Goal: Task Accomplishment & Management: Manage account settings

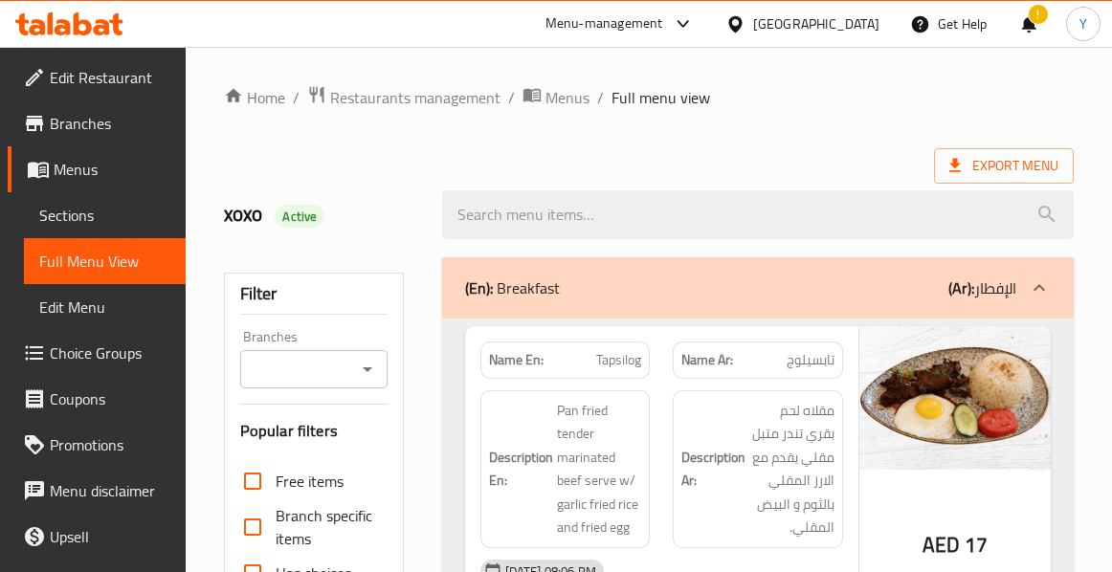
click at [804, 386] on div "Description Ar: مقلاه لحم بقري تندر متبل مقلي يقدم مع الارز المقلي بالثوم و الب…" at bounding box center [757, 469] width 193 height 181
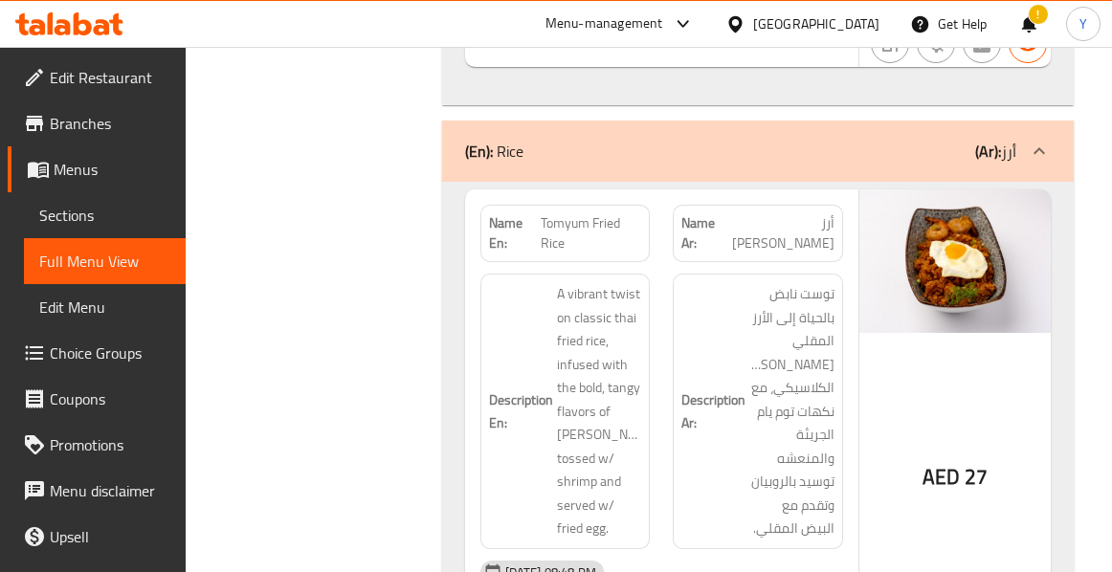
scroll to position [2870, 0]
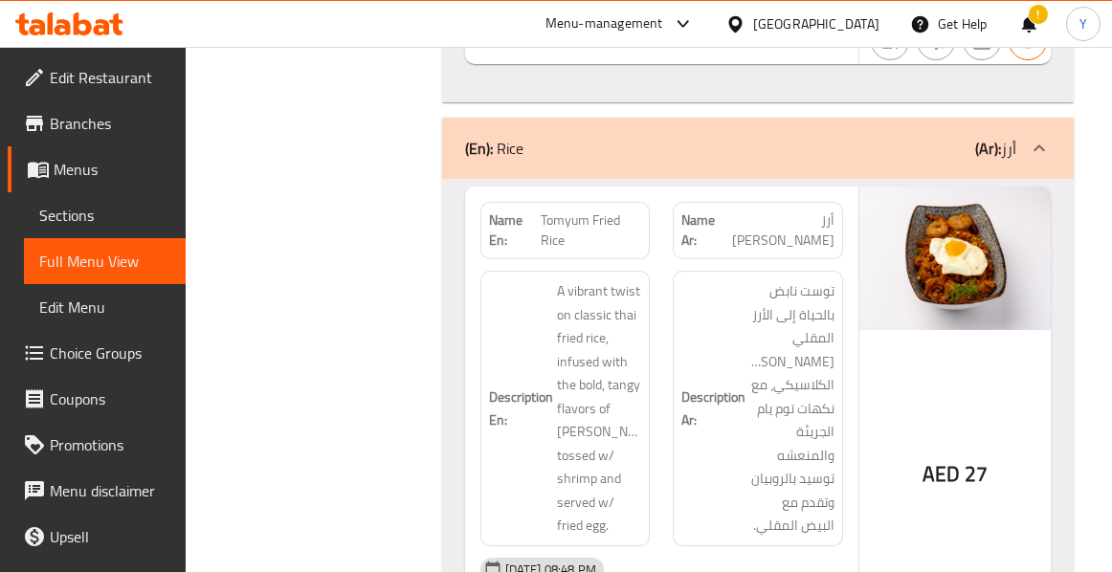
click at [892, 382] on div "AED 27" at bounding box center [954, 426] width 191 height 478
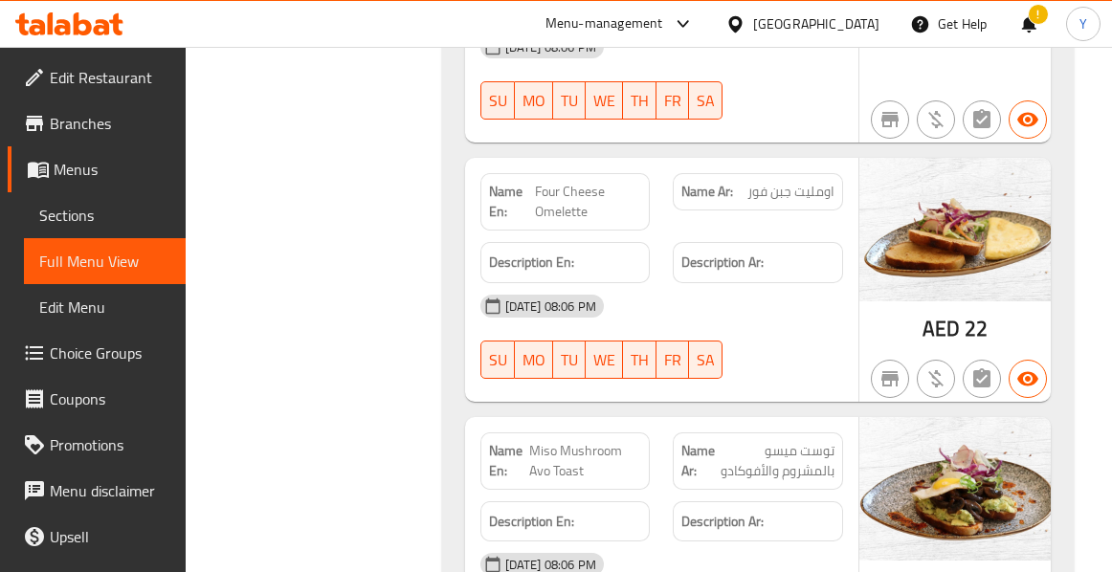
scroll to position [1263, 0]
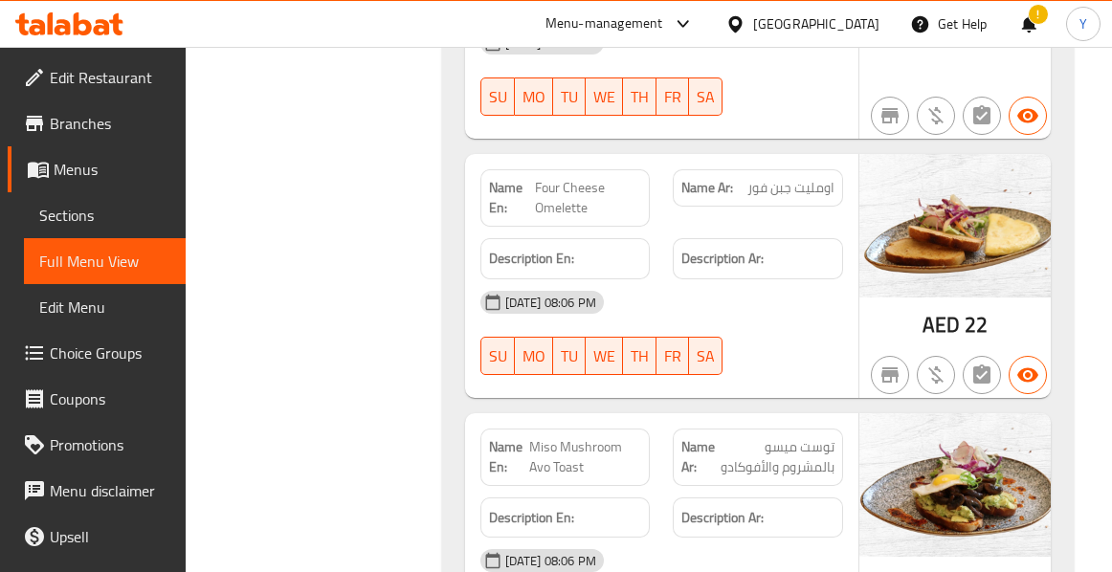
click at [566, 205] on span "Four Cheese Omelette" at bounding box center [588, 198] width 106 height 40
copy span "Four Cheese Omelette"
click at [566, 205] on span "Four Cheese Omelette" at bounding box center [588, 198] width 106 height 40
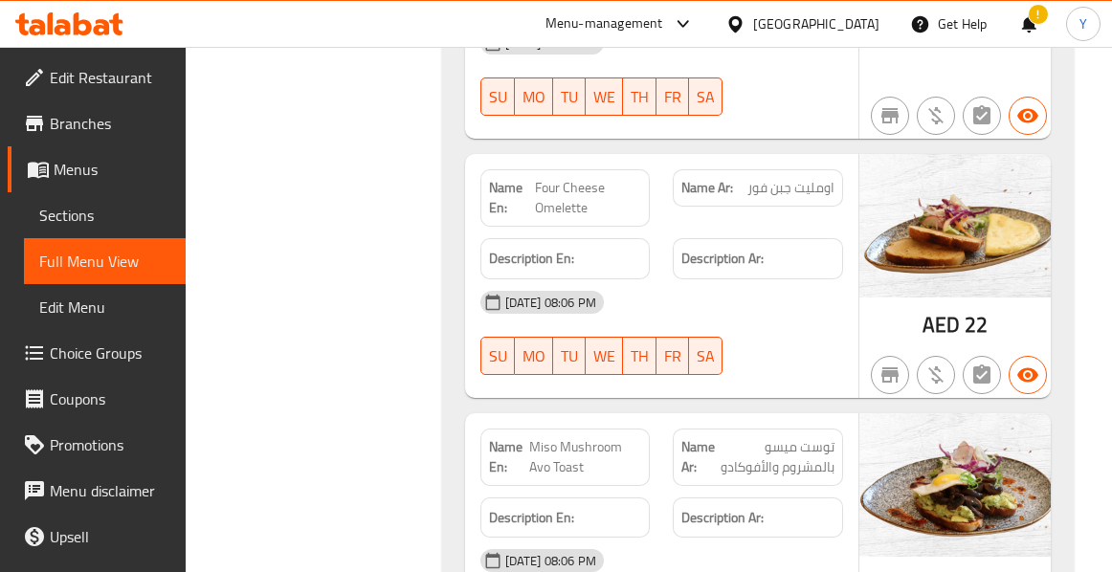
click at [825, 323] on div "12-09-2025 08:06 PM" at bounding box center [662, 302] width 386 height 46
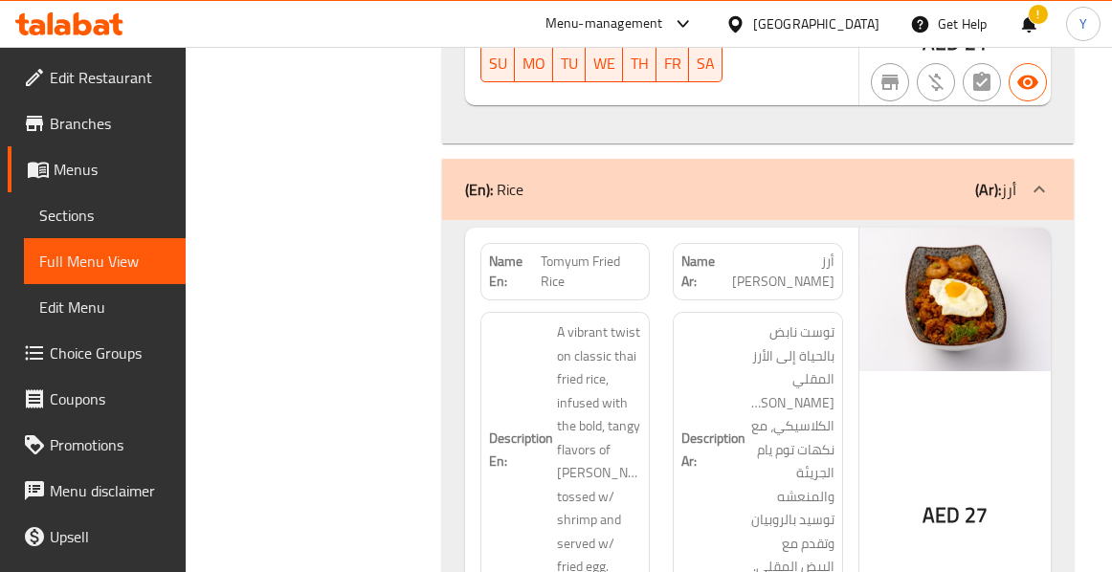
scroll to position [2832, 0]
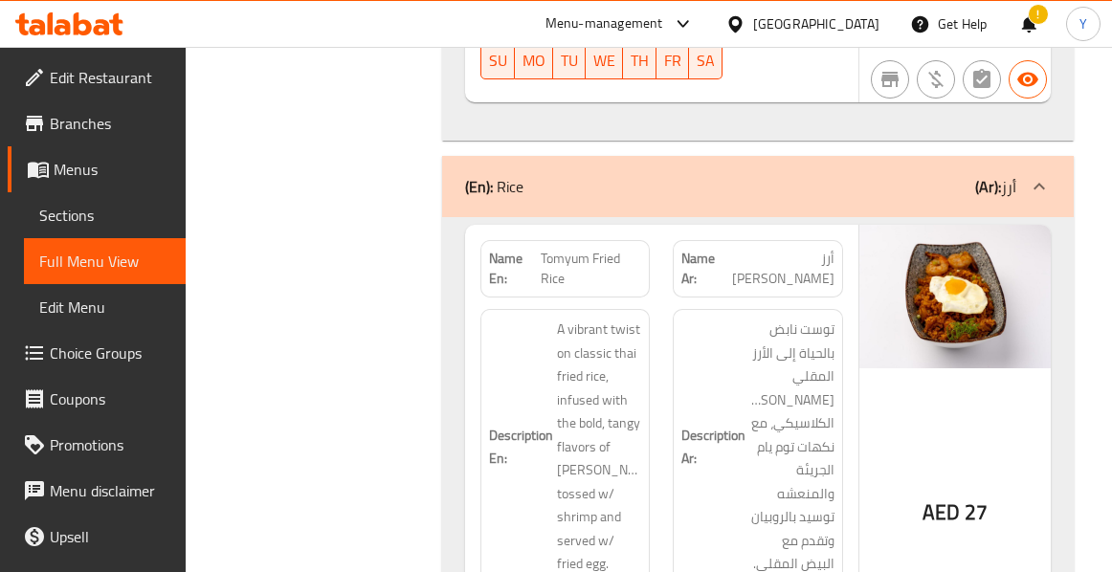
click at [748, 344] on h6 "Description Ar: توست نابض بالحياة إلى الأرز المقلي التايلاندي الكلاسيكي، مع نكه…" at bounding box center [757, 447] width 153 height 258
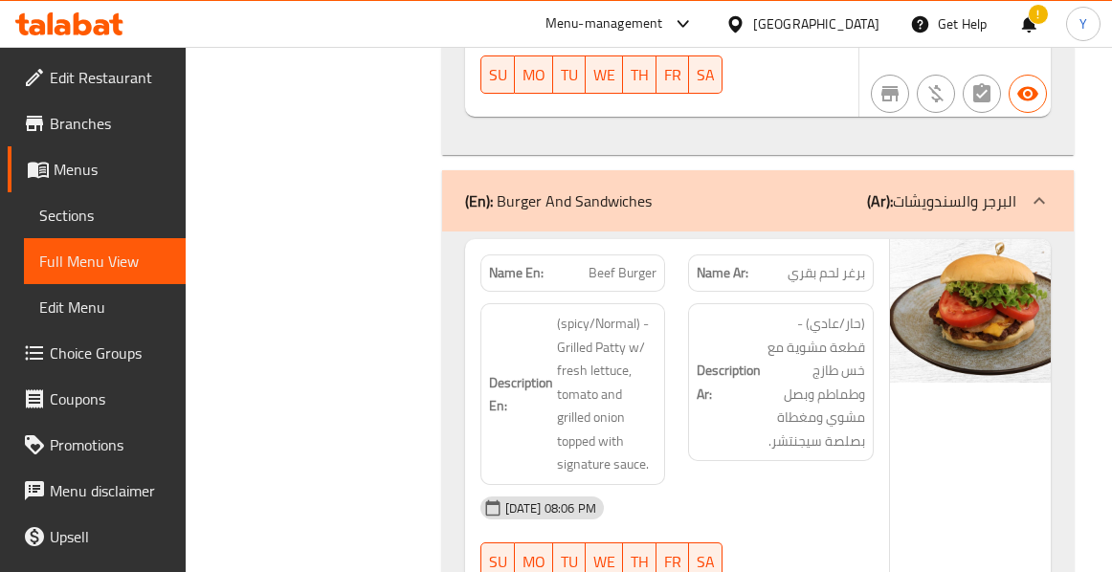
scroll to position [4822, 0]
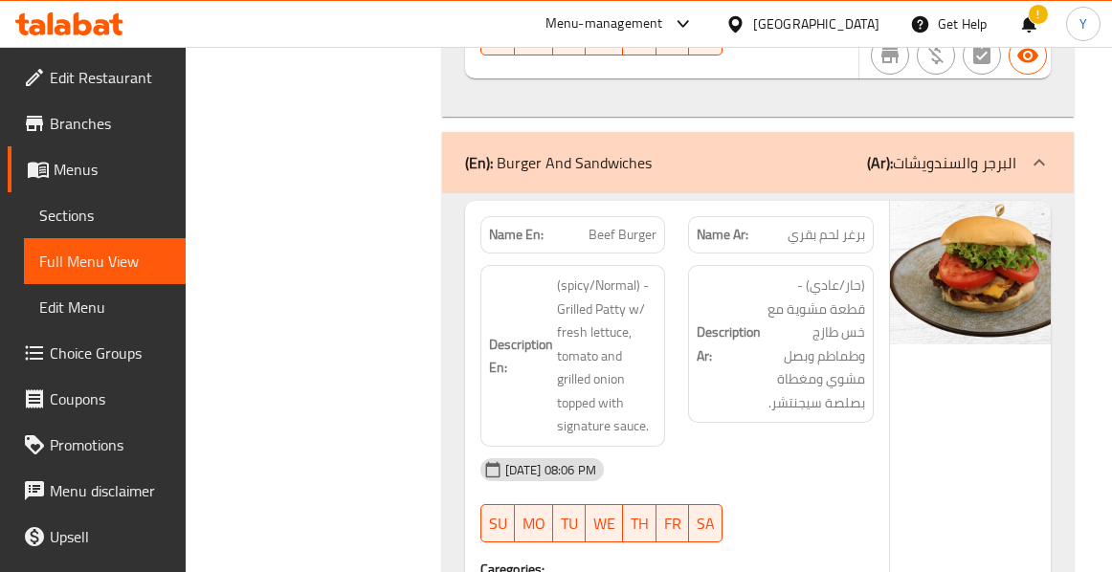
click at [781, 385] on div "Description Ar: (حار/عادي) - قطعة مشوية مع خس طازج وطماطم وبصل مشوي ومغطاة بصلص…" at bounding box center [780, 356] width 209 height 205
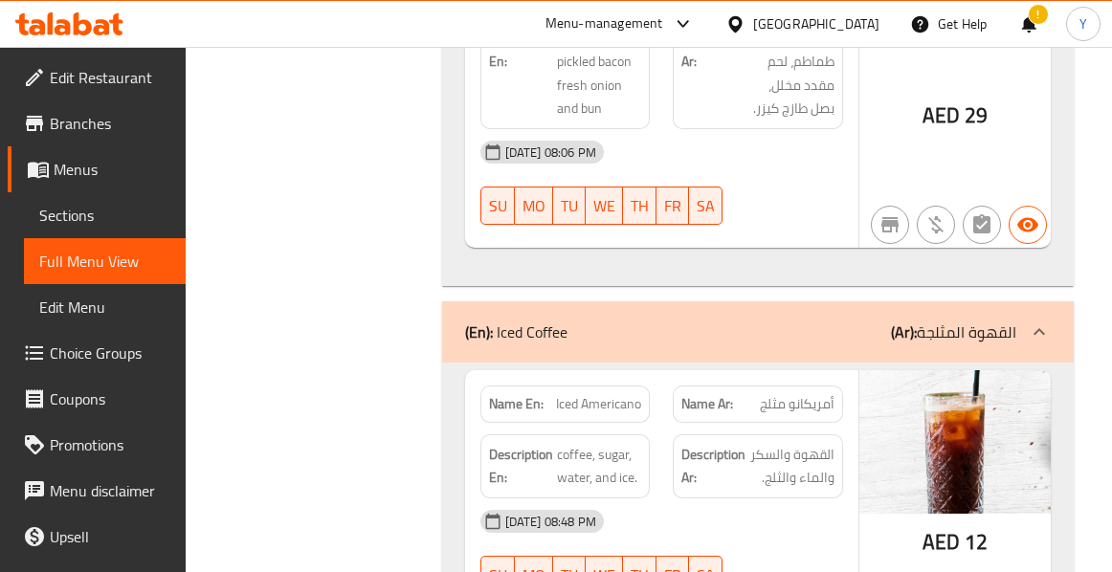
scroll to position [6889, 0]
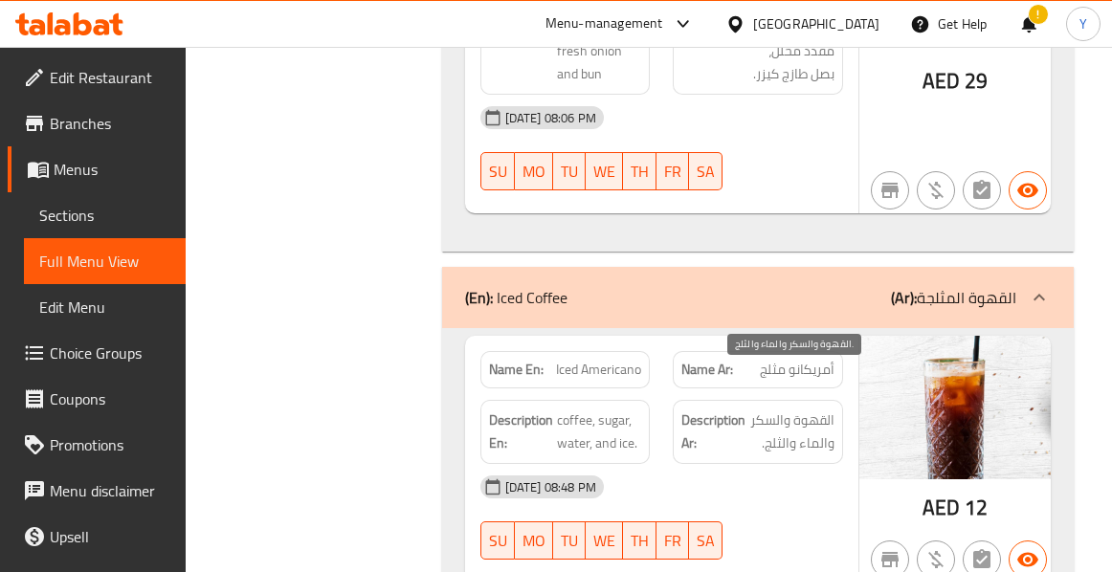
click at [815, 409] on span "القهوة والسكر والماء والثلج." at bounding box center [791, 432] width 85 height 47
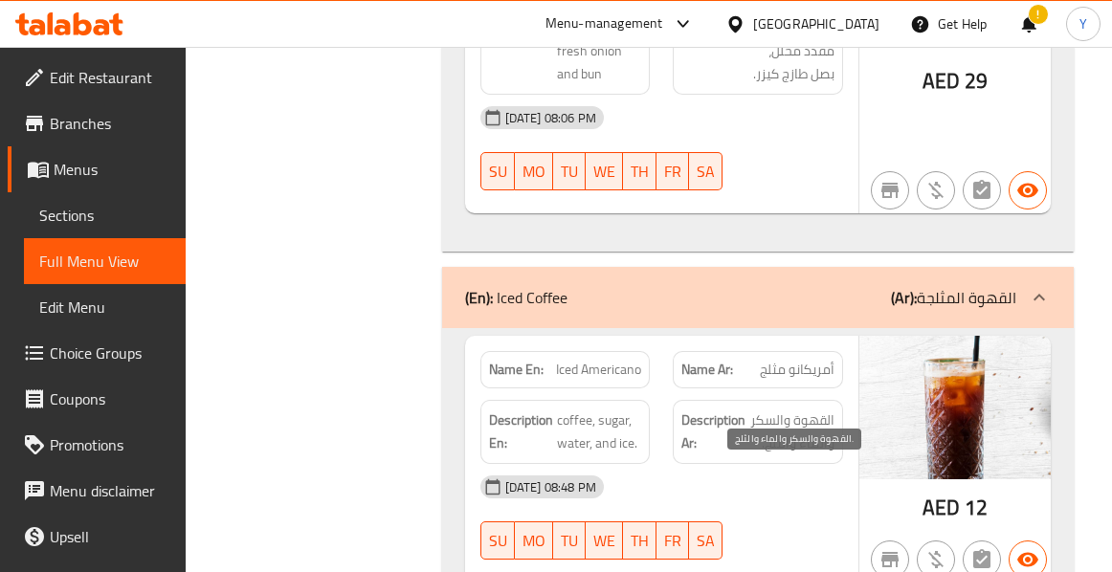
scroll to position [8439, 0]
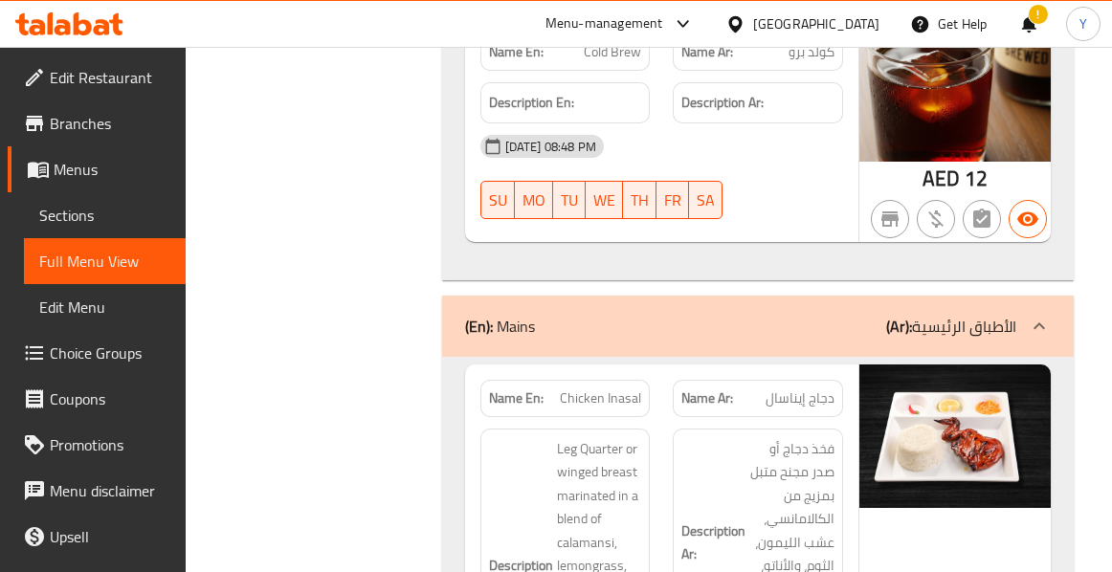
click at [645, 380] on div "Name En: Chicken Inasal" at bounding box center [565, 398] width 170 height 37
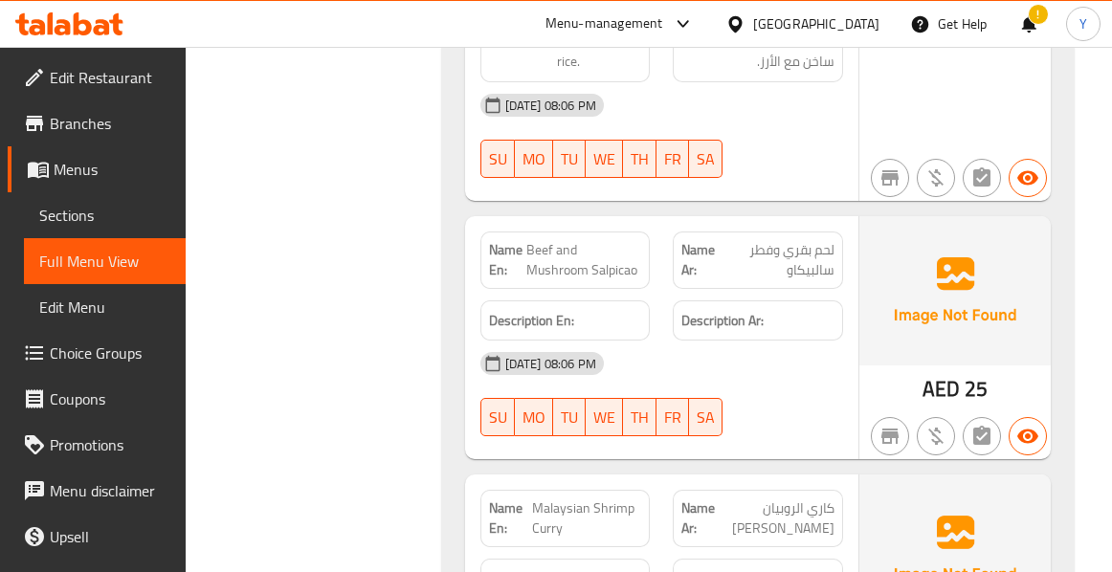
scroll to position [10276, 0]
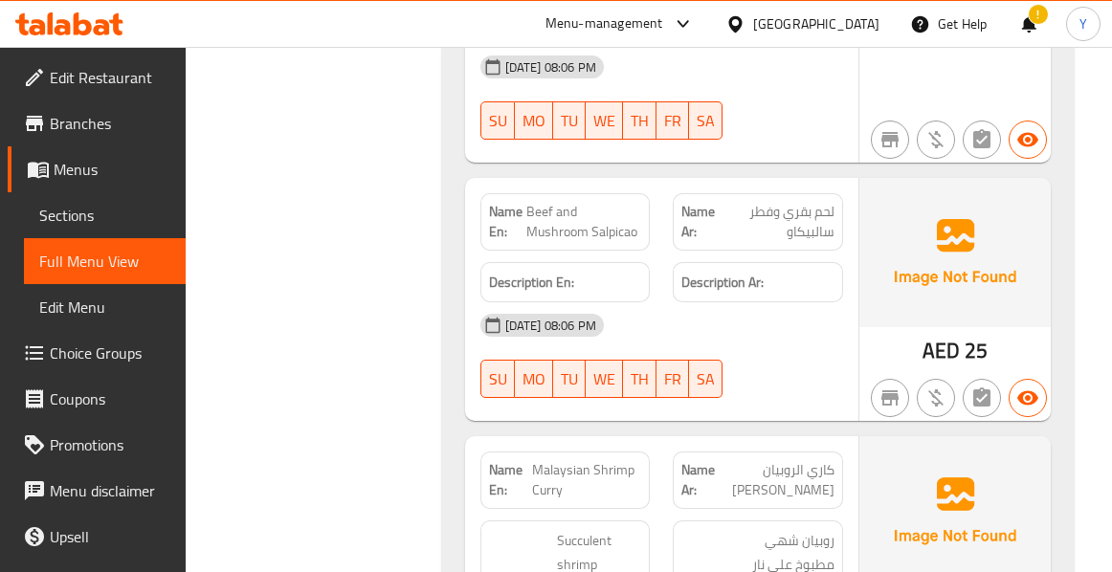
click at [758, 324] on div "12-09-2025 08:06 PM SU MO TU WE TH FR SA" at bounding box center [662, 355] width 386 height 107
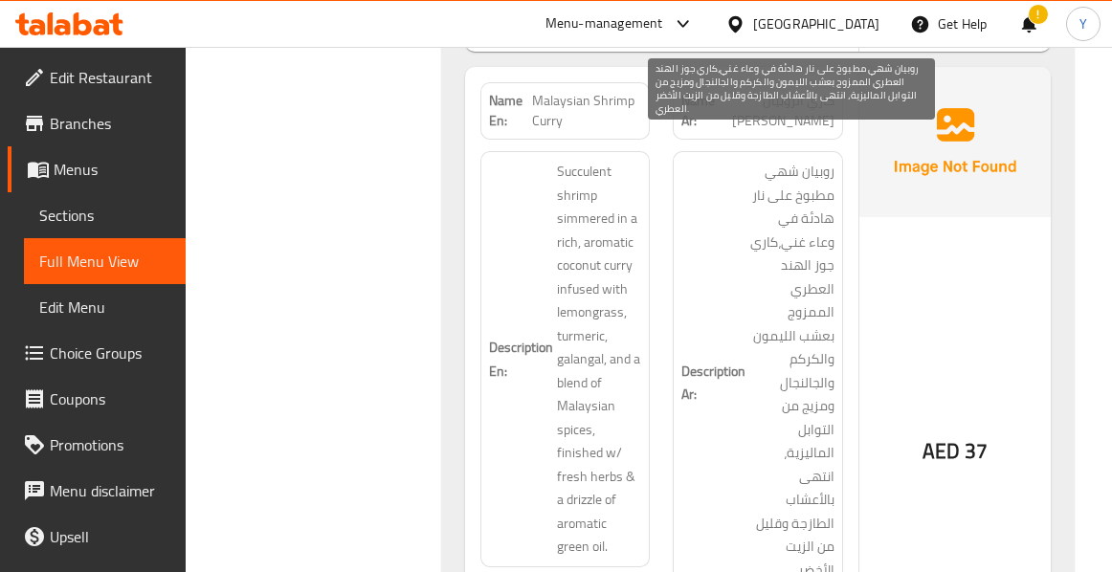
scroll to position [10620, 0]
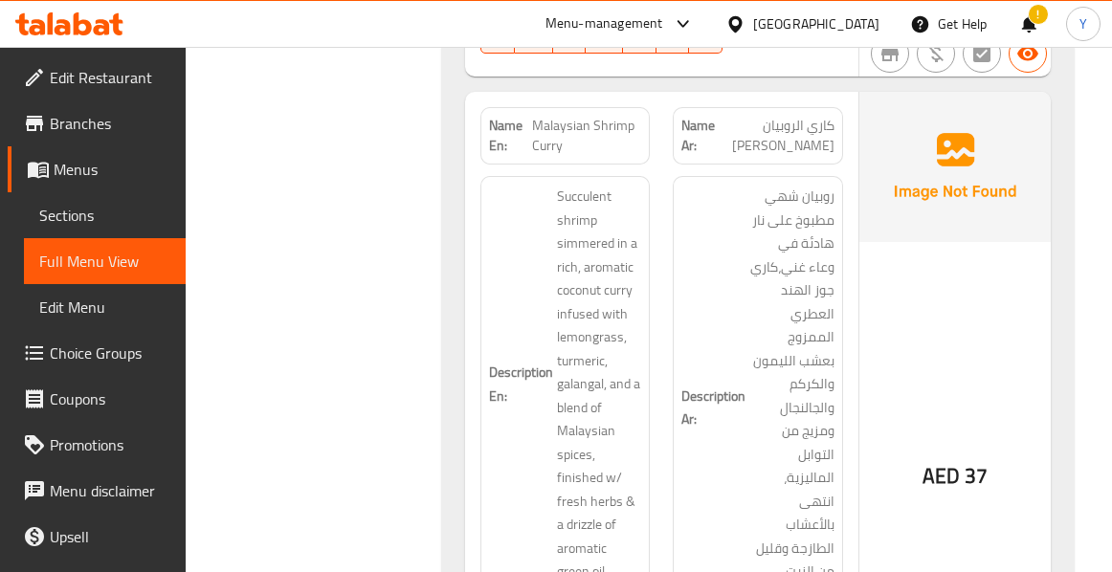
click at [842, 307] on div "Description Ar: روبيان شهي مطبوخ على نار هادئة في وعاء غني،كاري جوز الهند العطر…" at bounding box center [758, 407] width 170 height 463
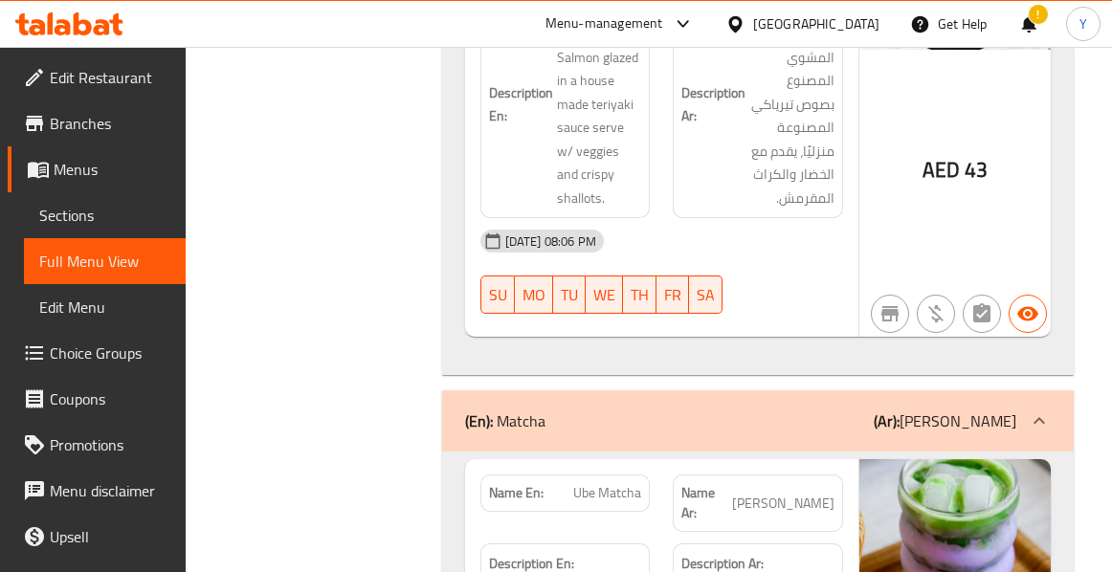
scroll to position [13490, 0]
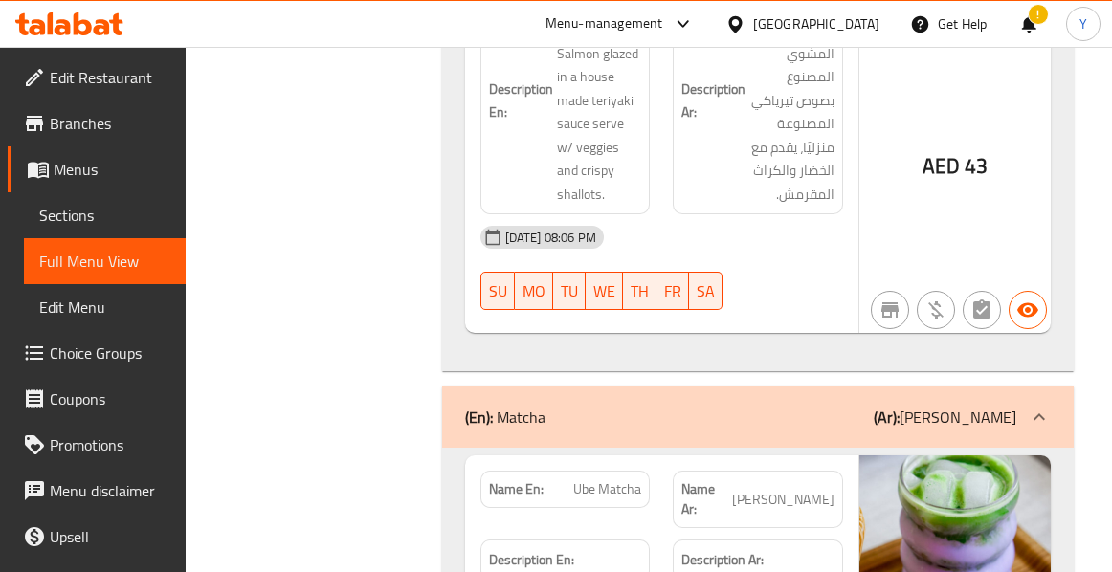
click at [851, 214] on div "12-09-2025 08:06 PM SU MO TU WE TH FR SA" at bounding box center [662, 267] width 386 height 107
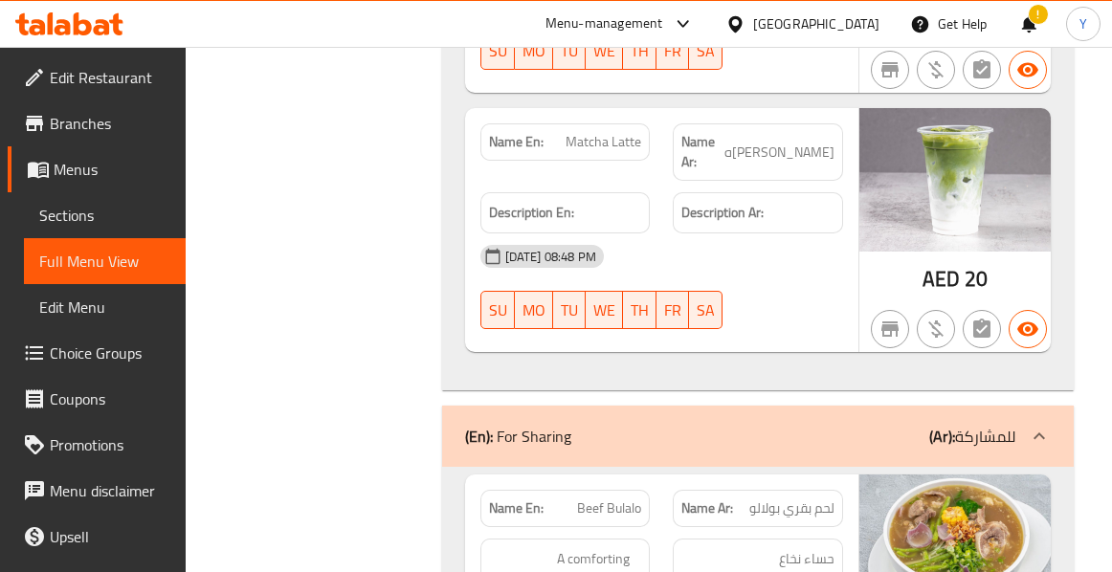
drag, startPoint x: 625, startPoint y: 411, endPoint x: 535, endPoint y: 436, distance: 93.3
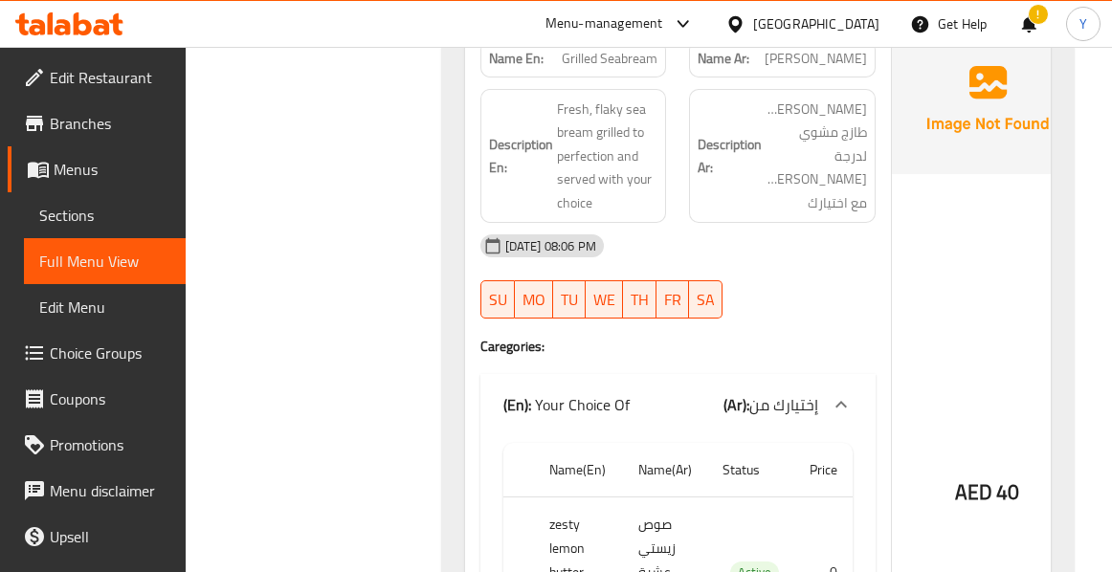
scroll to position [16843, 0]
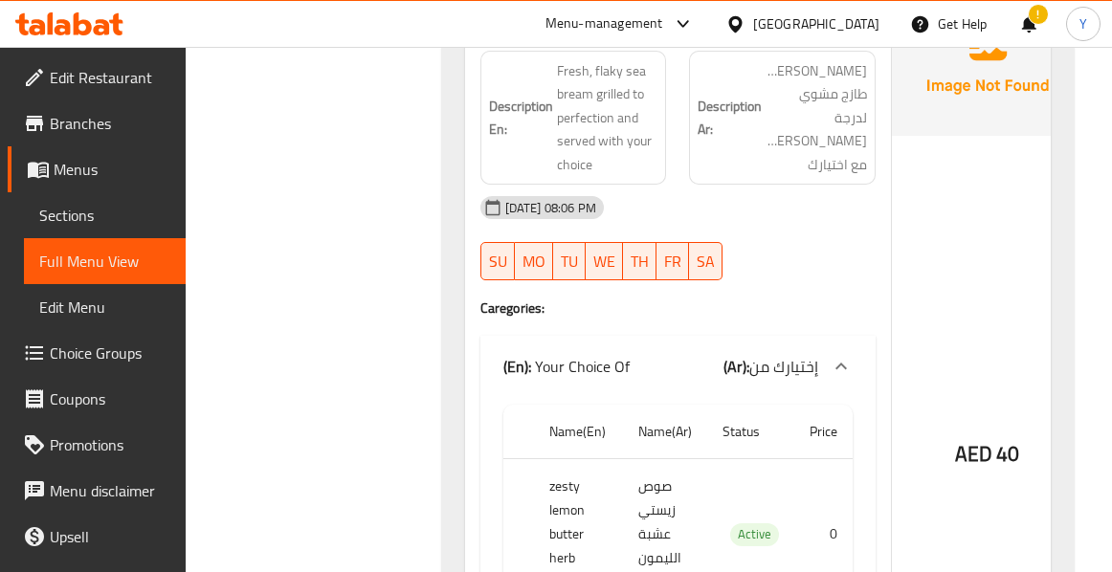
click at [970, 359] on div "AED 40" at bounding box center [987, 402] width 191 height 831
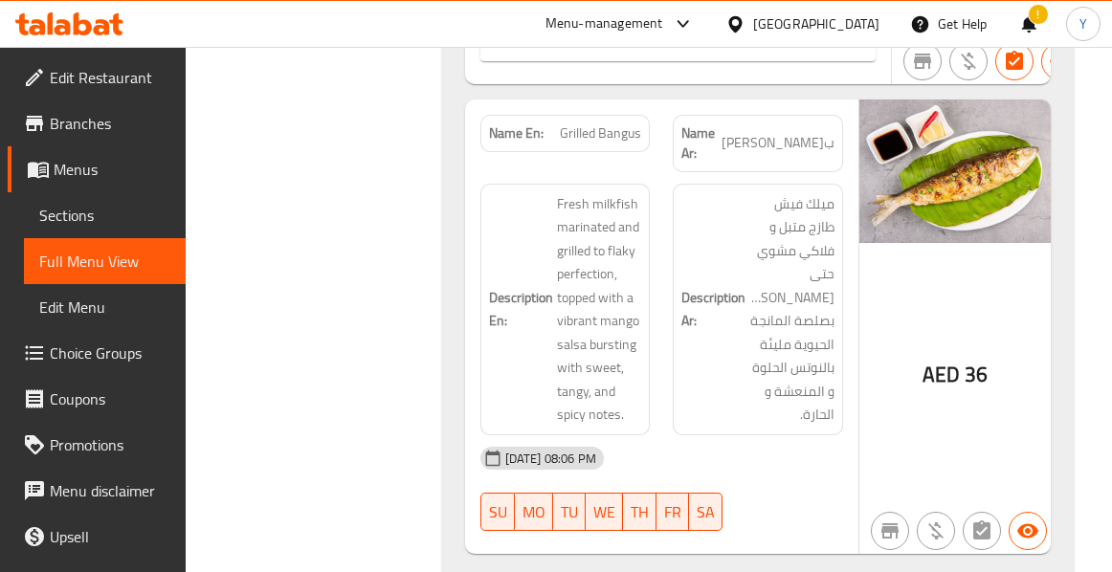
scroll to position [17608, 0]
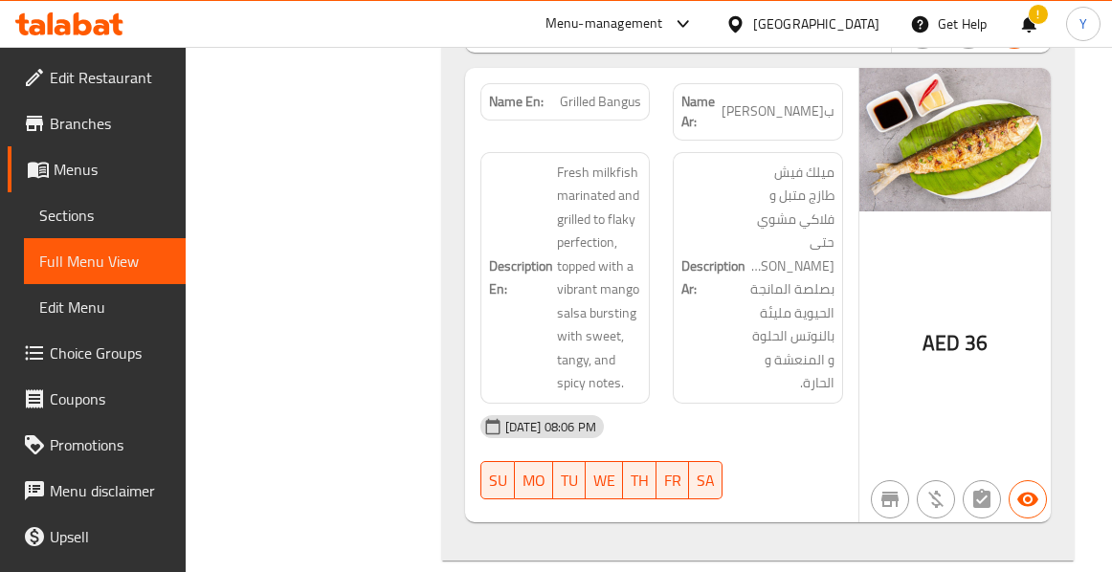
click at [771, 404] on div "[DATE] 08:06 PM" at bounding box center [662, 427] width 386 height 46
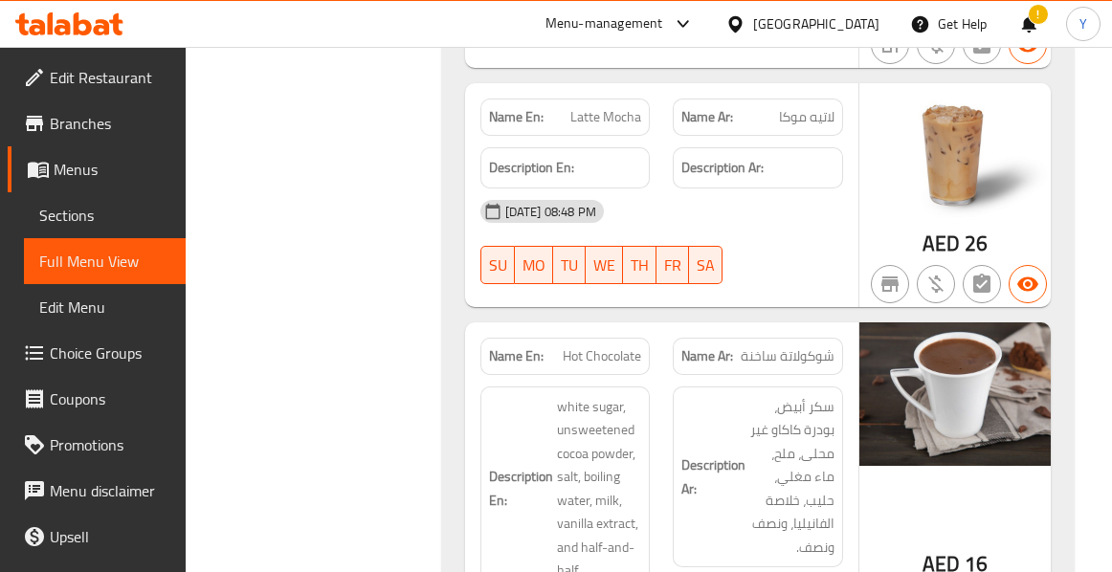
scroll to position [20247, 0]
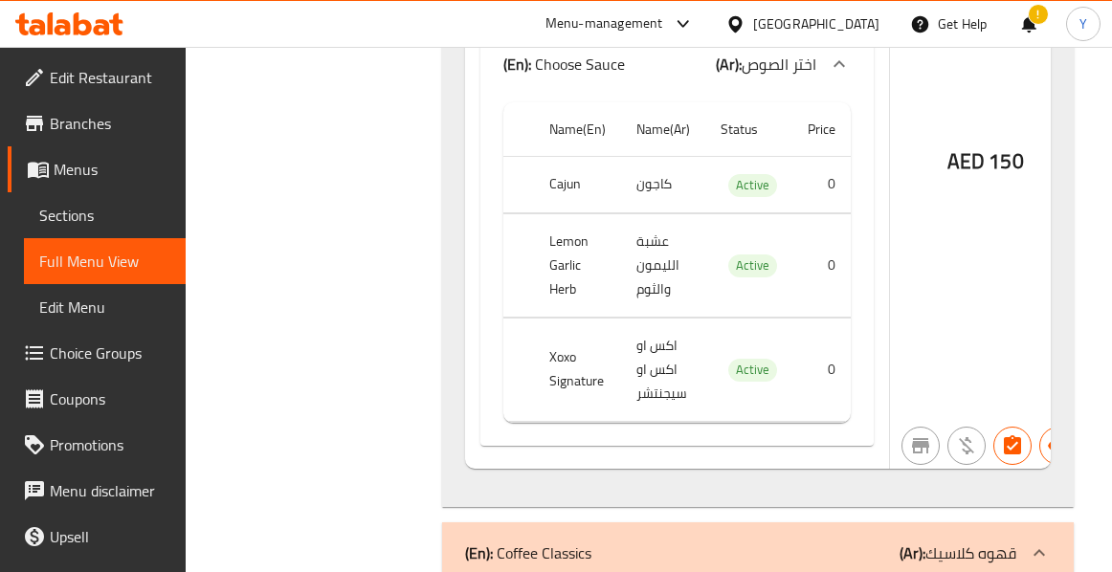
scroll to position [21089, 0]
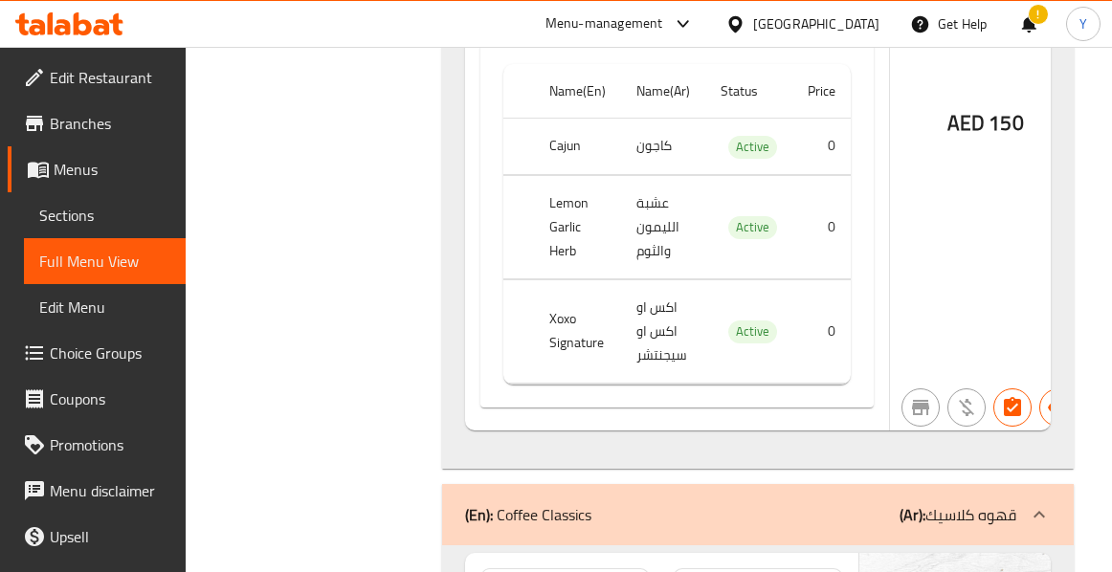
click at [811, 190] on div "Name En: Mix Seafood Bundle Name Ar: مزيج المأكولات البحرية Description En: Des…" at bounding box center [677, 75] width 424 height 710
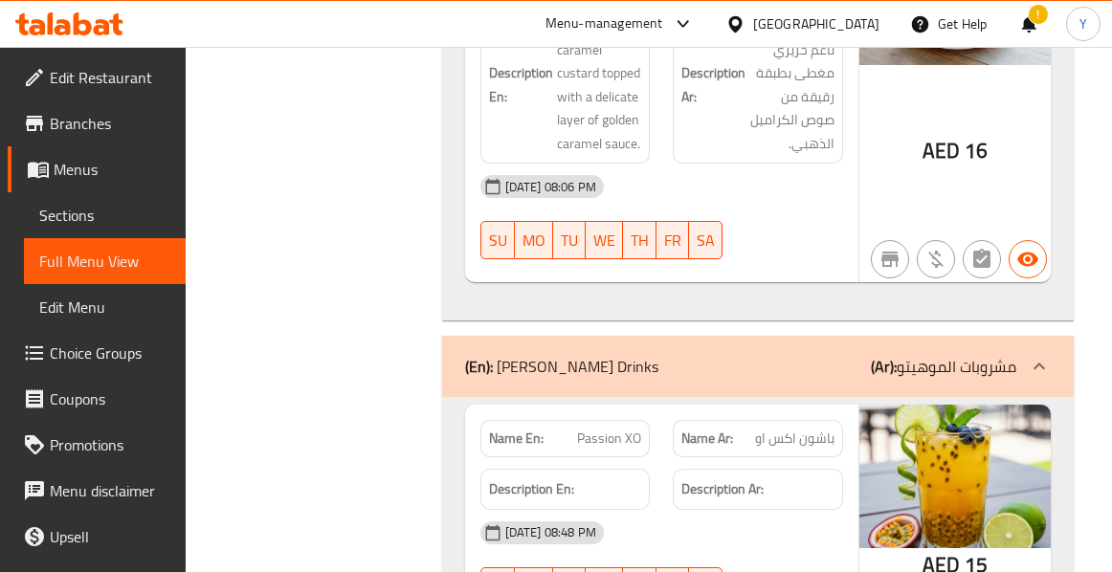
scroll to position [24643, 0]
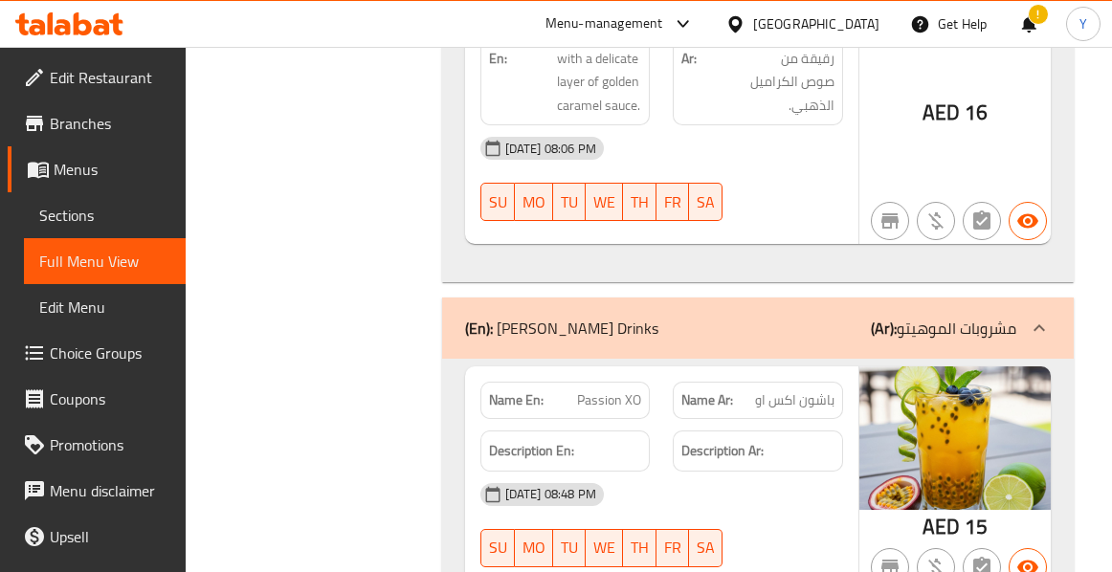
click at [849, 556] on div at bounding box center [757, 567] width 193 height 23
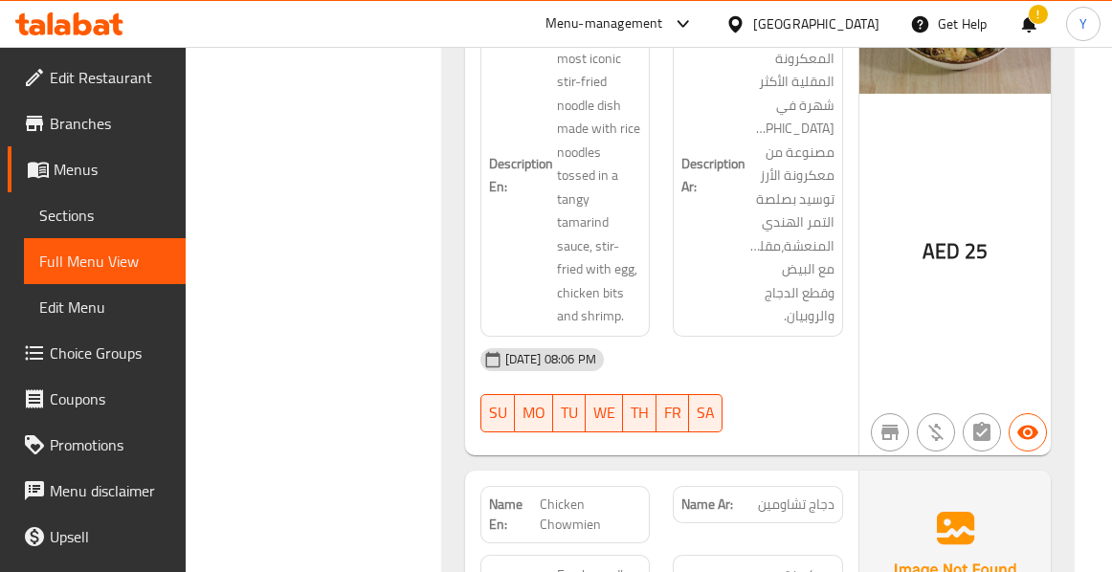
scroll to position [31784, 0]
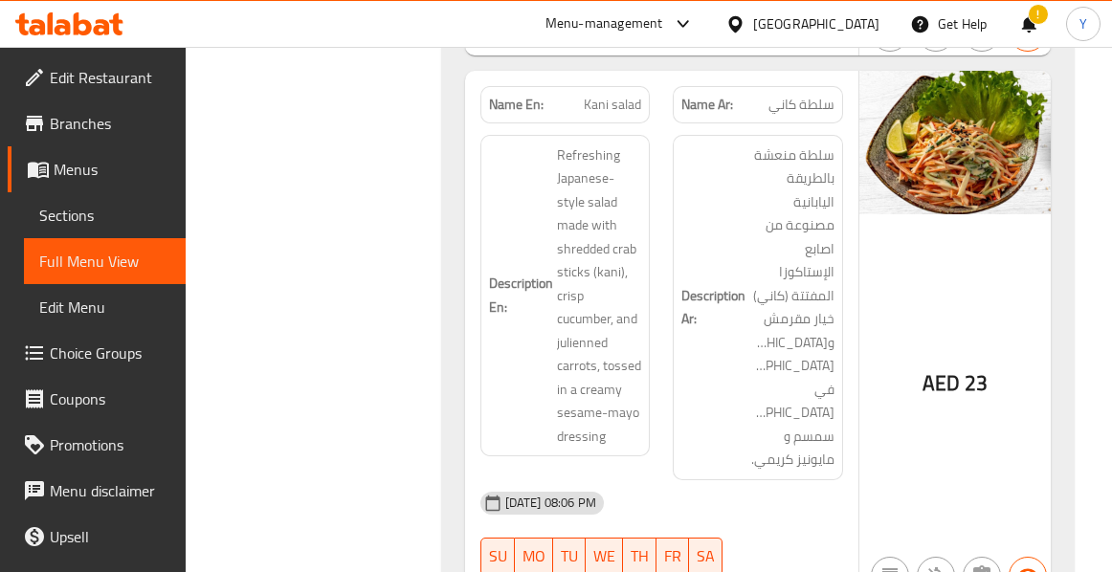
scroll to position [26505, 0]
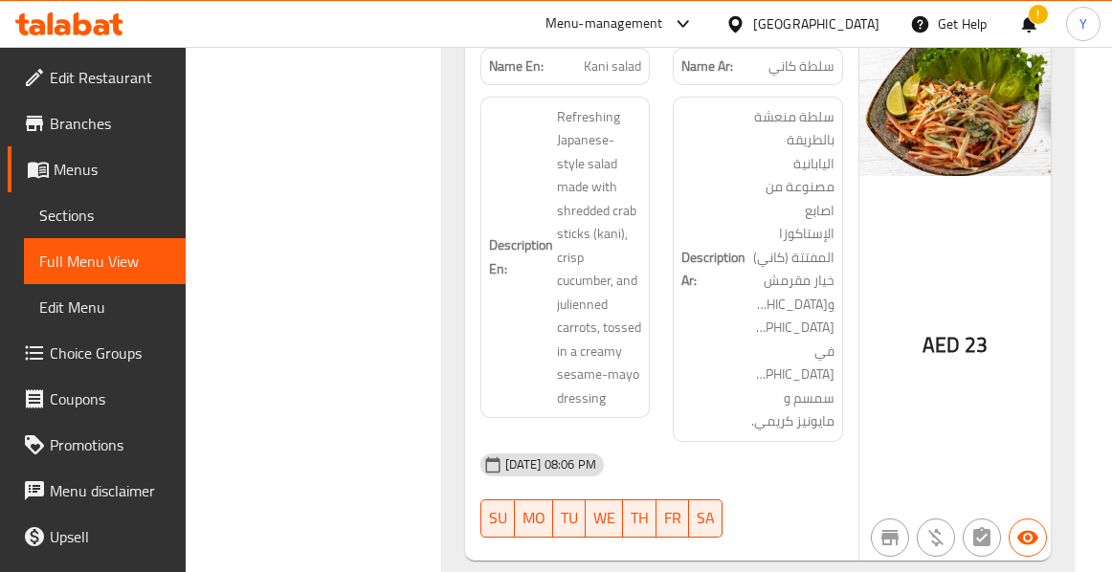
click at [804, 442] on div "12-09-2025 08:06 PM SU MO TU WE TH FR SA" at bounding box center [662, 495] width 386 height 107
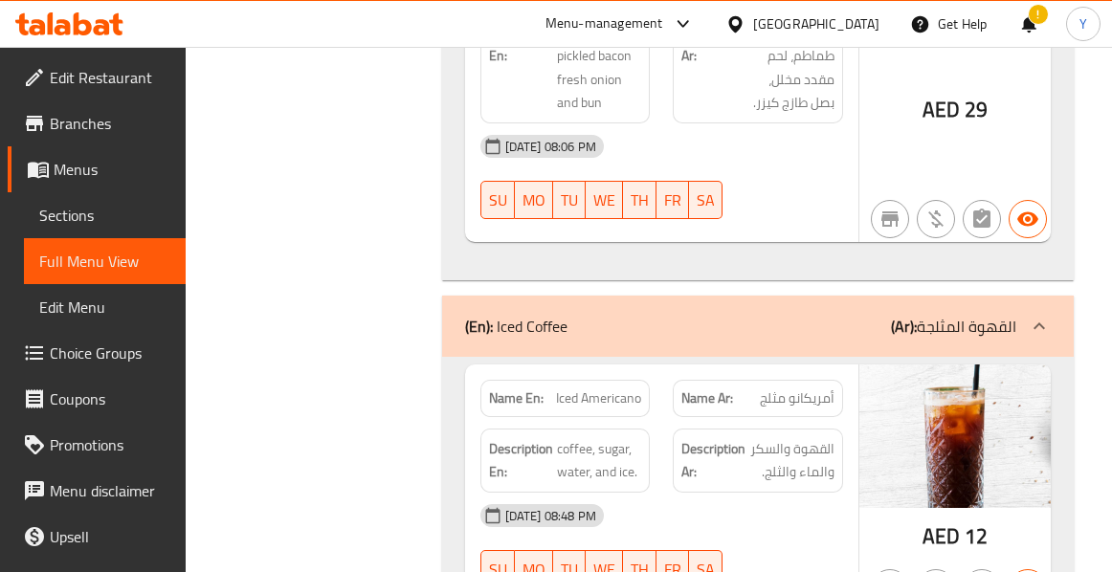
click at [760, 388] on span "أمريكانو مثلج" at bounding box center [797, 398] width 75 height 20
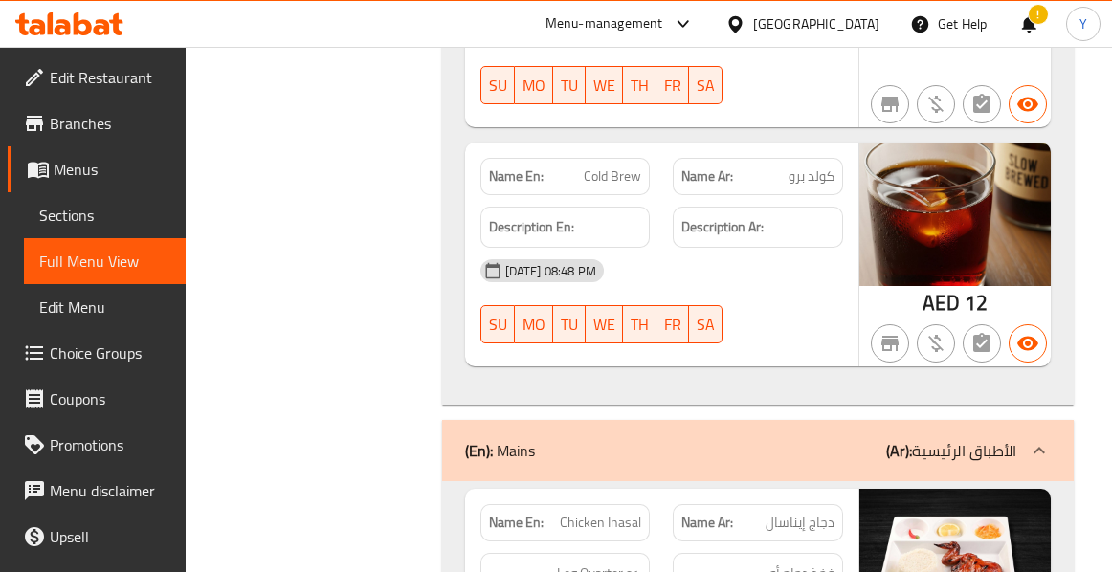
scroll to position [8353, 0]
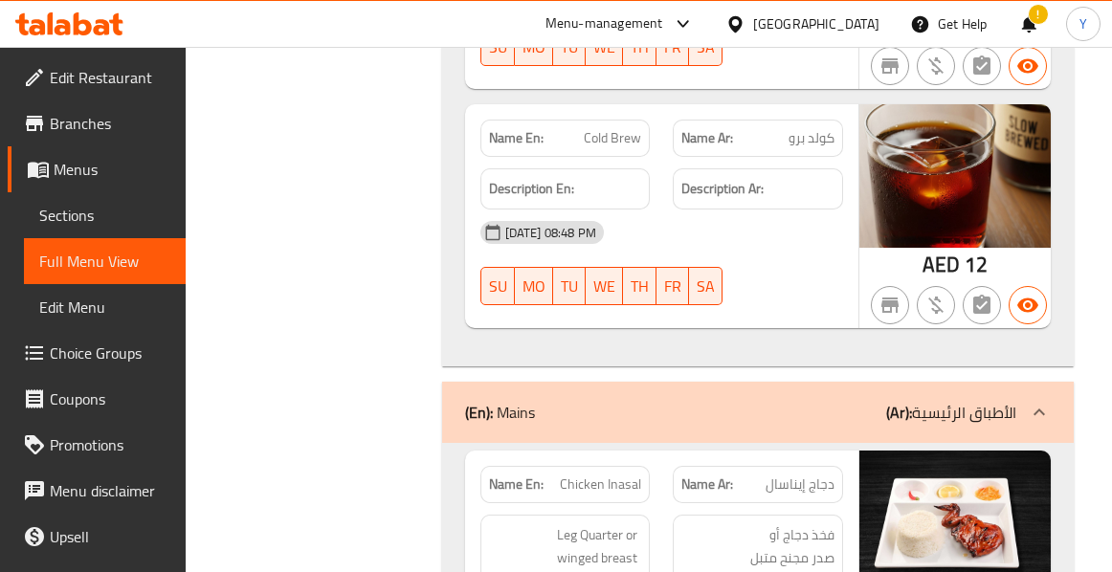
click at [773, 278] on div "Name En: Cold Brew Name Ar: كولد برو Description En: Description Ar: 12-09-2025…" at bounding box center [661, 216] width 393 height 224
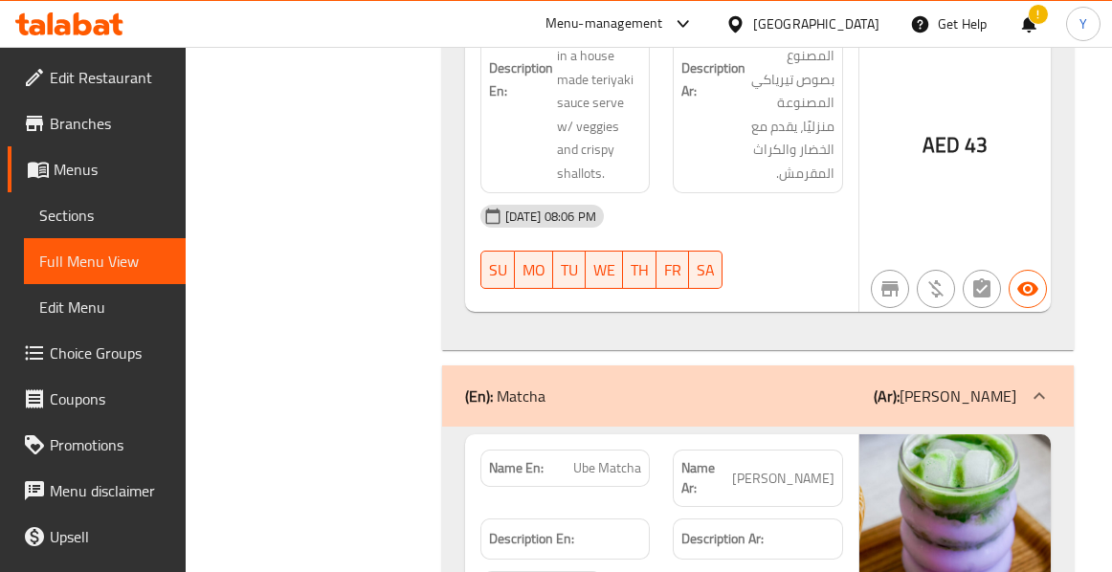
click at [729, 519] on div "Description Ar:" at bounding box center [758, 539] width 170 height 41
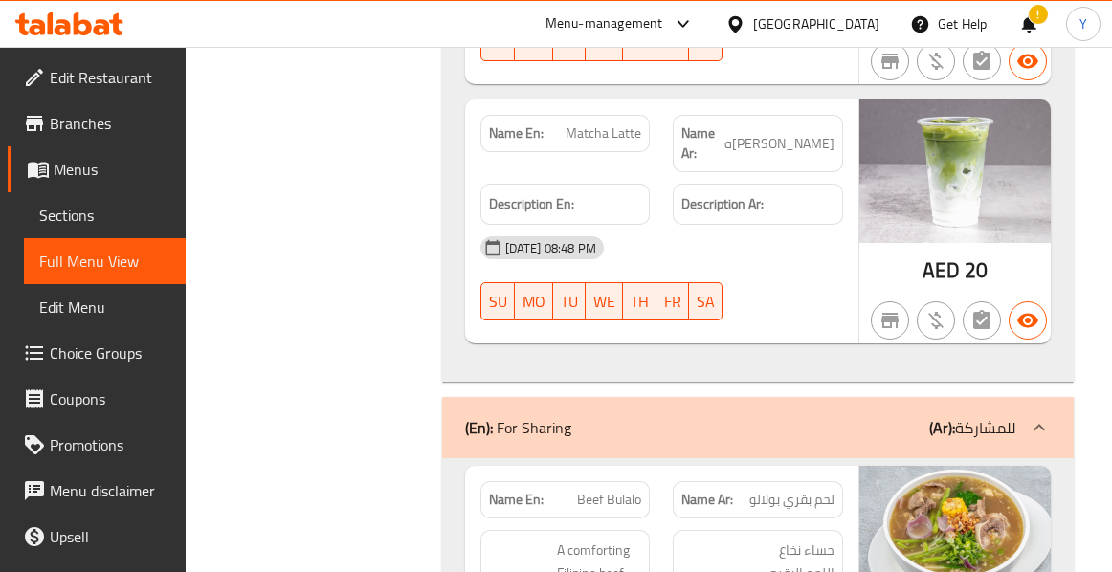
scroll to position [14392, 0]
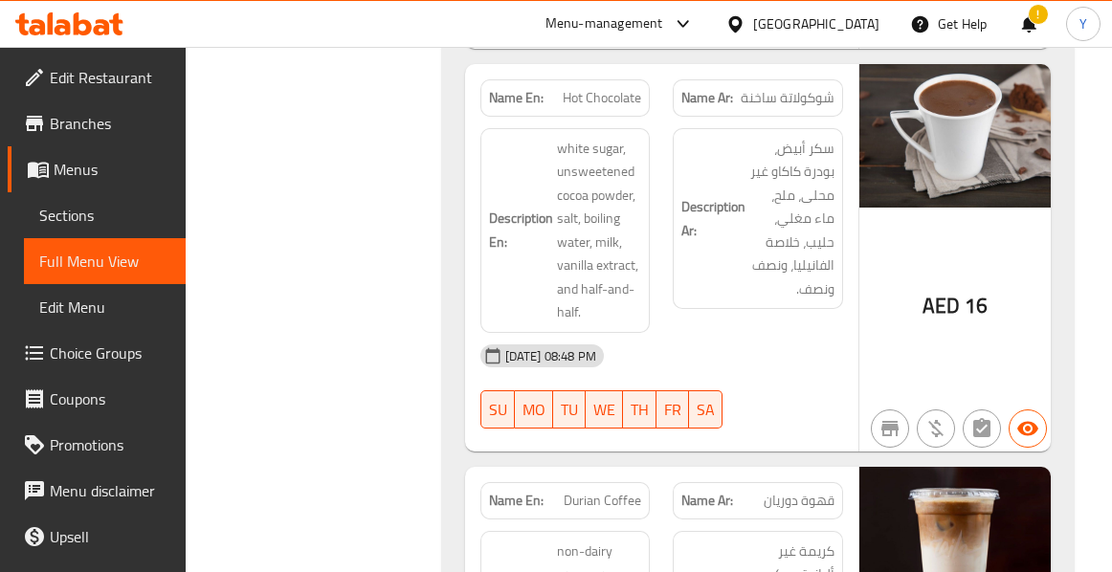
scroll to position [21080, 0]
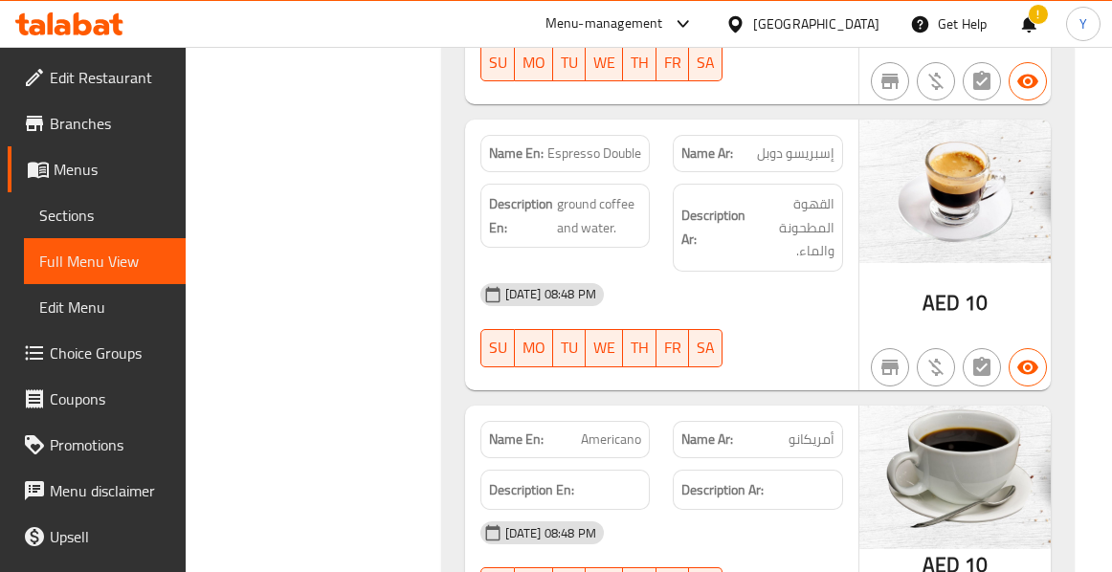
scroll to position [21846, 0]
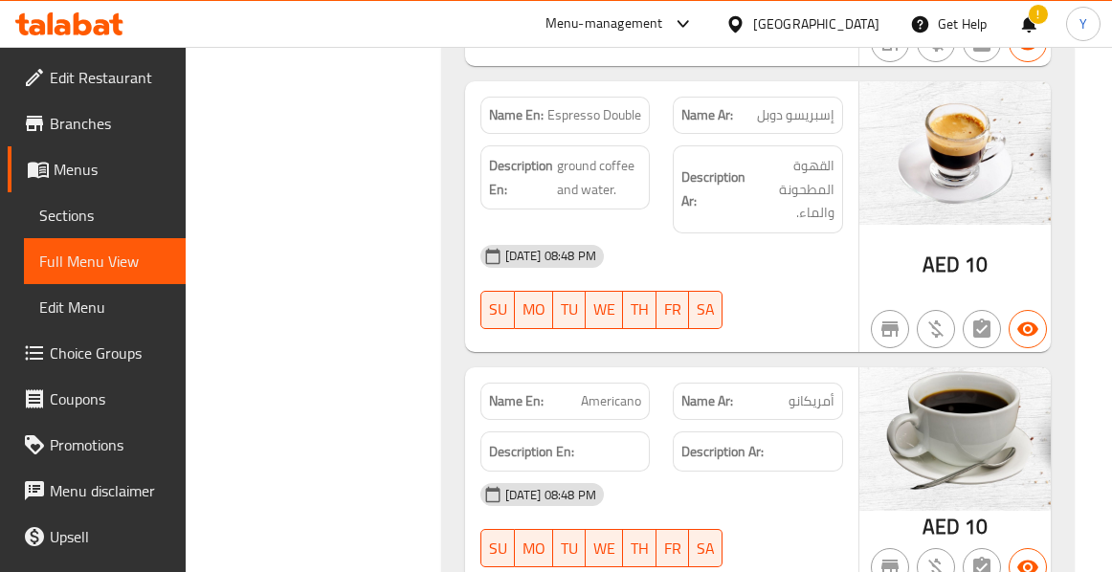
click at [815, 472] on div "[DATE] 08:48 PM" at bounding box center [662, 495] width 386 height 46
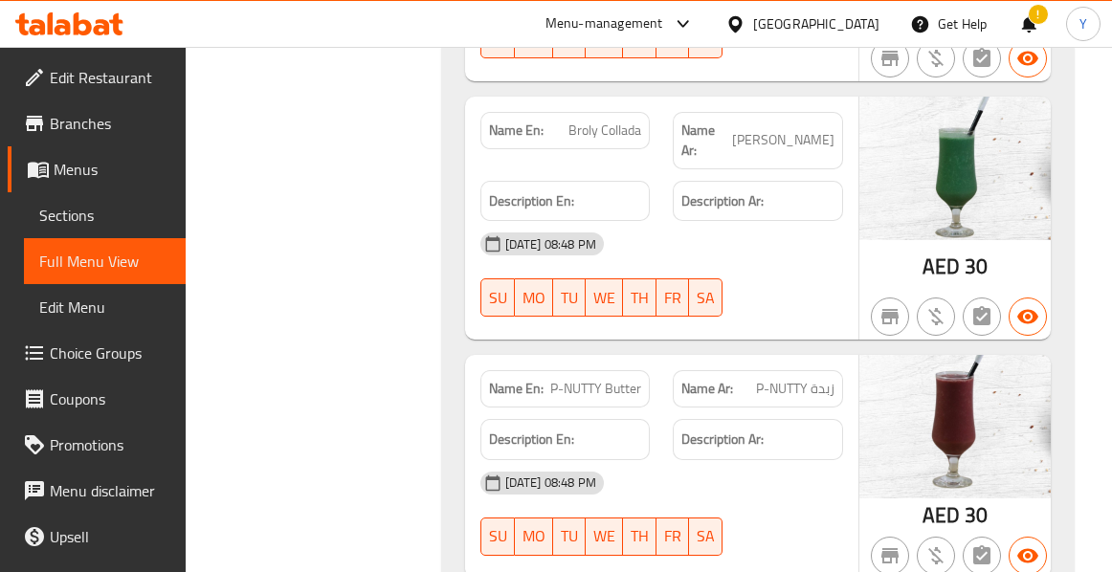
scroll to position [27940, 0]
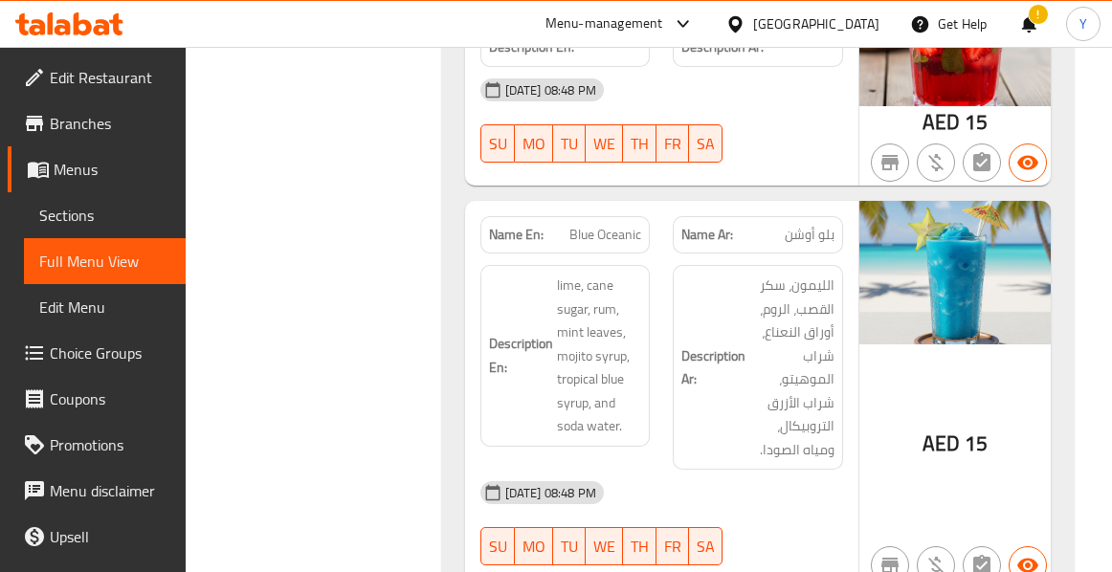
scroll to position [25288, 0]
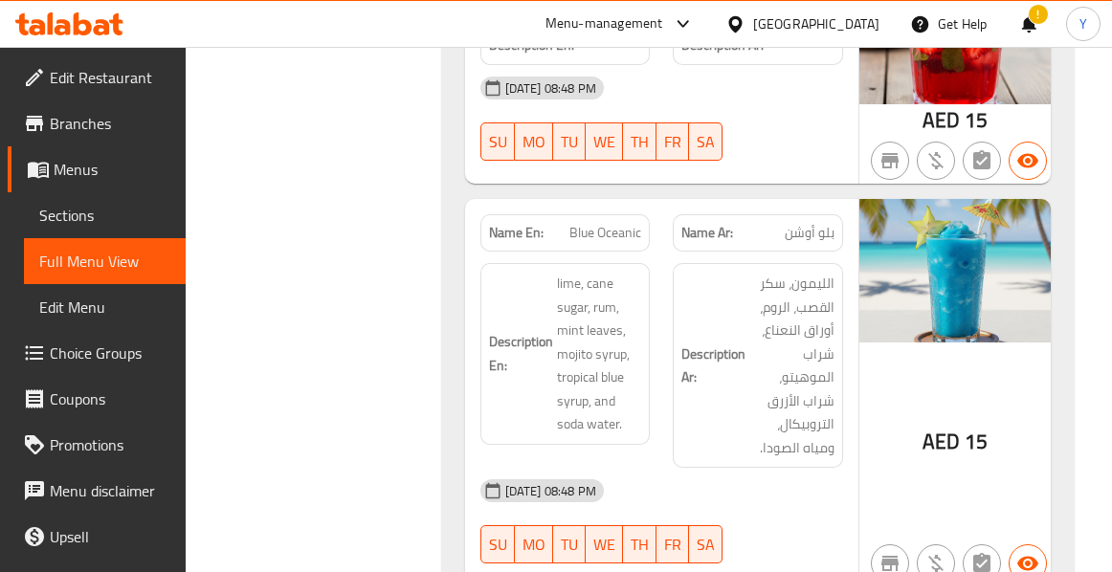
click at [861, 199] on div "AED 15" at bounding box center [954, 392] width 191 height 387
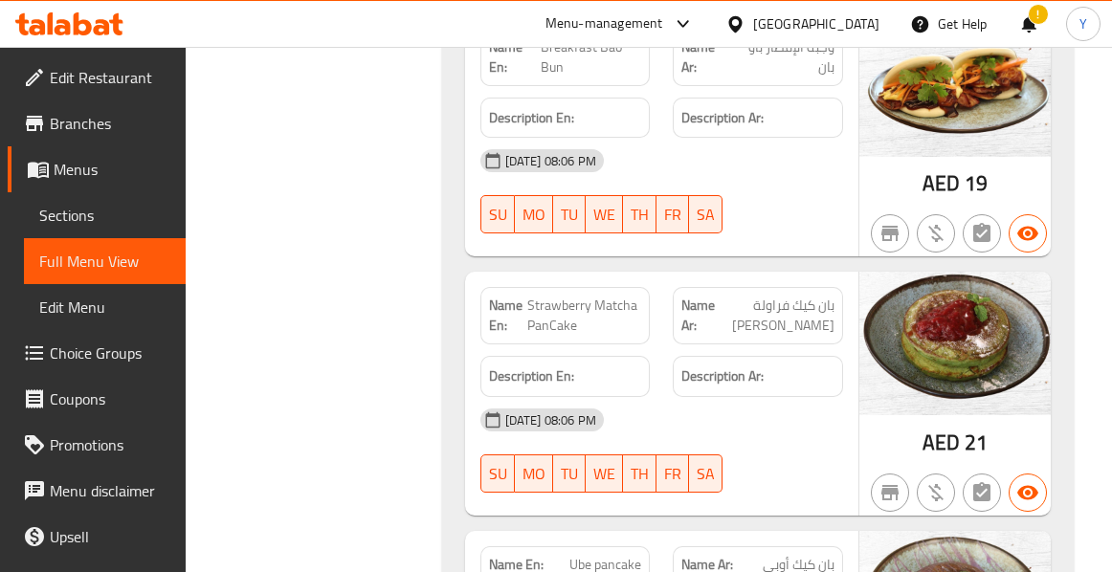
scroll to position [13511, 0]
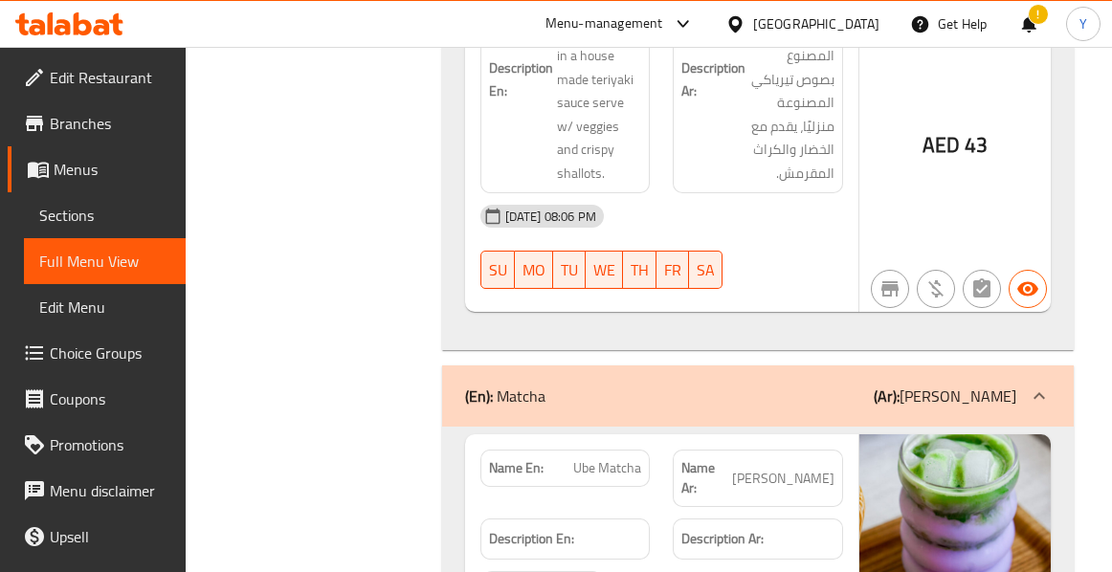
click at [684, 527] on strong "Description Ar:" at bounding box center [722, 539] width 82 height 24
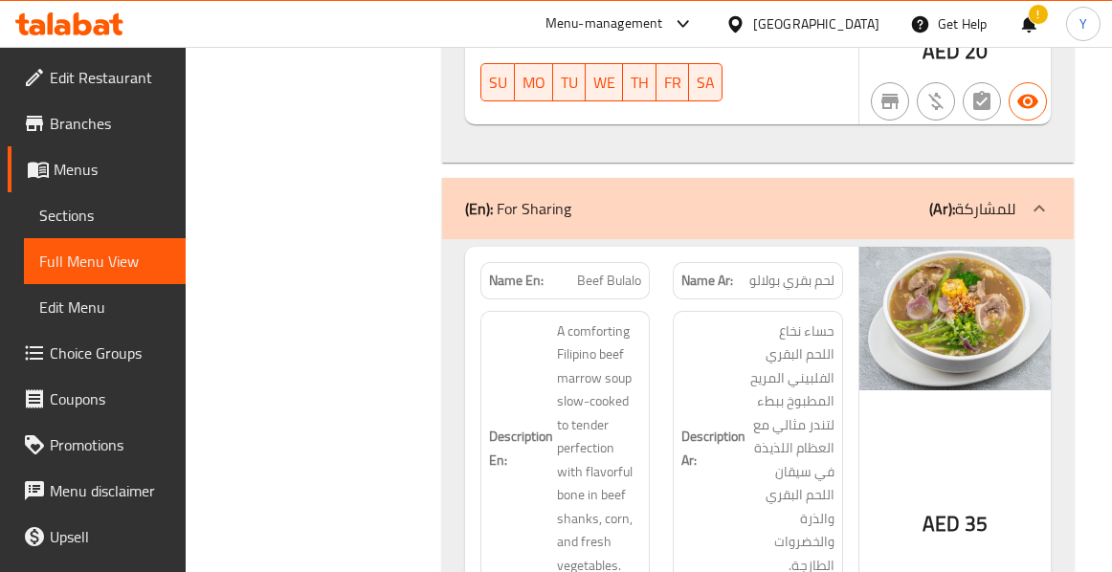
scroll to position [17786, 0]
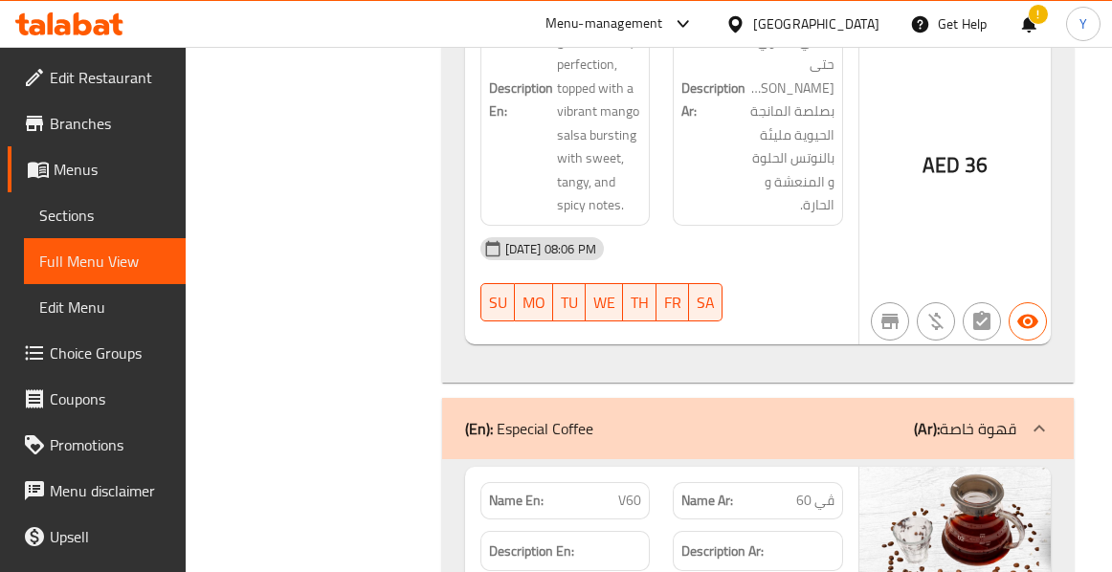
click at [718, 531] on div "Description Ar:" at bounding box center [758, 551] width 170 height 41
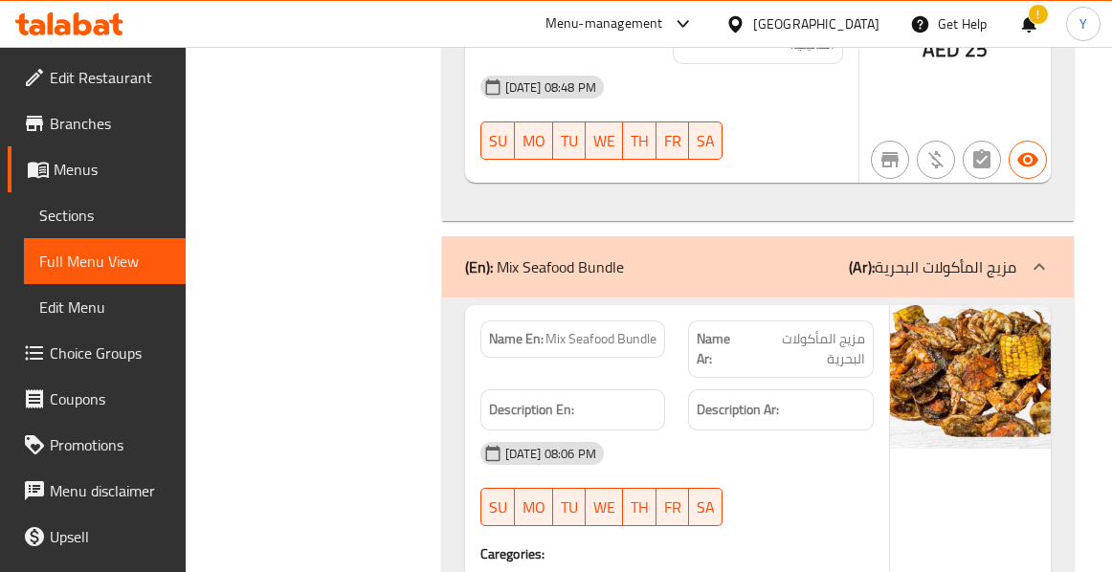
scroll to position [20542, 0]
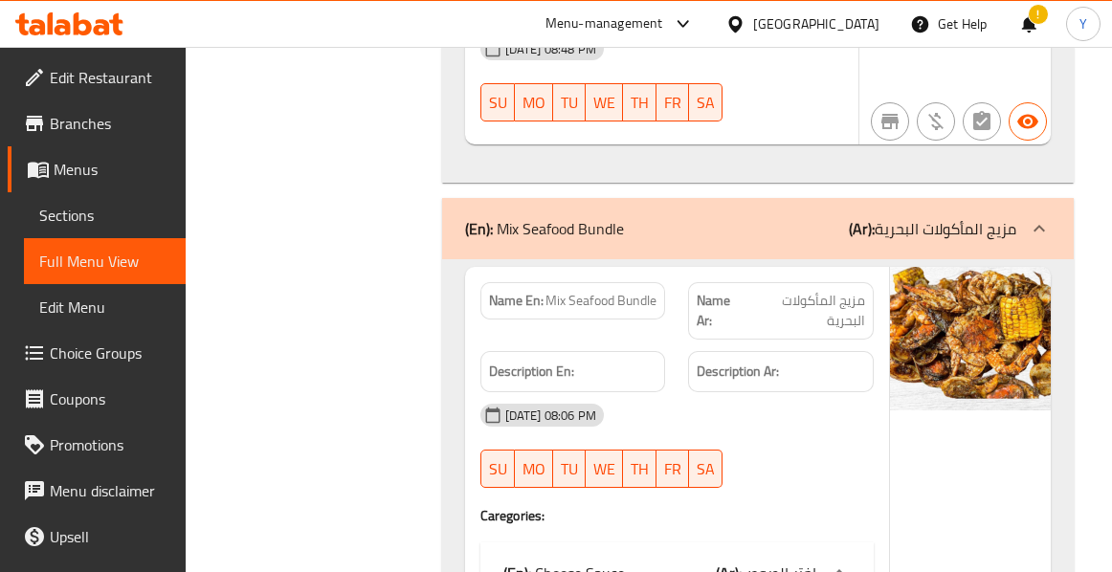
click at [849, 392] on div "12-09-2025 08:06 PM SU MO TU WE TH FR SA" at bounding box center [677, 445] width 416 height 107
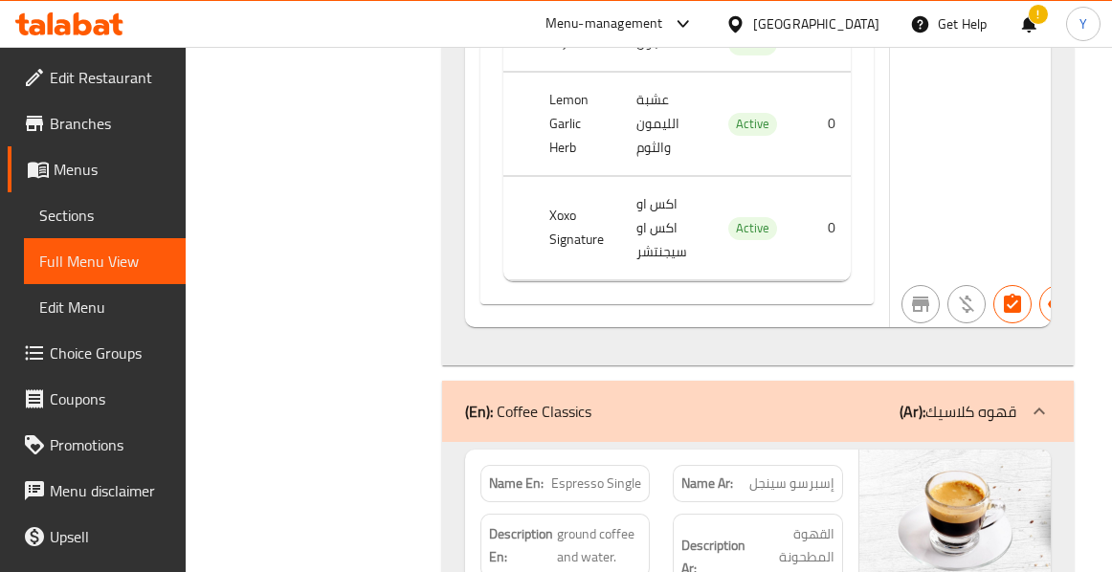
scroll to position [21231, 0]
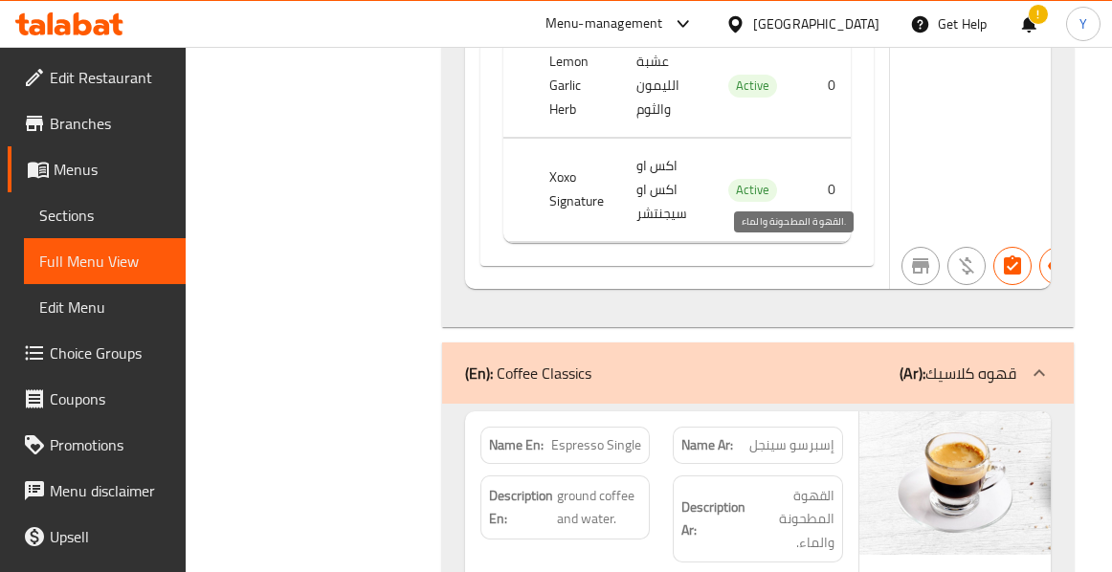
click at [769, 484] on span "القهوة المطحونة والماء." at bounding box center [791, 519] width 85 height 71
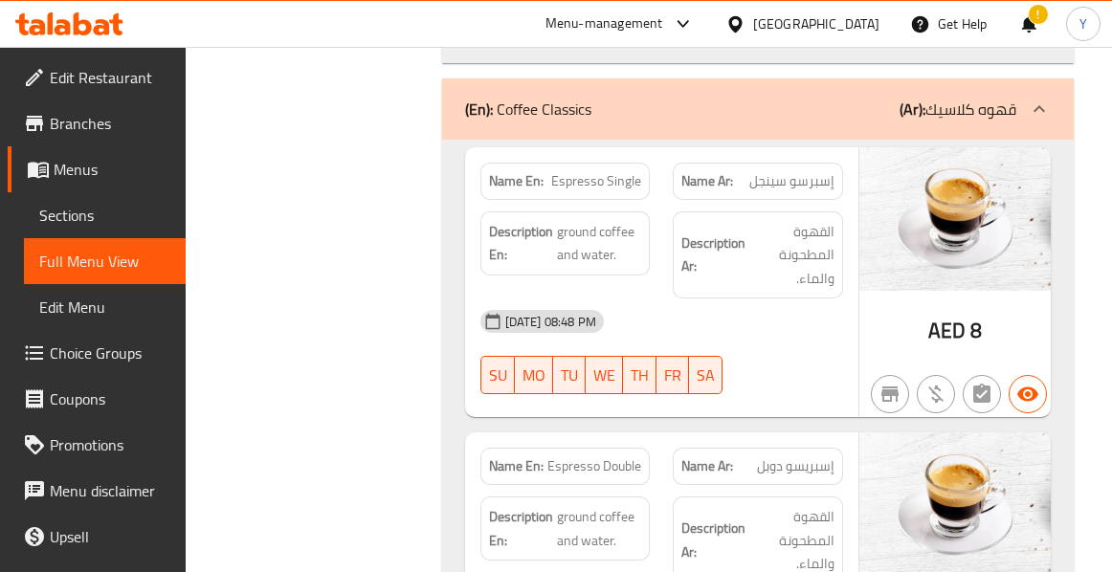
scroll to position [21498, 0]
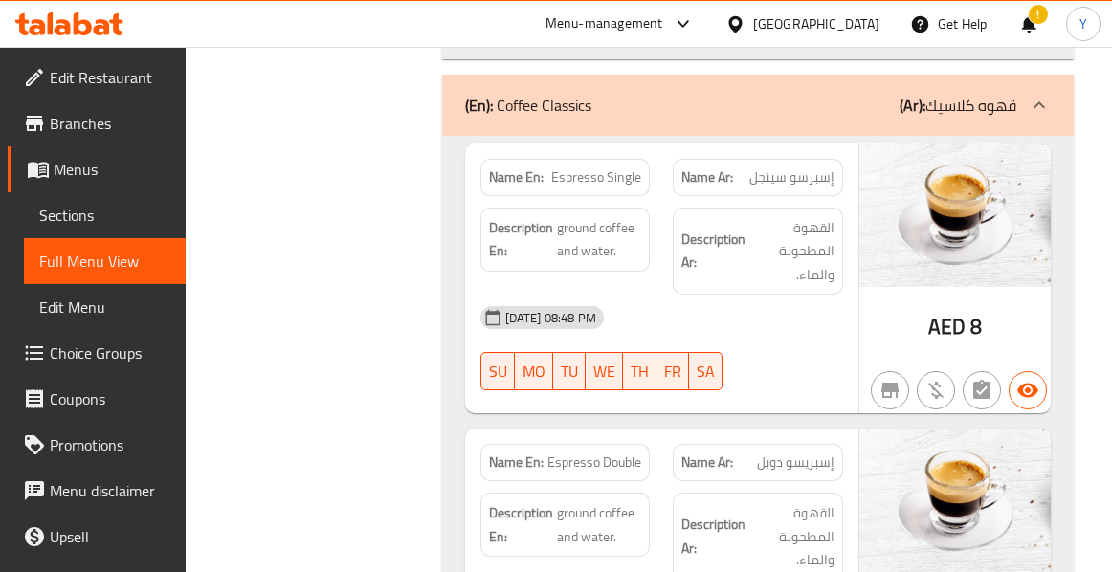
click at [741, 501] on h6 "Description Ar: القهوة المطحونة والماء." at bounding box center [757, 536] width 153 height 71
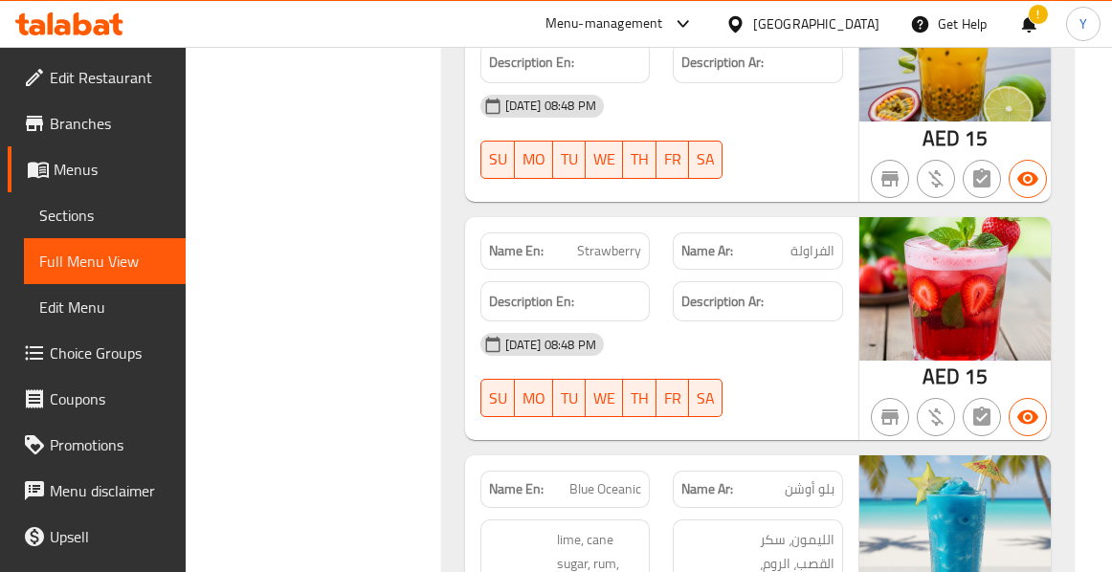
click at [585, 479] on span "Blue Oceanic" at bounding box center [605, 489] width 72 height 20
copy span "Blue"
click at [811, 479] on span "بلو أوشن" at bounding box center [810, 489] width 50 height 20
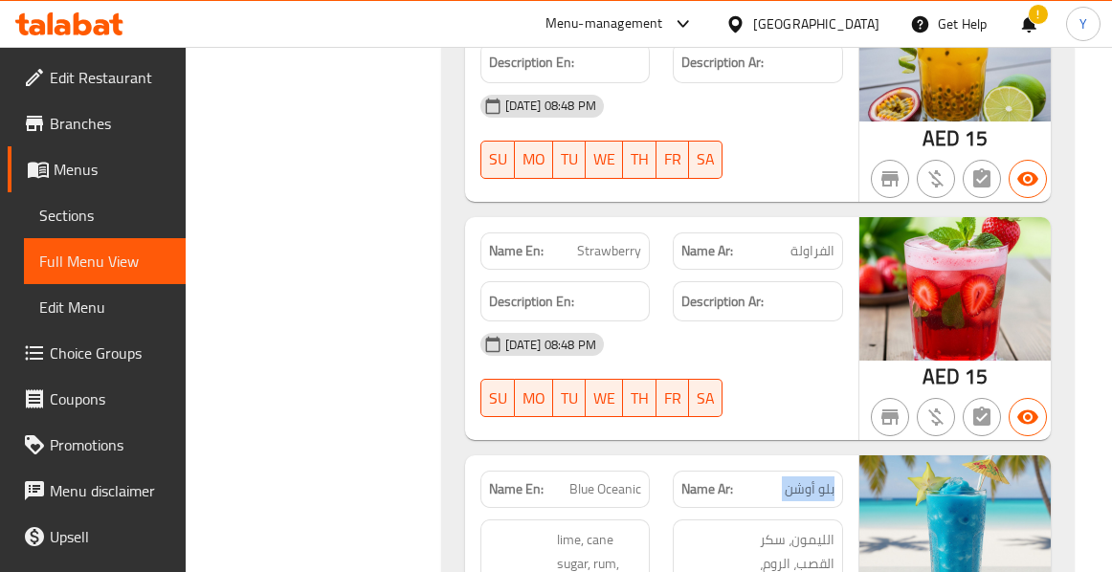
click at [811, 479] on span "بلو أوشن" at bounding box center [810, 489] width 50 height 20
copy span "بلو أوشن"
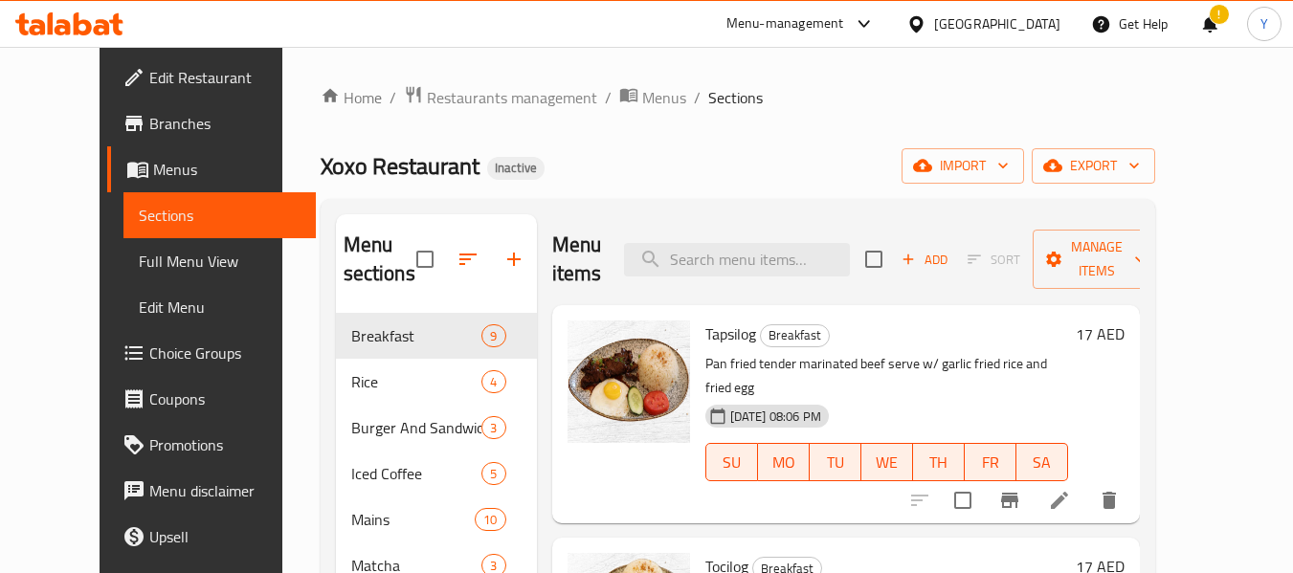
click at [831, 277] on div "Menu items Add Sort Manage items" at bounding box center [845, 259] width 587 height 91
click at [830, 265] on input "search" at bounding box center [737, 259] width 226 height 33
paste input "Four Cheese Omelette"
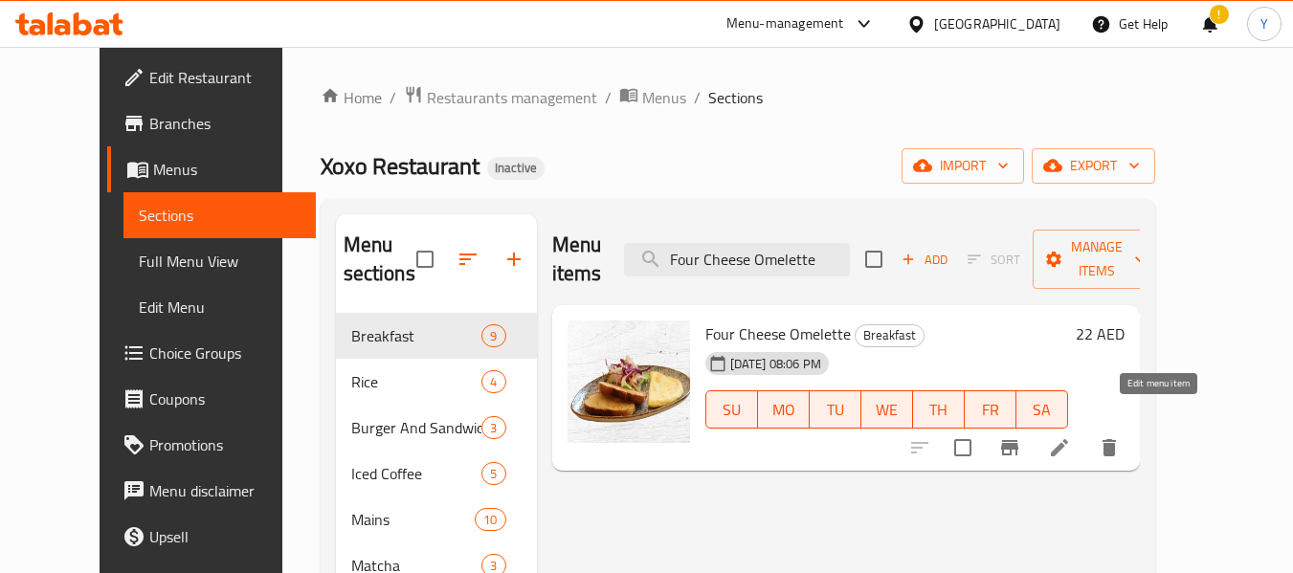
type input "Four Cheese Omelette"
click at [1071, 436] on icon at bounding box center [1059, 447] width 23 height 23
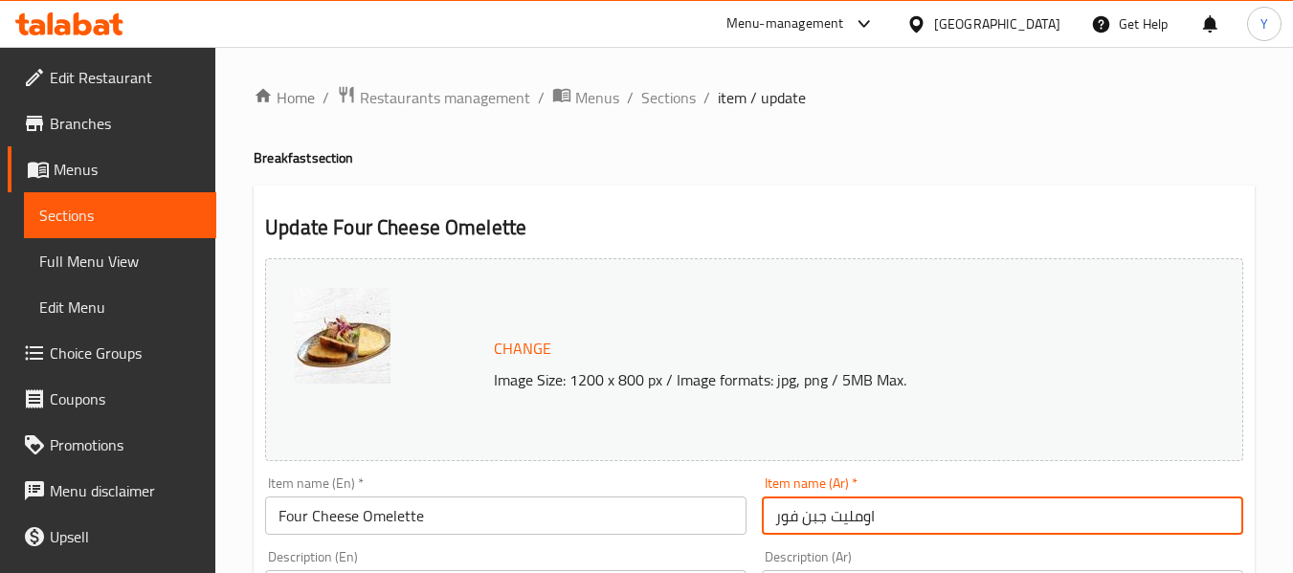
click at [827, 519] on input "اومليت جبن فور" at bounding box center [1002, 516] width 481 height 38
click at [788, 522] on input "اومليت أربع جبن فور" at bounding box center [1002, 516] width 481 height 38
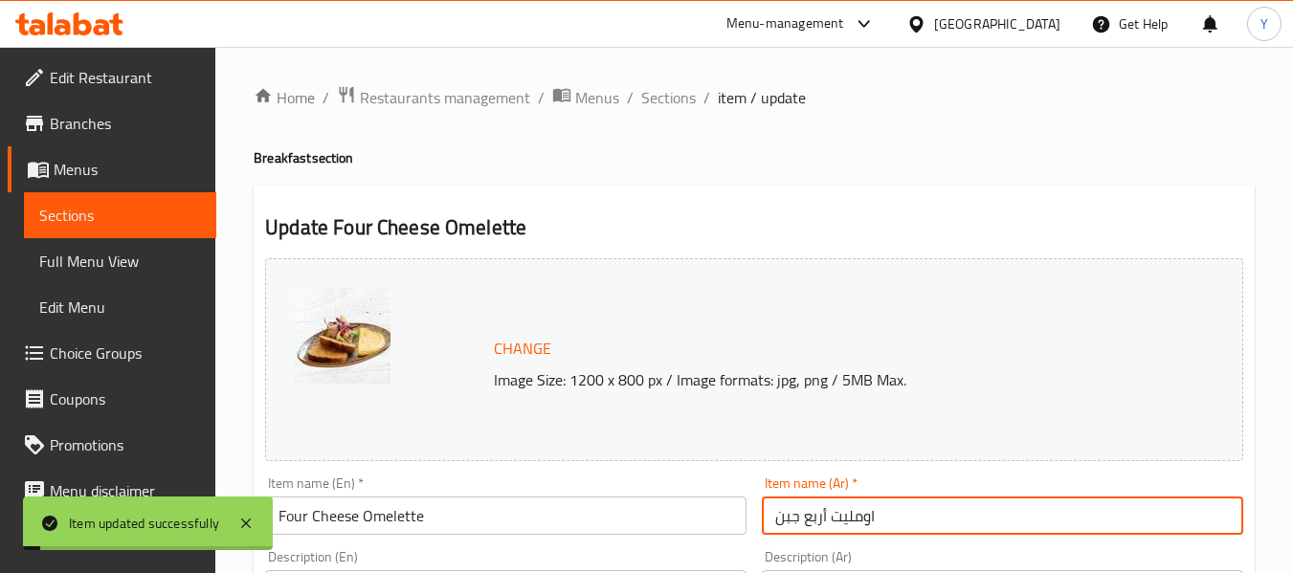
click at [783, 524] on input "اومليت أربع جبن" at bounding box center [1002, 516] width 481 height 38
type input "اومليت أربع أجبان"
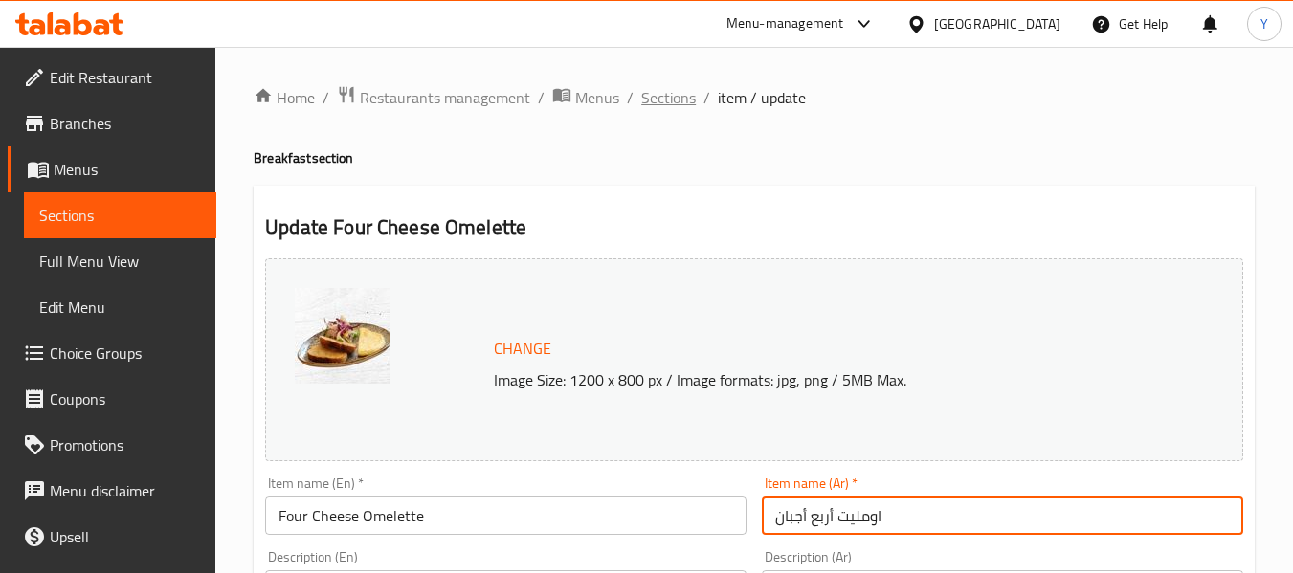
click at [667, 95] on span "Sections" at bounding box center [668, 97] width 55 height 23
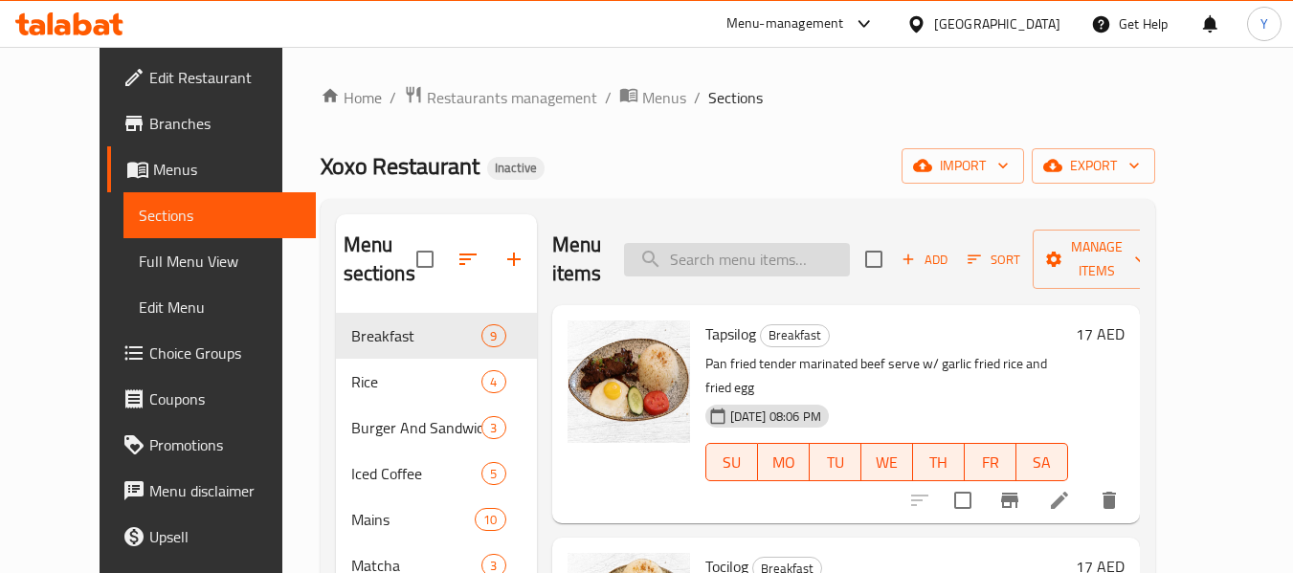
click at [791, 265] on input "search" at bounding box center [737, 259] width 226 height 33
paste input "Blue"
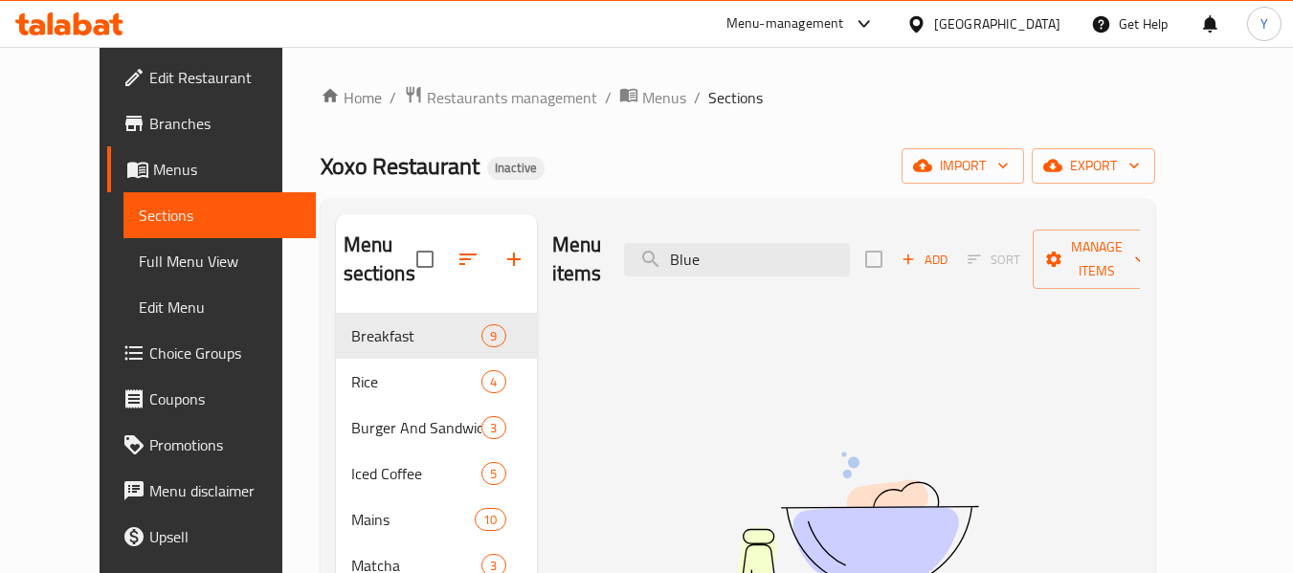
type input "Blue"
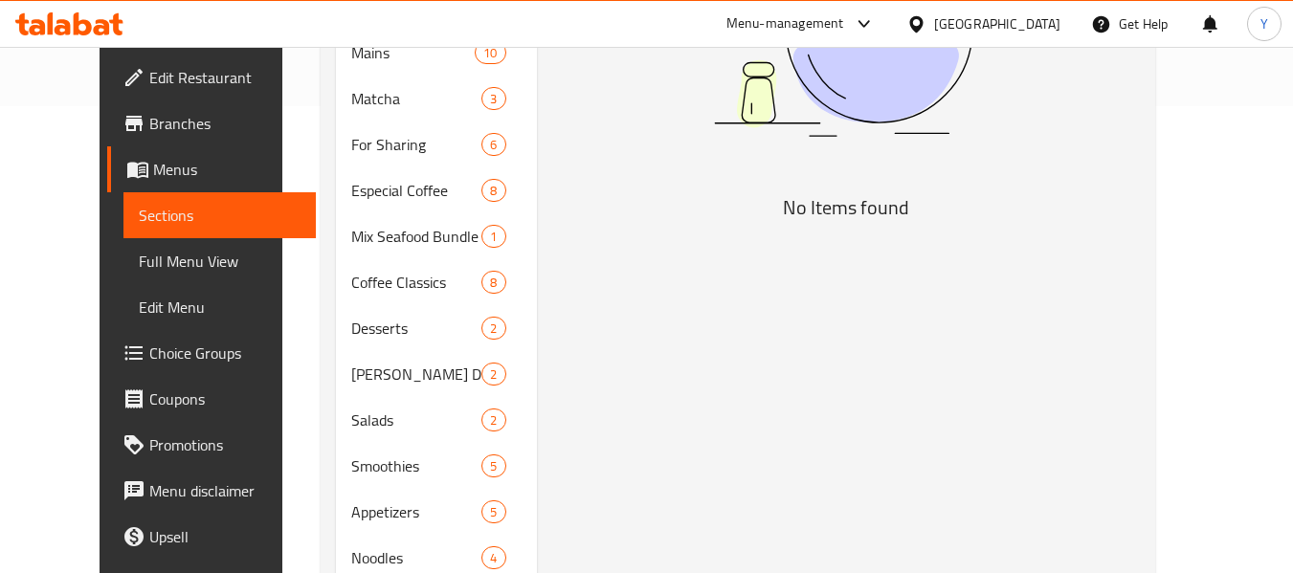
scroll to position [536, 0]
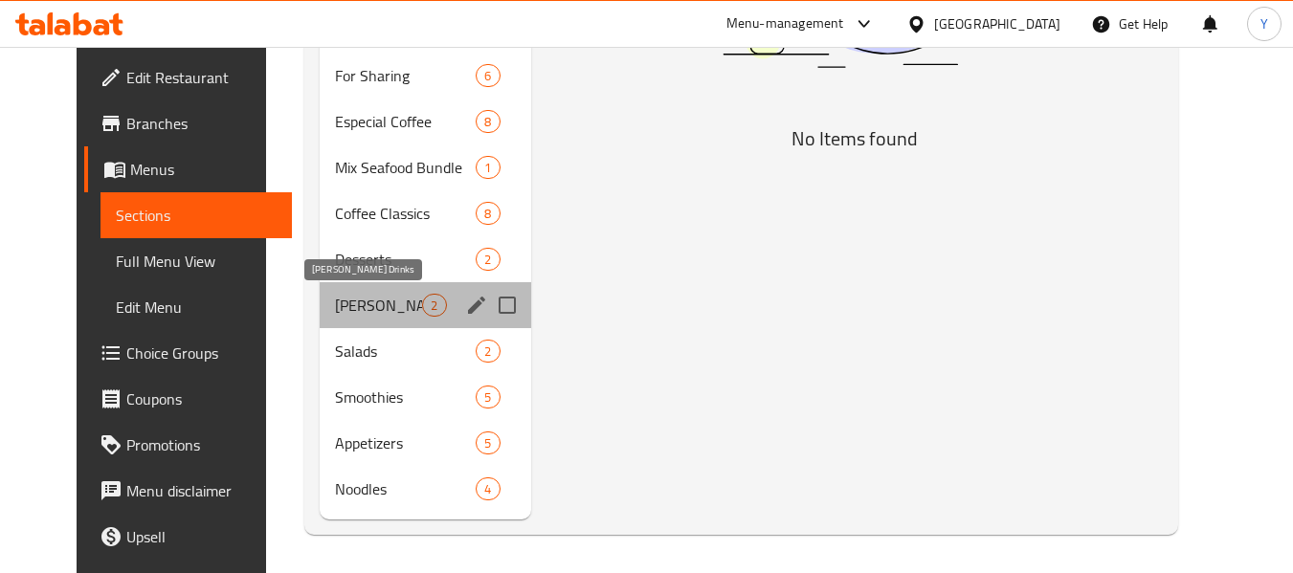
click at [335, 304] on span "Mojito's Drinks" at bounding box center [378, 305] width 87 height 23
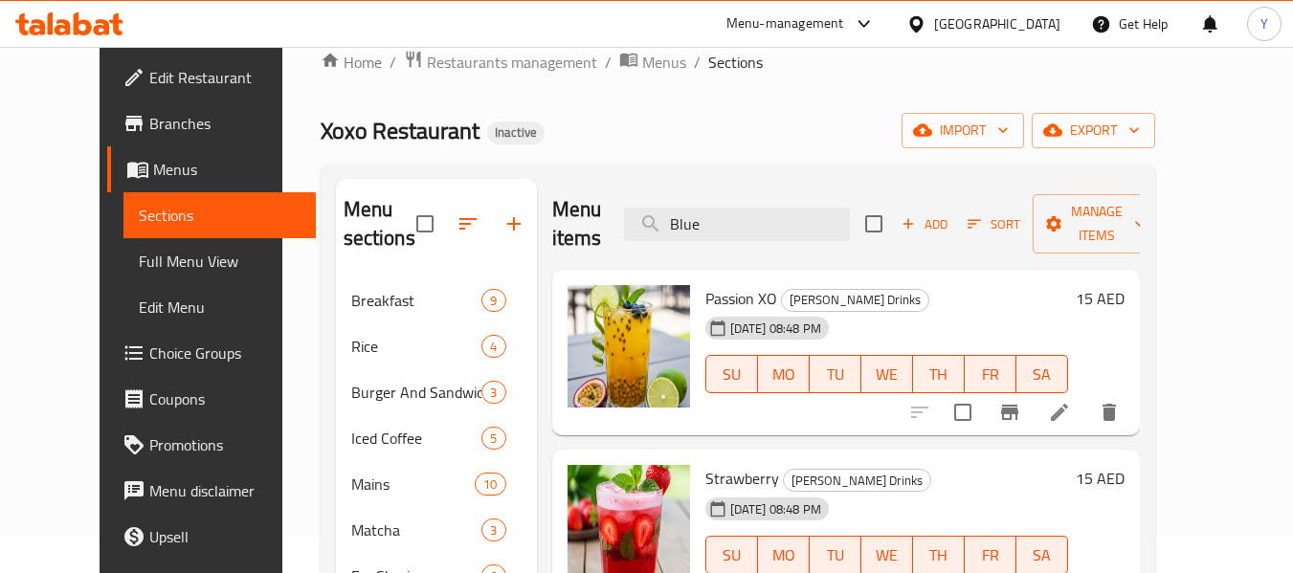
scroll to position [32, 0]
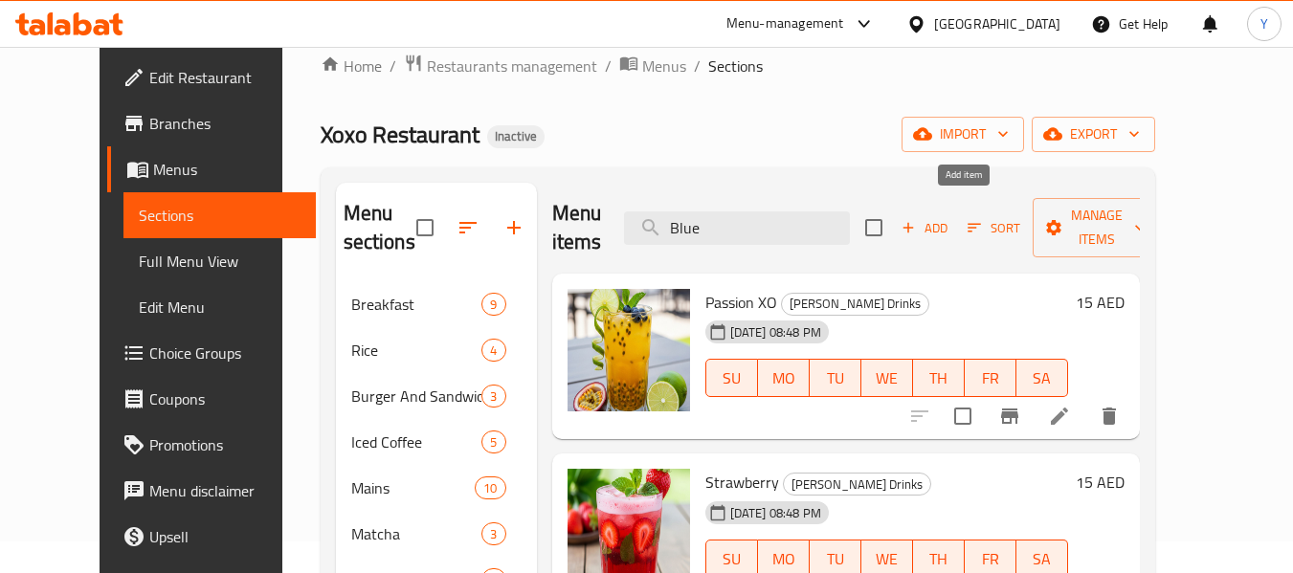
click at [950, 217] on span "Add" at bounding box center [924, 228] width 52 height 22
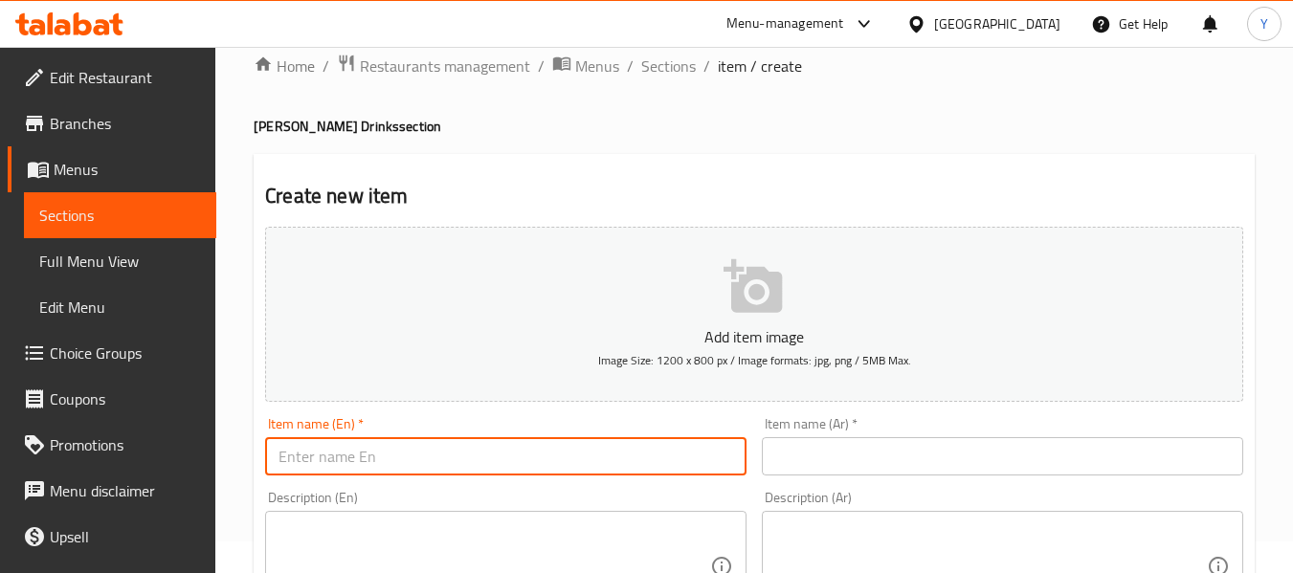
click at [651, 476] on input "text" at bounding box center [505, 456] width 481 height 38
click at [629, 454] on input "text" at bounding box center [505, 456] width 481 height 38
paste input "Blue Oceanic"
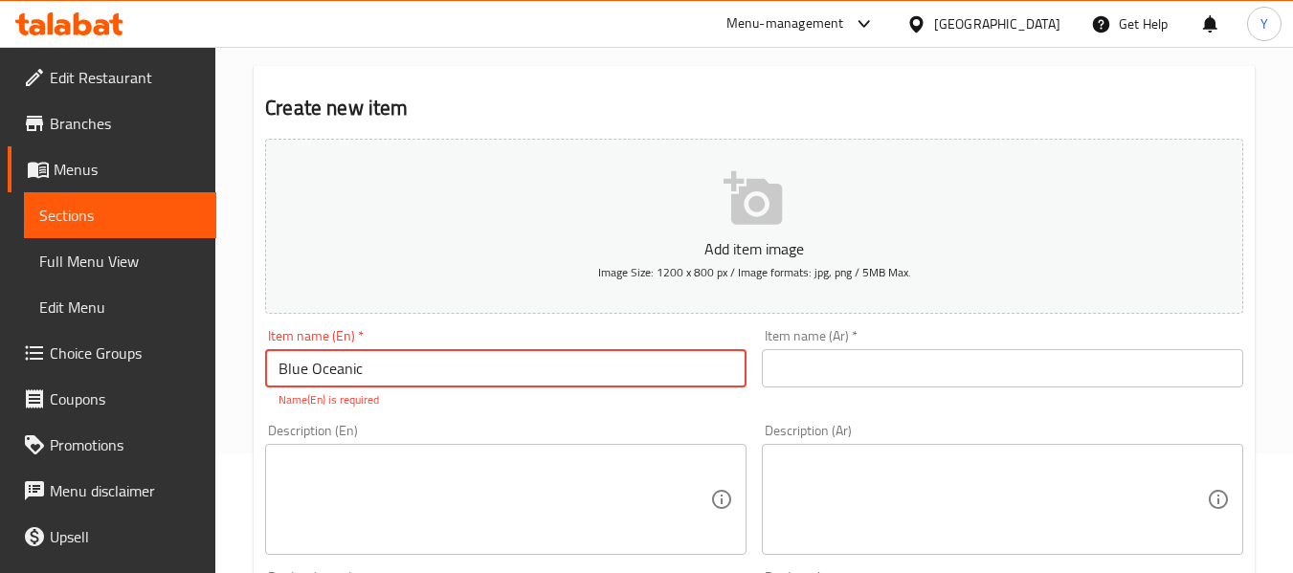
scroll to position [124, 0]
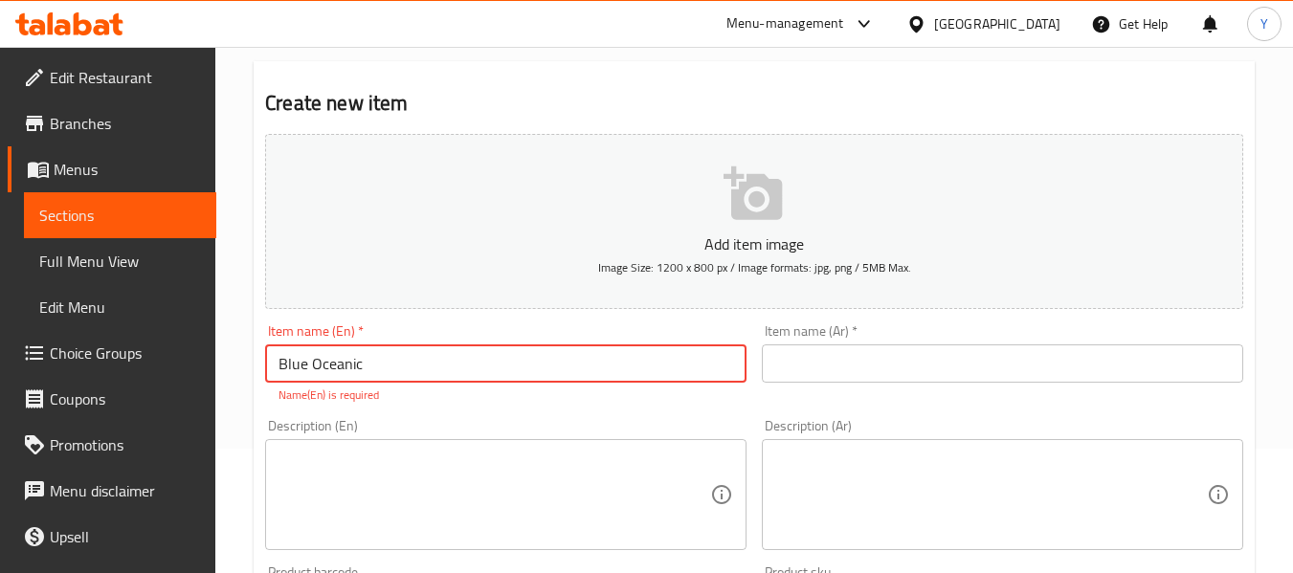
type input "Blue Oceanic"
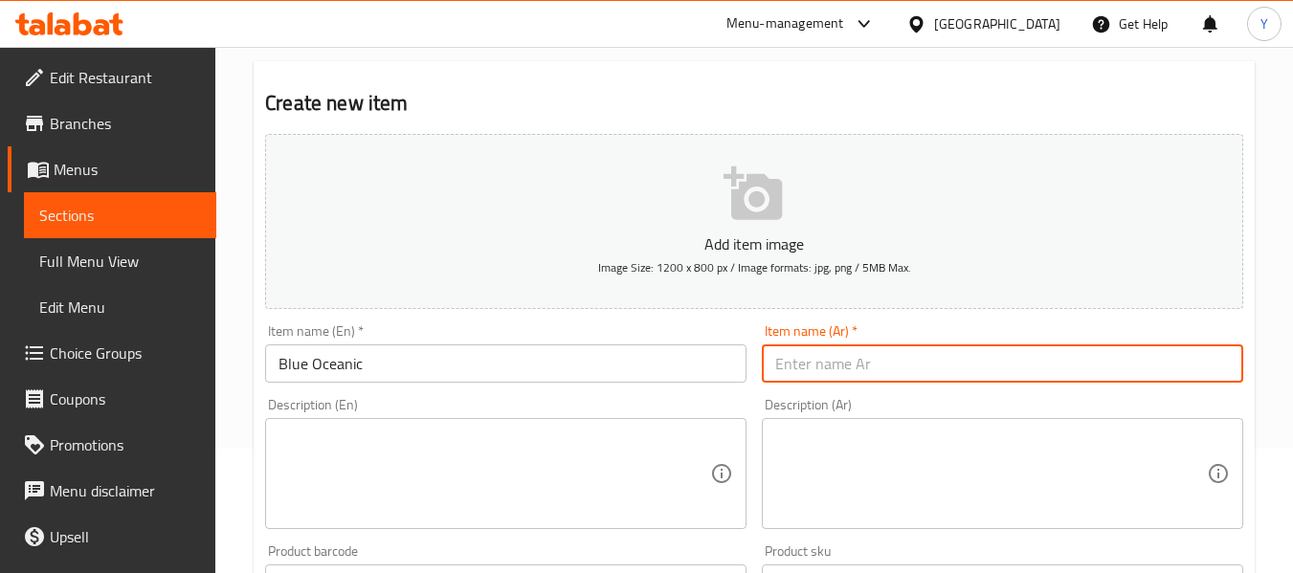
click at [990, 360] on input "text" at bounding box center [1002, 363] width 481 height 38
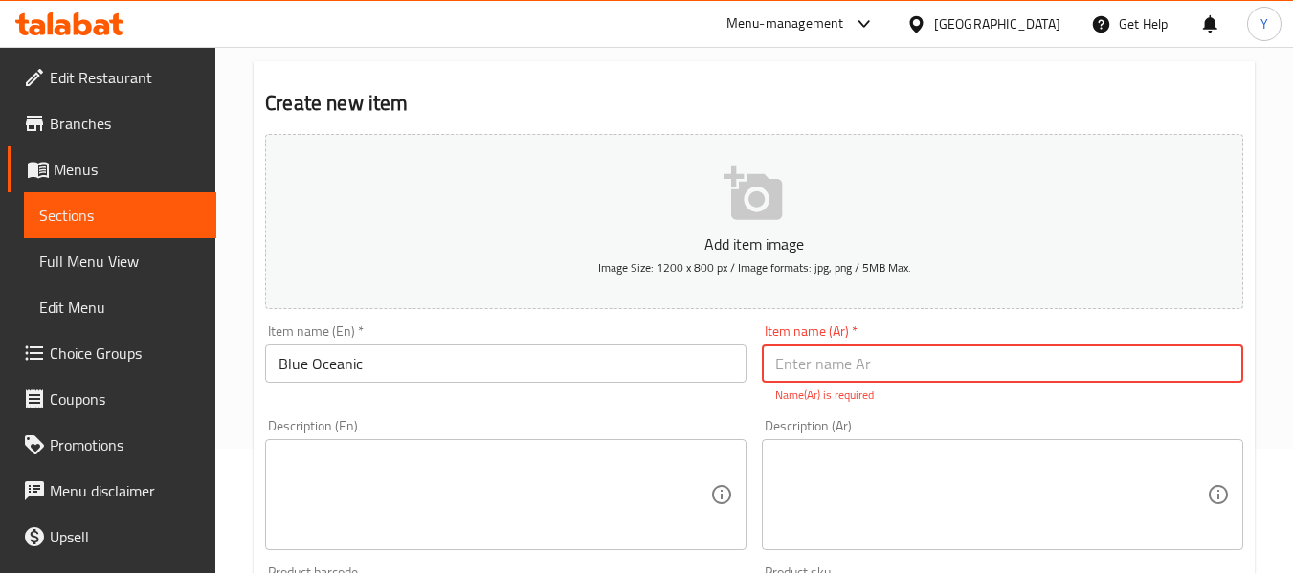
click at [792, 358] on input "text" at bounding box center [1002, 363] width 481 height 38
paste input "بلو أوشن"
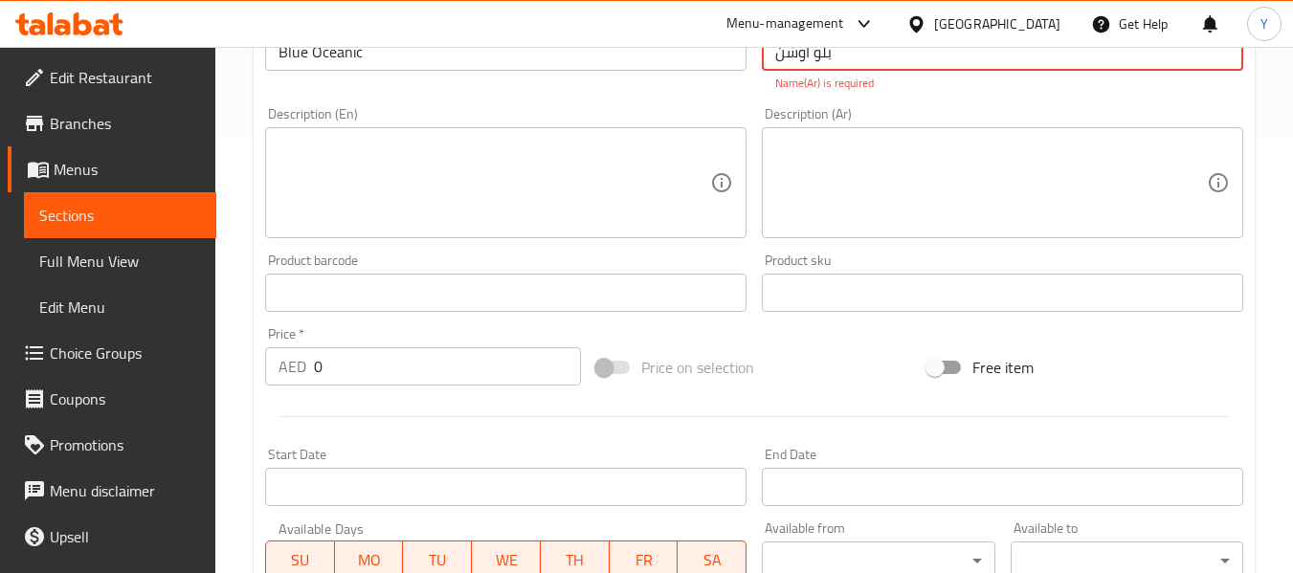
scroll to position [502, 0]
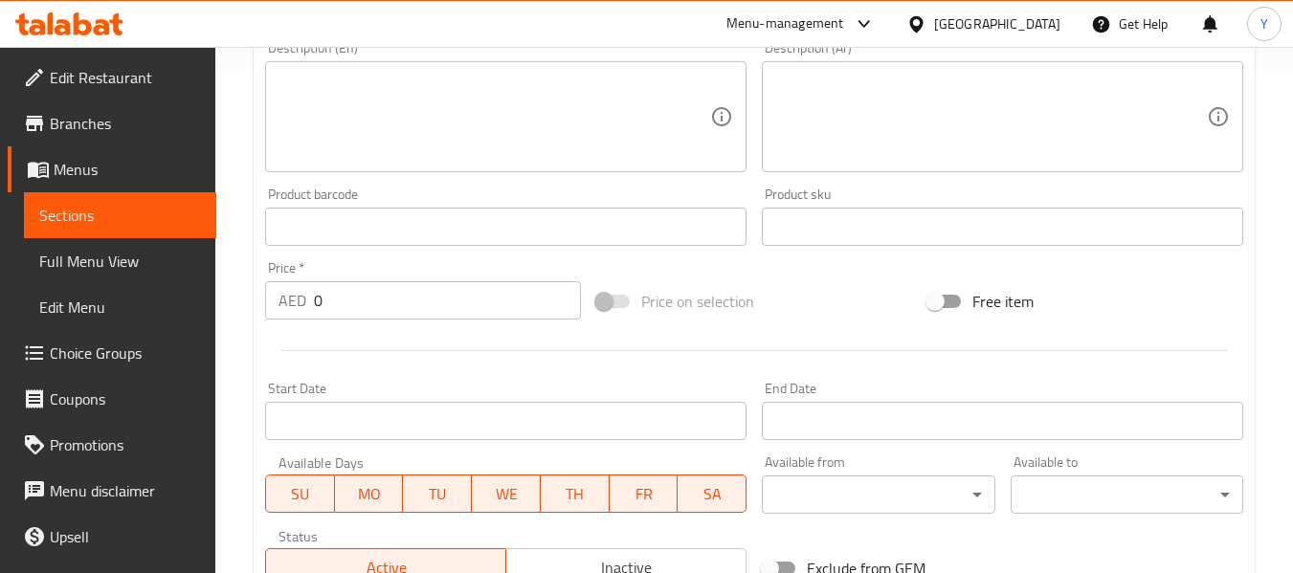
type input "بلو أوشن"
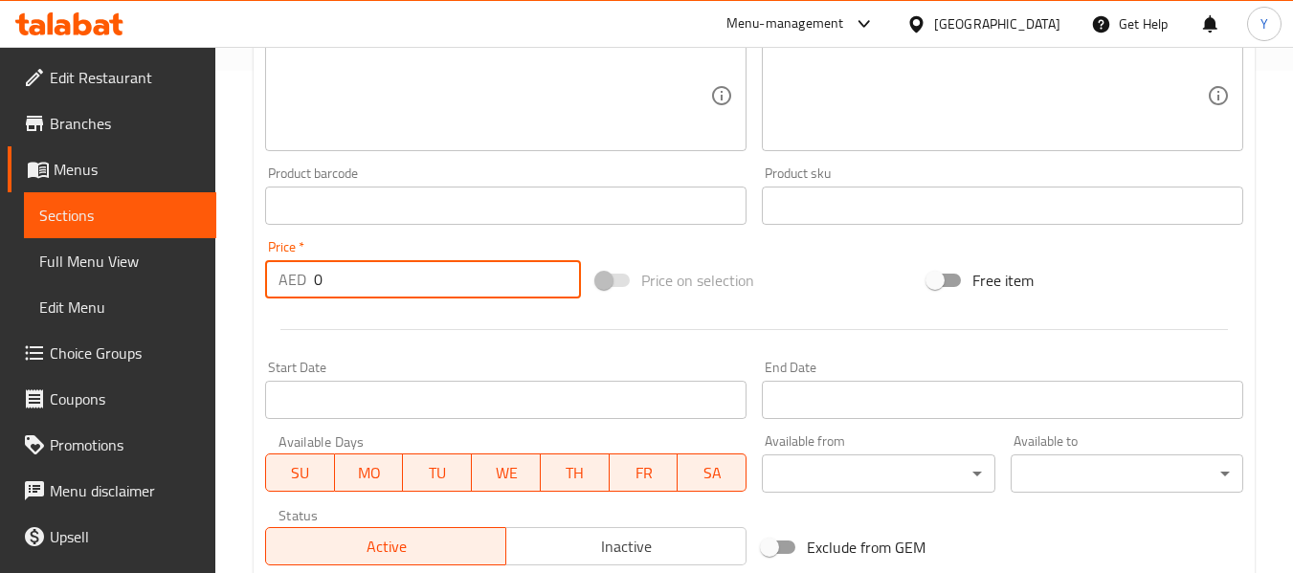
drag, startPoint x: 434, startPoint y: 303, endPoint x: 163, endPoint y: 249, distance: 277.1
click at [163, 249] on div "Edit Restaurant Branches Menus Sections Full Menu View Edit Menu Choice Groups …" at bounding box center [646, 197] width 1293 height 1305
type input "15"
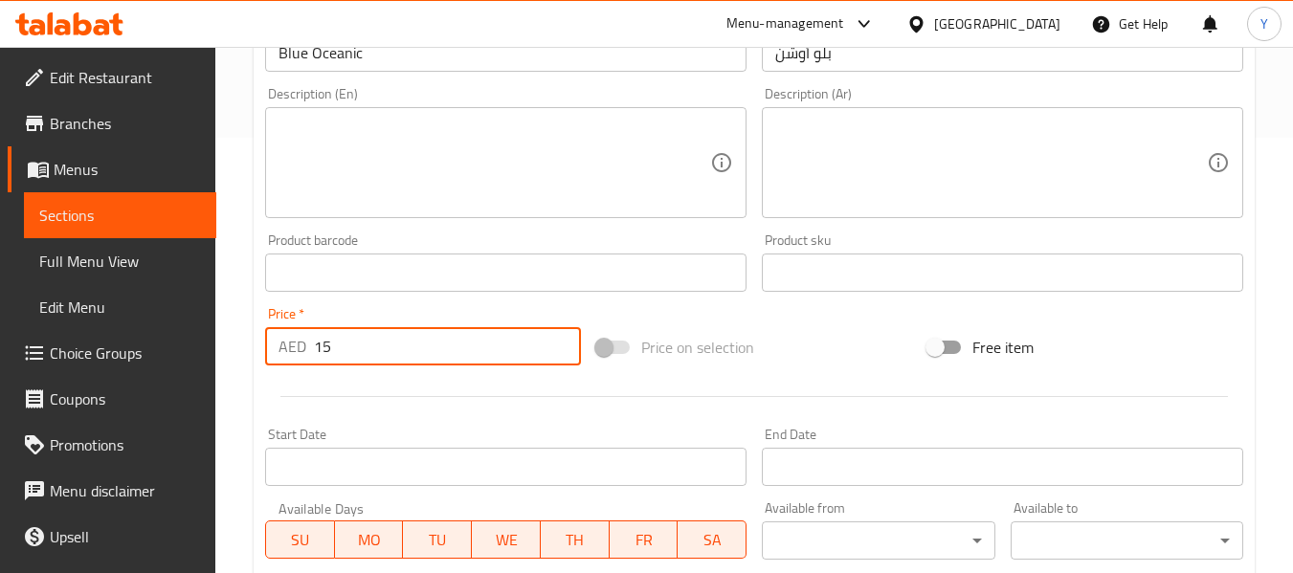
scroll to position [375, 0]
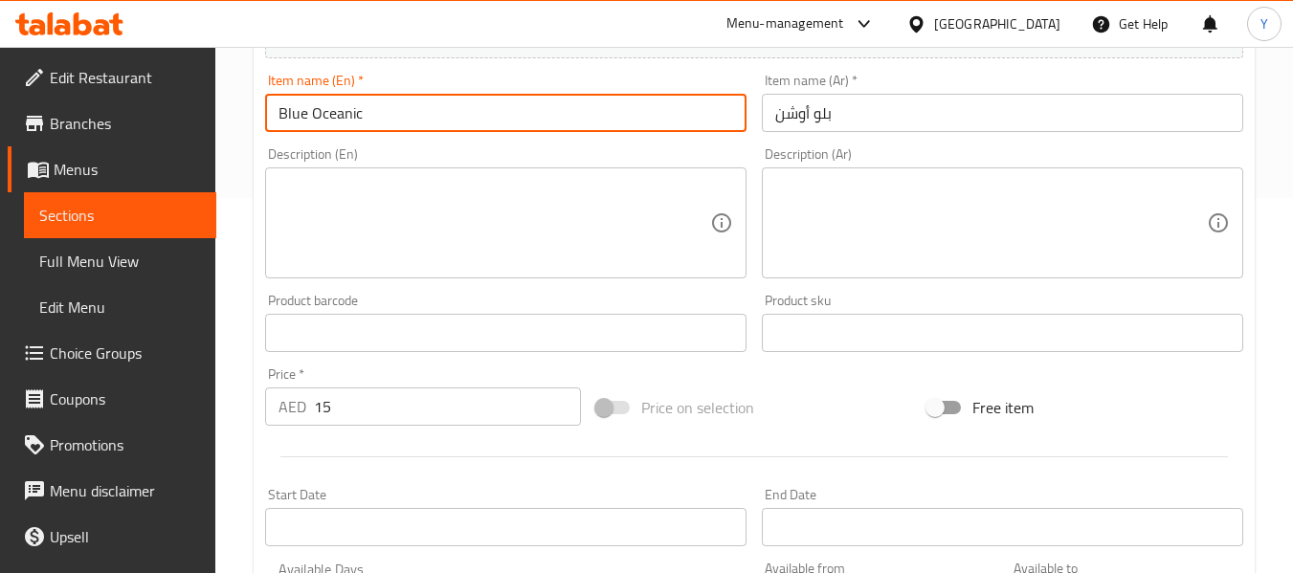
click at [564, 110] on input "Blue Oceanic" at bounding box center [505, 113] width 481 height 38
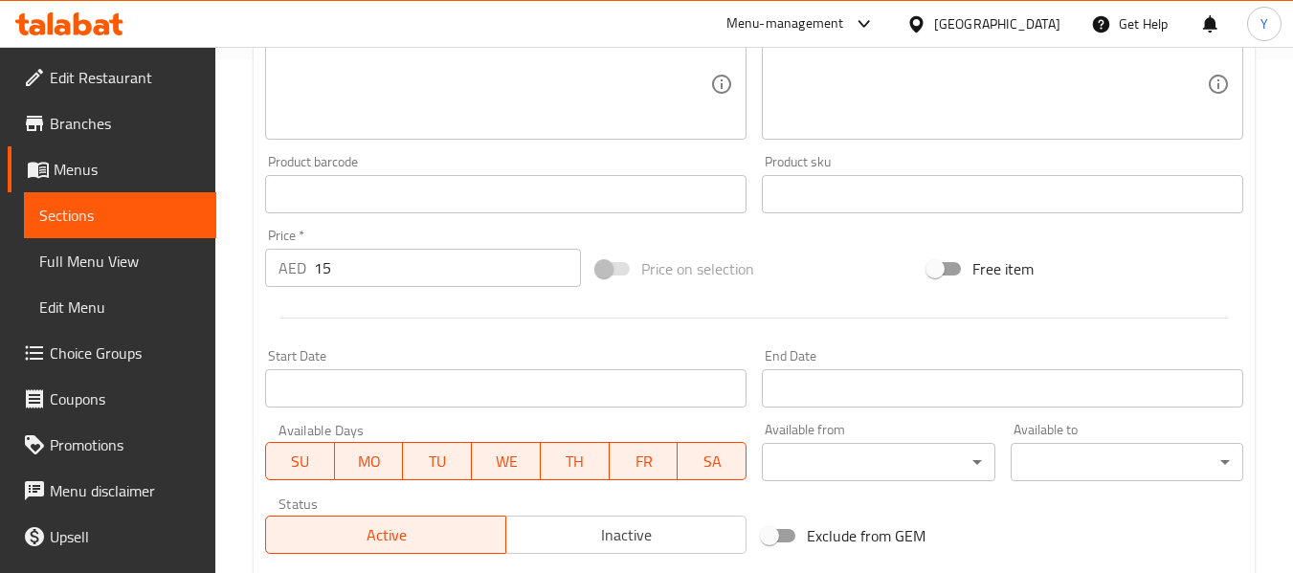
scroll to position [504, 0]
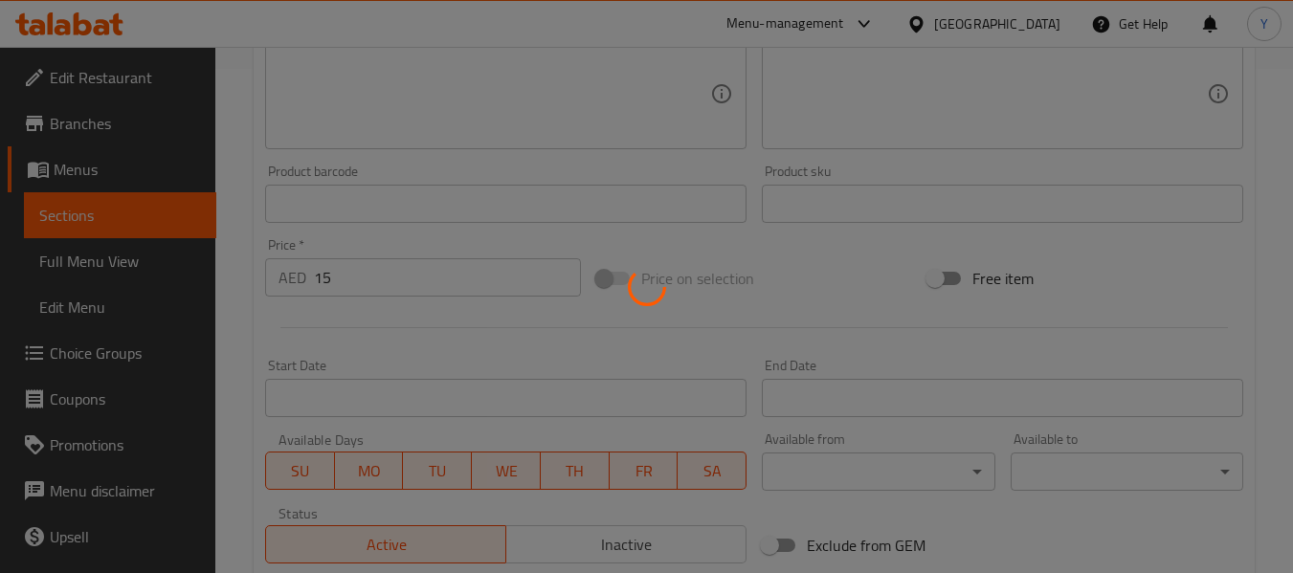
type input "0"
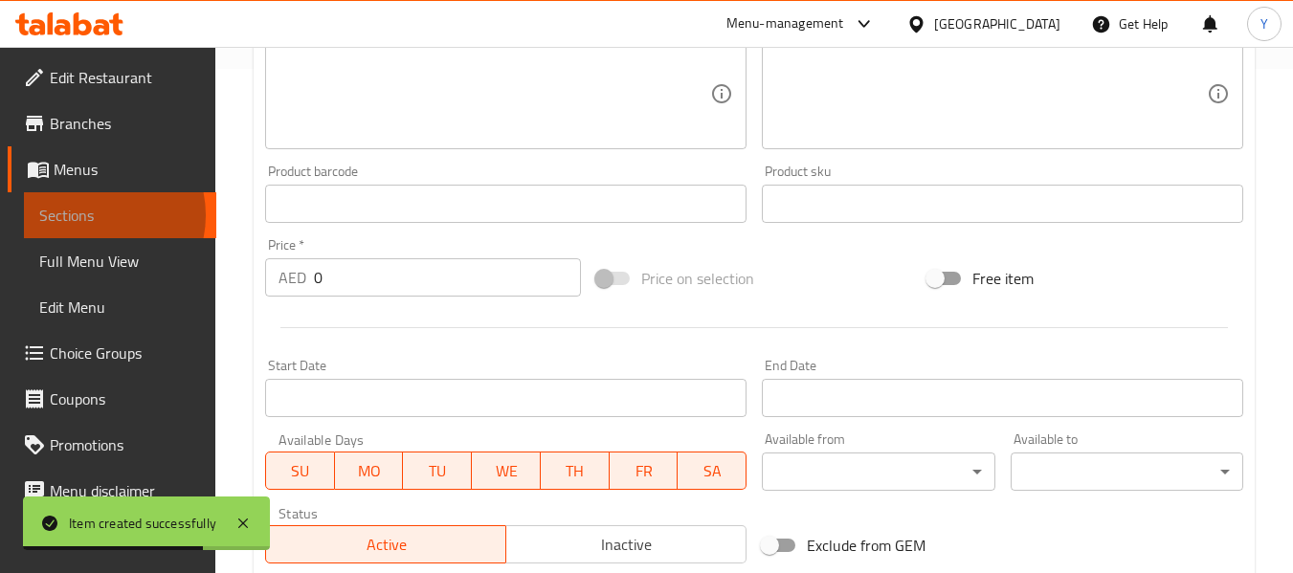
click at [94, 215] on span "Sections" at bounding box center [120, 215] width 162 height 23
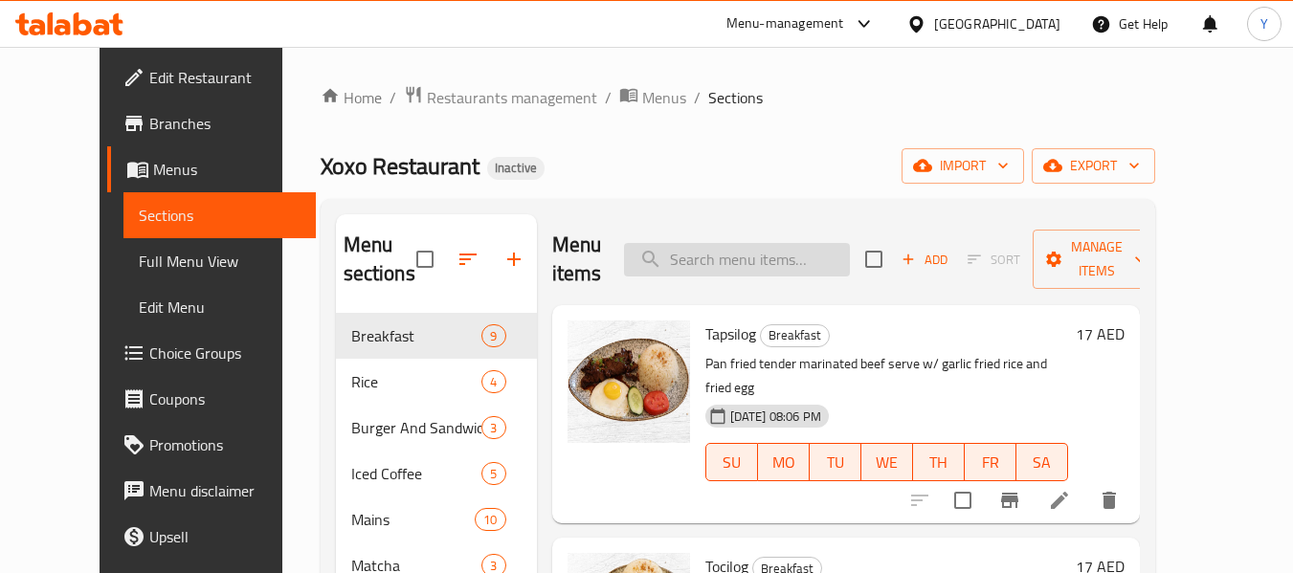
click at [741, 259] on input "search" at bounding box center [737, 259] width 226 height 33
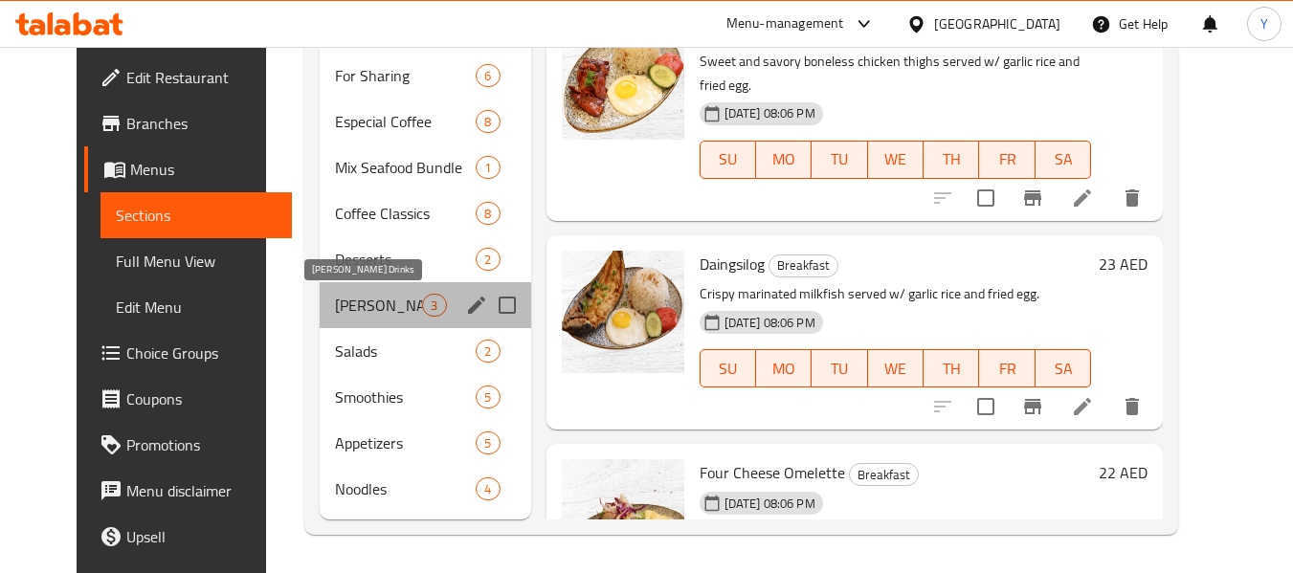
click at [335, 315] on span "[PERSON_NAME] Drinks" at bounding box center [378, 305] width 87 height 23
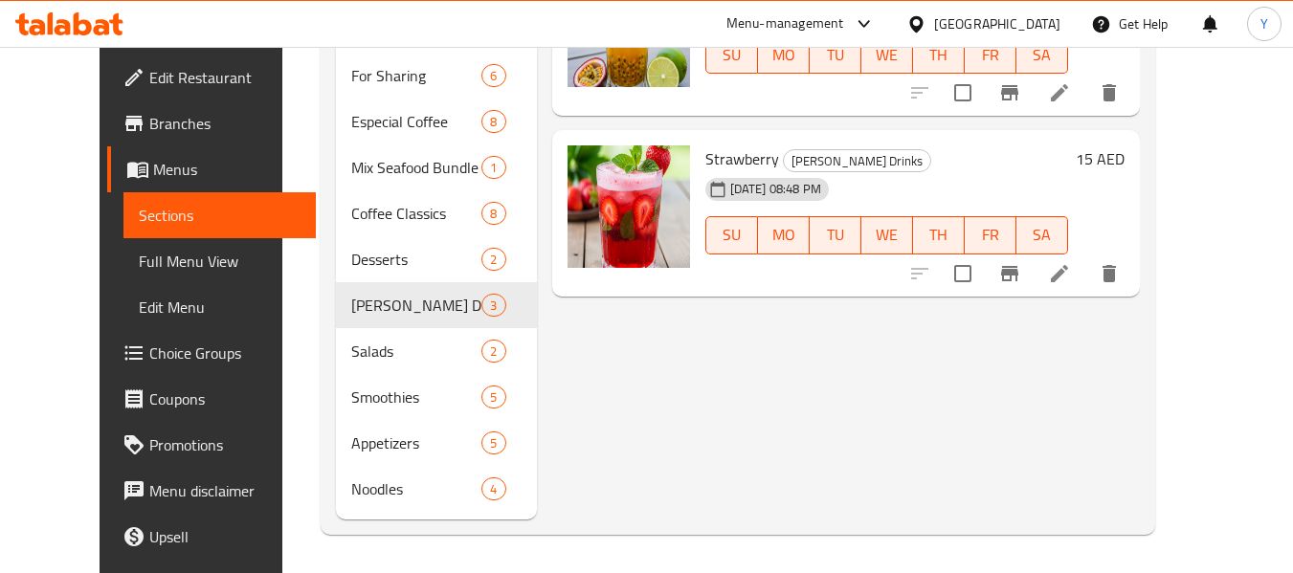
scroll to position [34, 0]
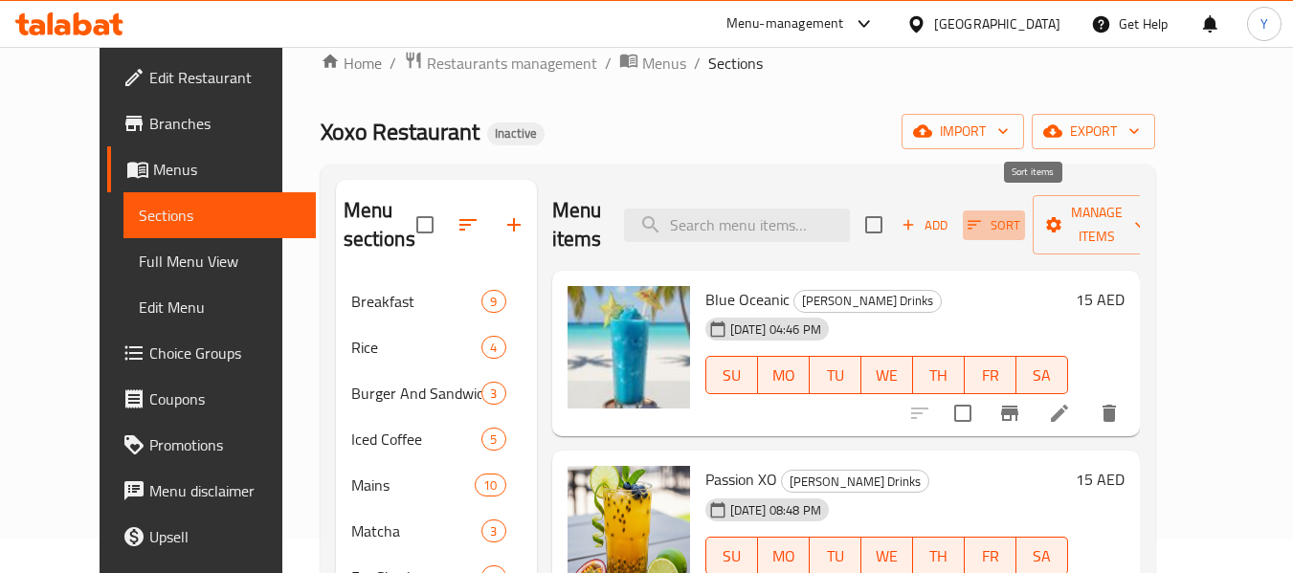
click at [983, 216] on icon "button" at bounding box center [973, 224] width 17 height 17
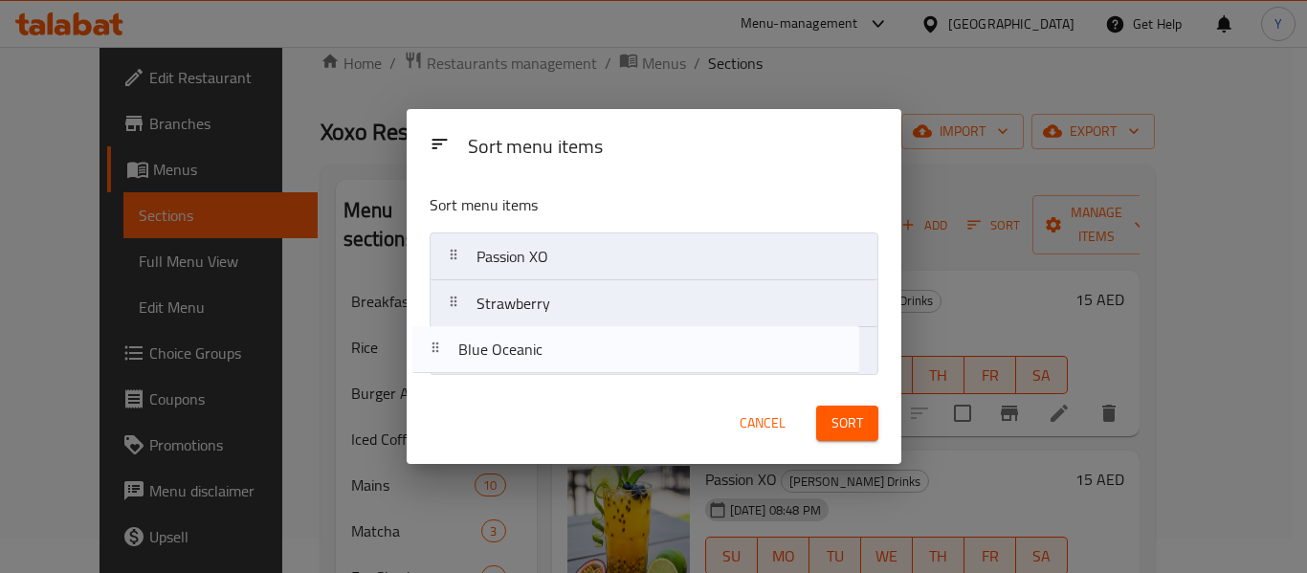
drag, startPoint x: 738, startPoint y: 264, endPoint x: 715, endPoint y: 377, distance: 115.2
click at [715, 377] on div "Sort menu items Blue Oceanic Passion XO Strawberry" at bounding box center [654, 280] width 495 height 205
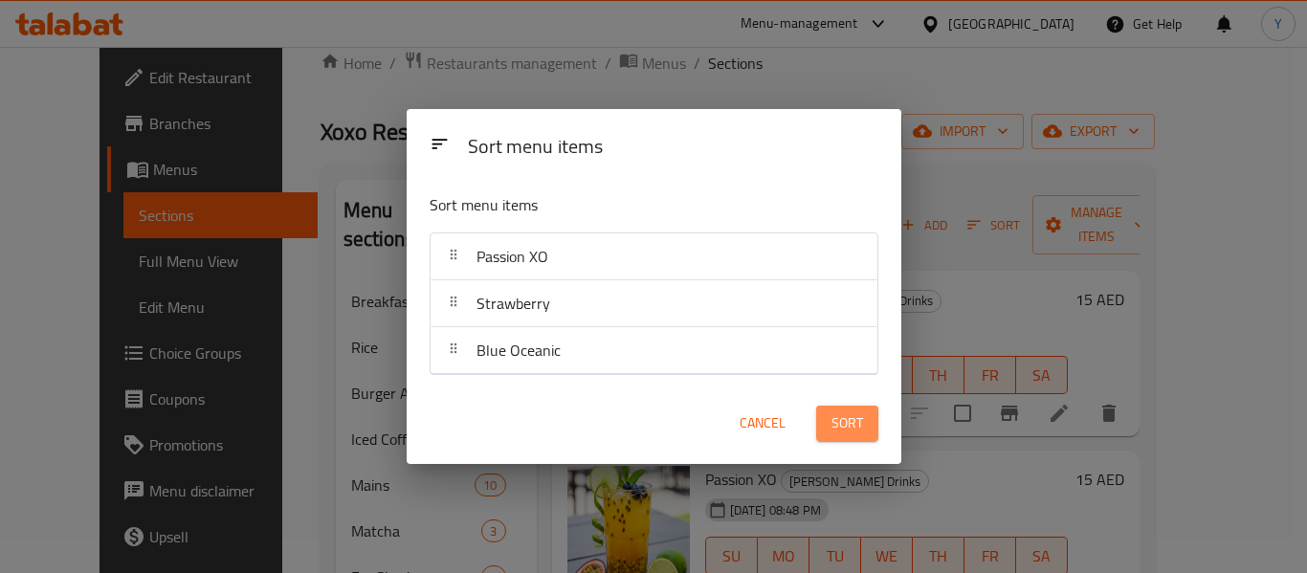
click at [851, 420] on span "Sort" at bounding box center [847, 423] width 32 height 24
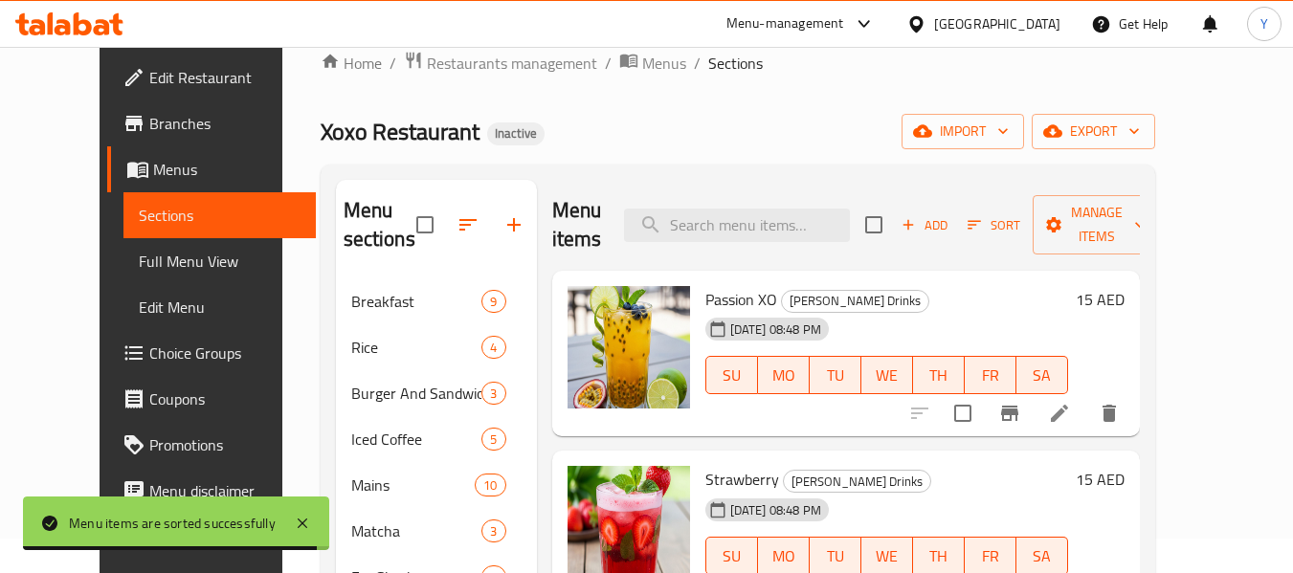
click at [764, 106] on div "Home / Restaurants management / Menus / Sections Xoxo Restaurant Inactive impor…" at bounding box center [738, 543] width 834 height 985
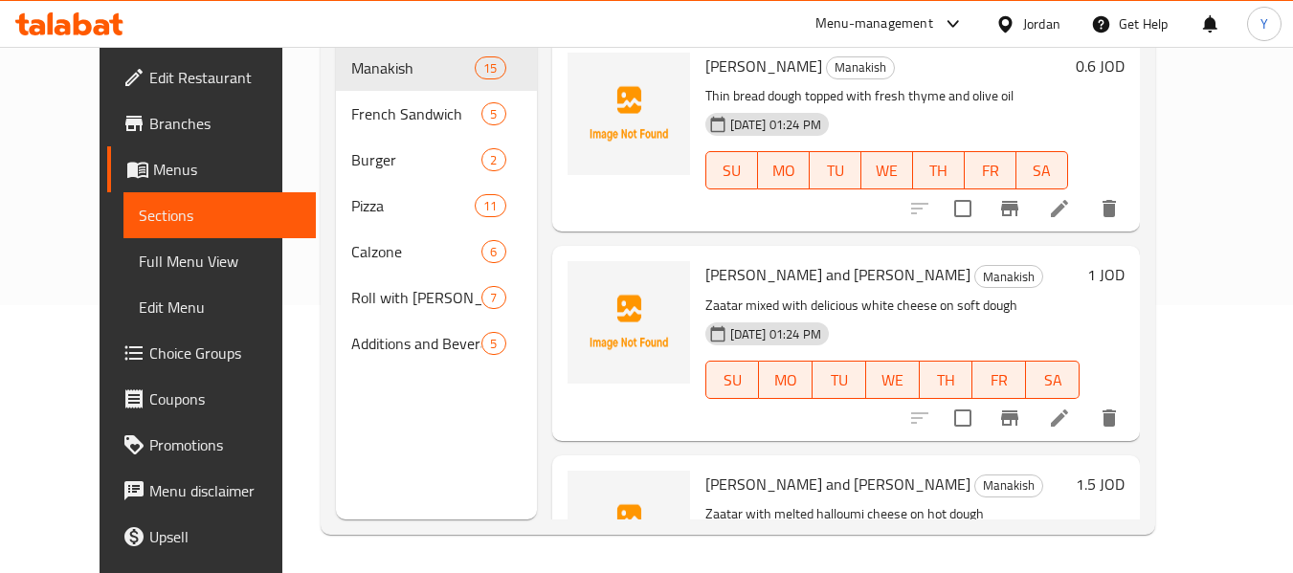
scroll to position [268, 0]
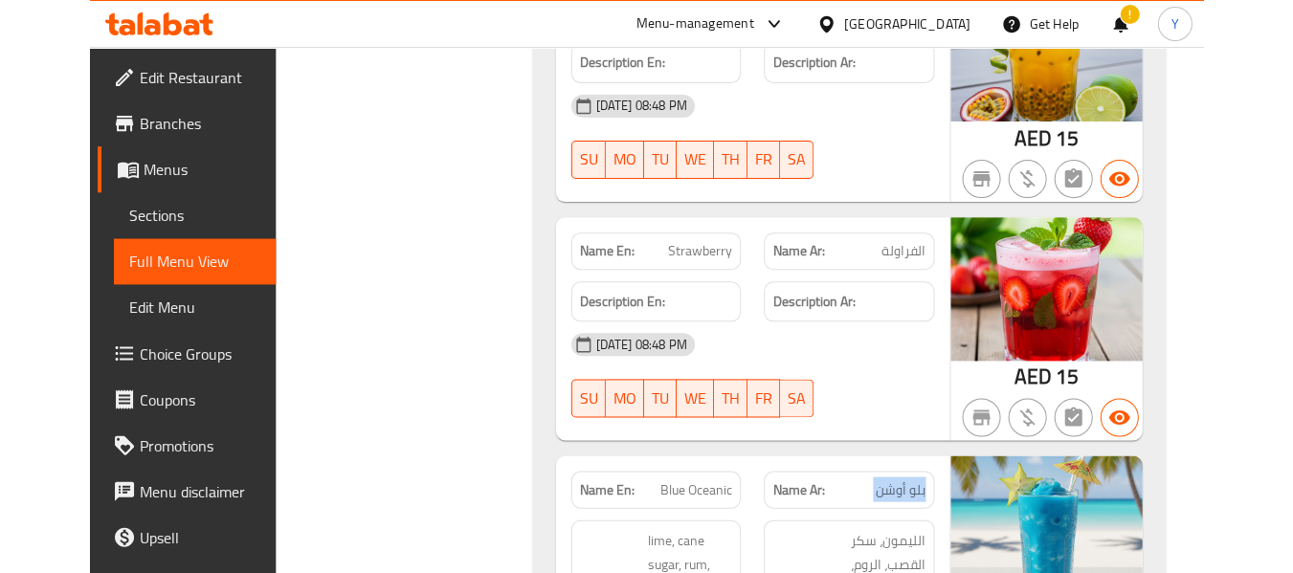
scroll to position [25032, 0]
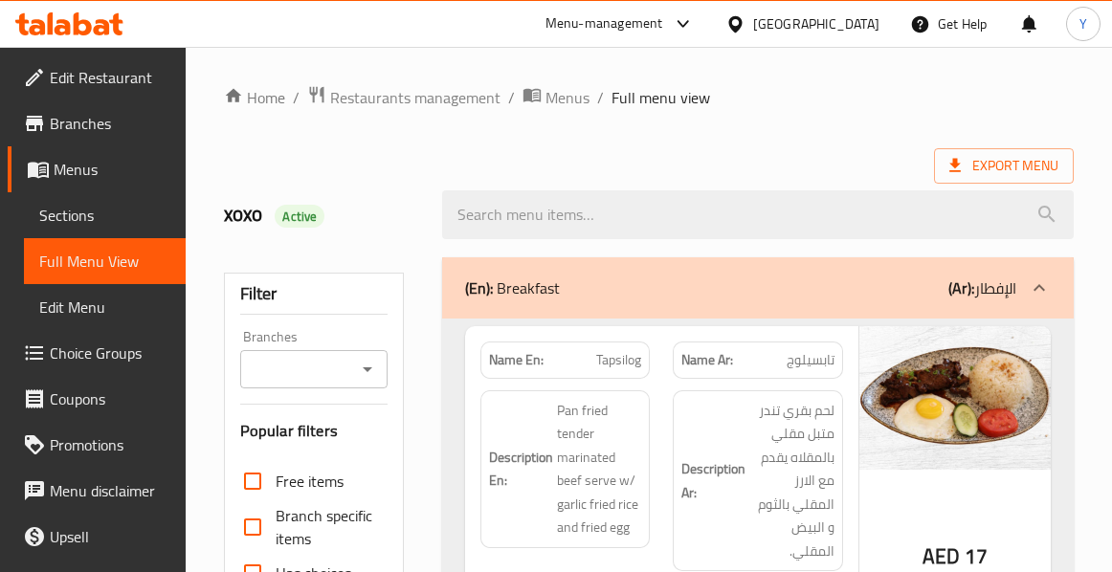
scroll to position [598, 0]
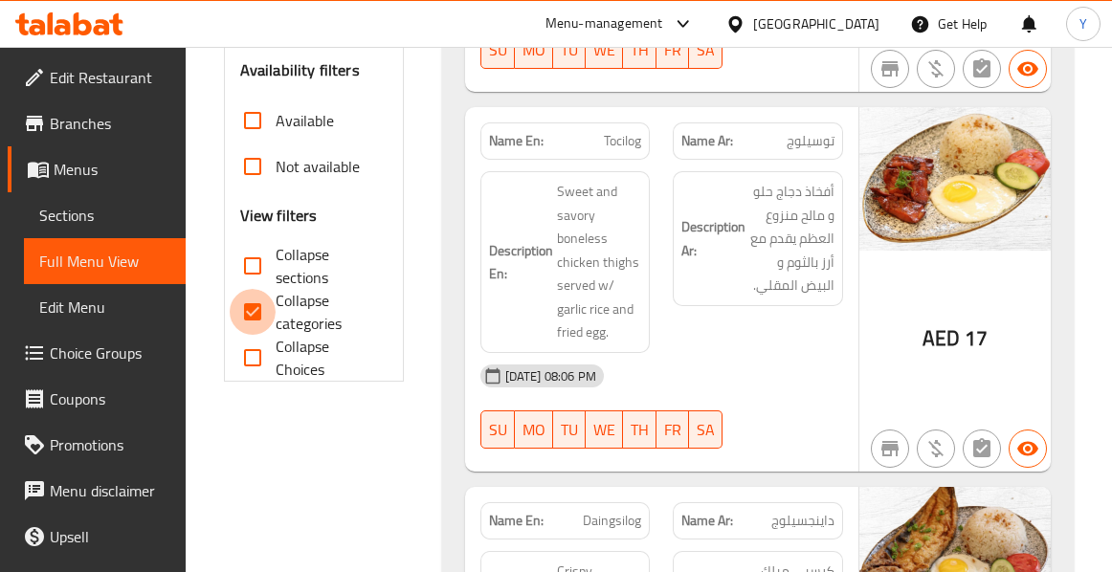
click at [246, 312] on input "Collapse categories" at bounding box center [253, 312] width 46 height 46
checkbox input "false"
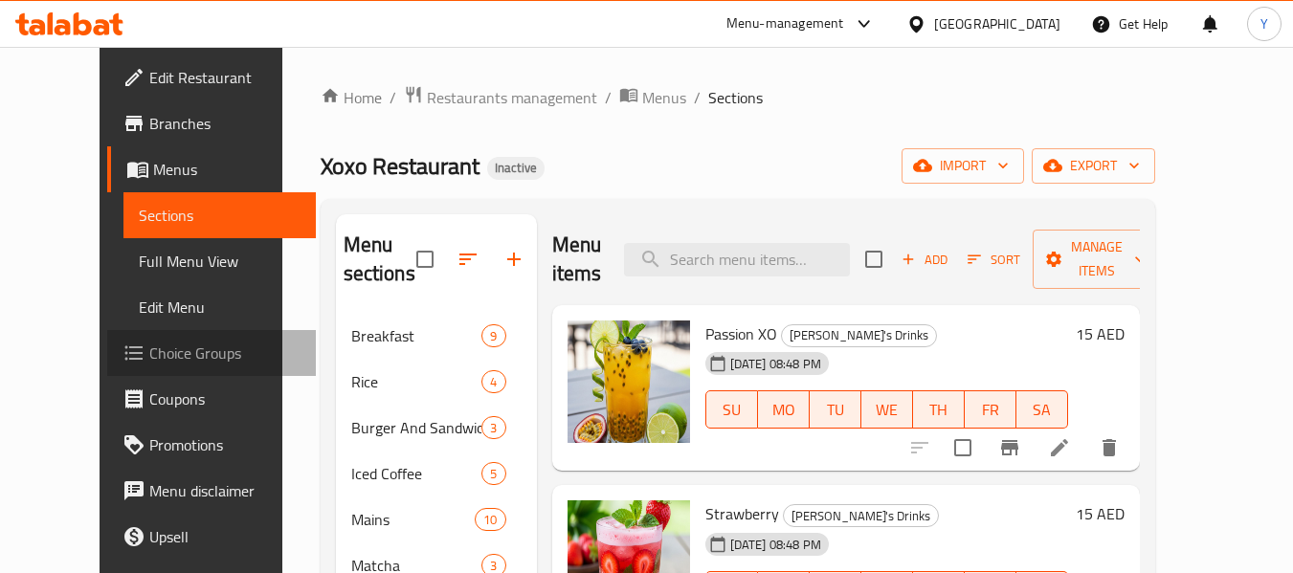
click at [149, 355] on span "Choice Groups" at bounding box center [224, 353] width 151 height 23
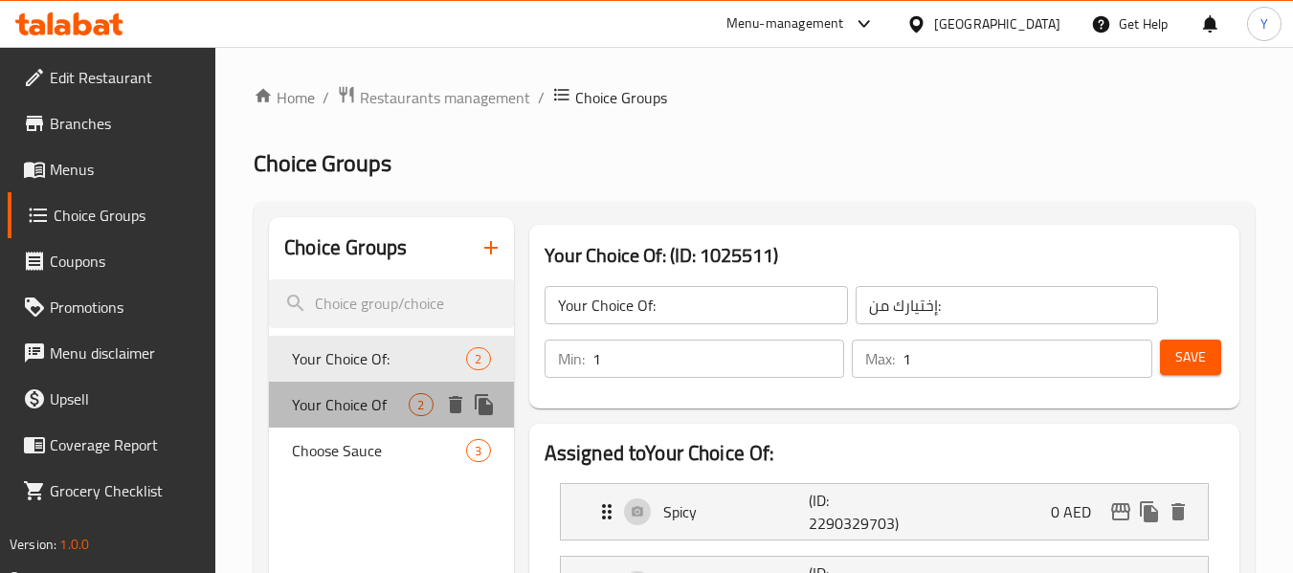
click at [340, 407] on span "Your Choice Of" at bounding box center [350, 404] width 117 height 23
type input "Your Choice Of"
type input "إختيارك من"
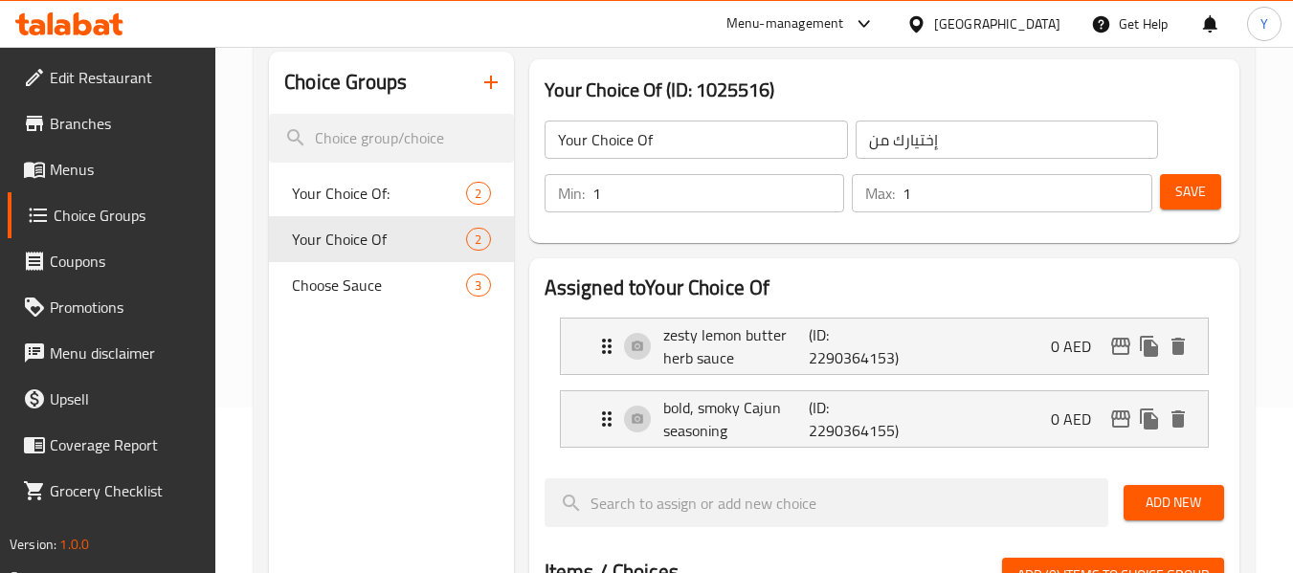
scroll to position [236, 0]
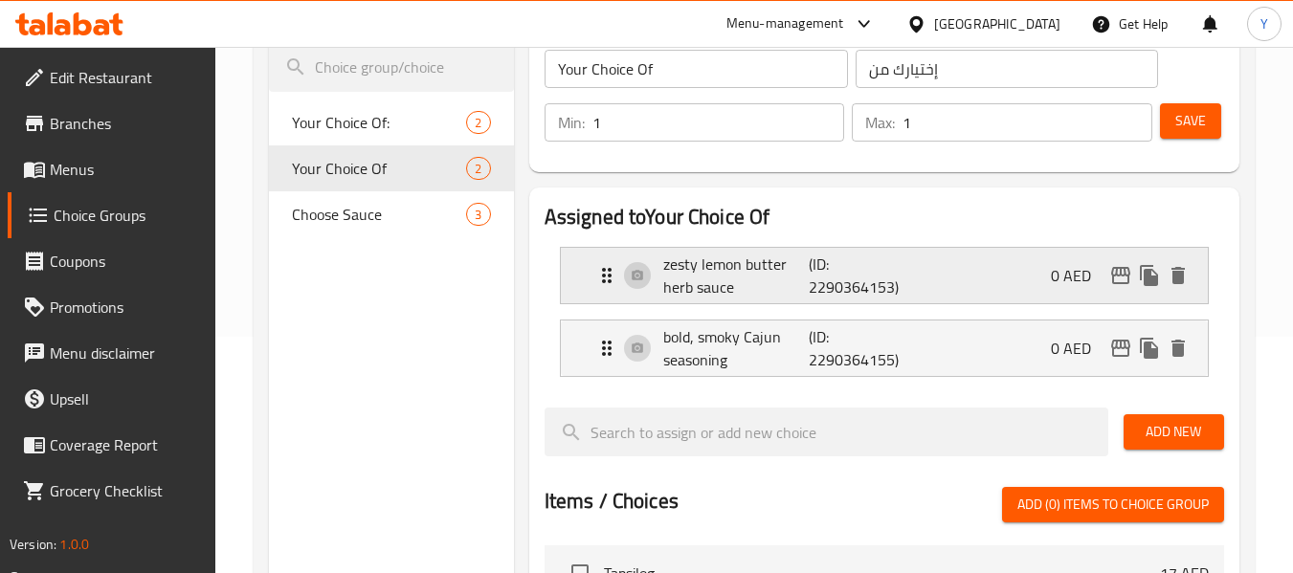
click at [868, 286] on p "(ID: 2290364153)" at bounding box center [857, 276] width 98 height 46
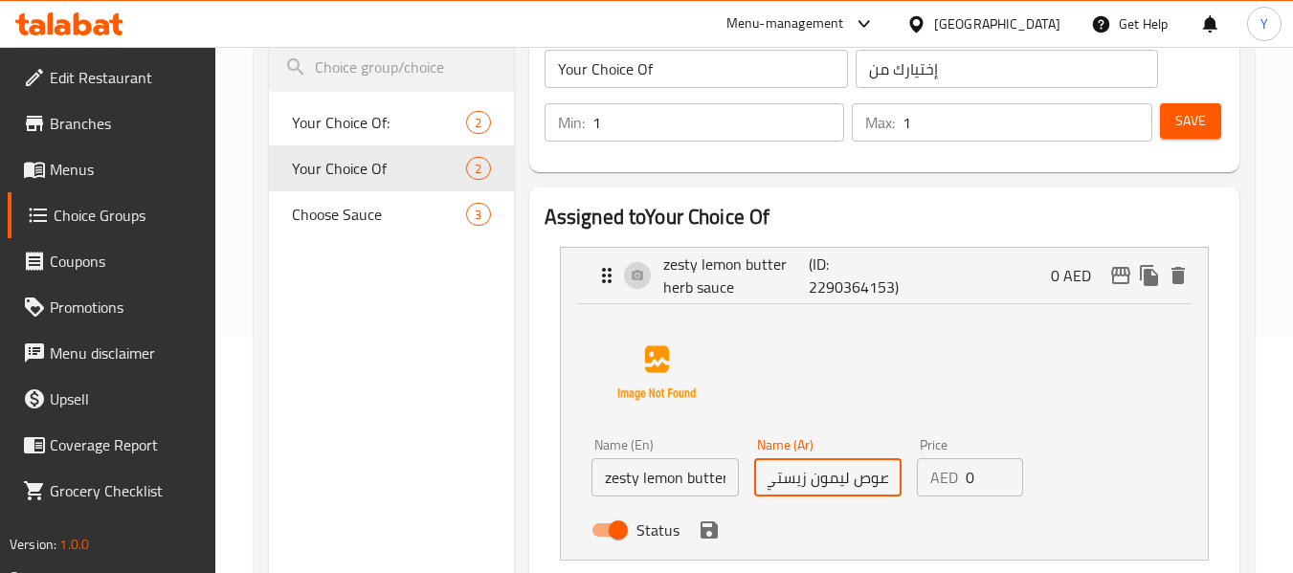
scroll to position [0, 0]
drag, startPoint x: 835, startPoint y: 483, endPoint x: 766, endPoint y: 475, distance: 69.4
click at [766, 475] on input "صوص ليمون زيستي بالزبدة والأعشاب" at bounding box center [827, 477] width 147 height 38
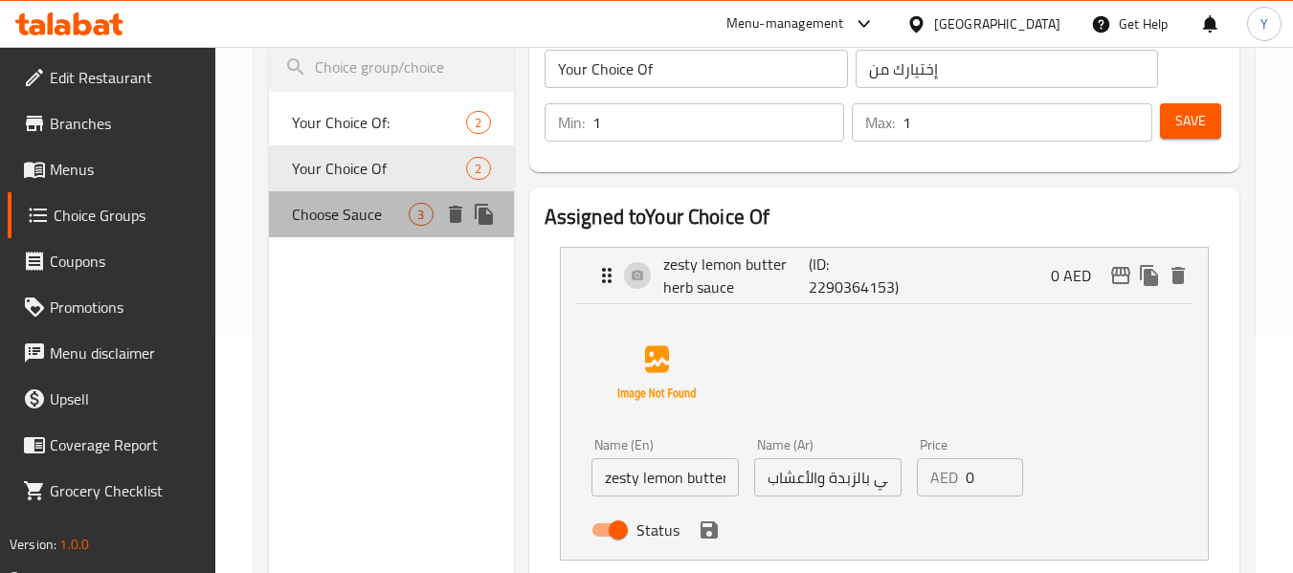
click at [383, 214] on span "Choose Sauce" at bounding box center [350, 214] width 117 height 23
type input "Choose Sauce"
type input "اختر الصوص"
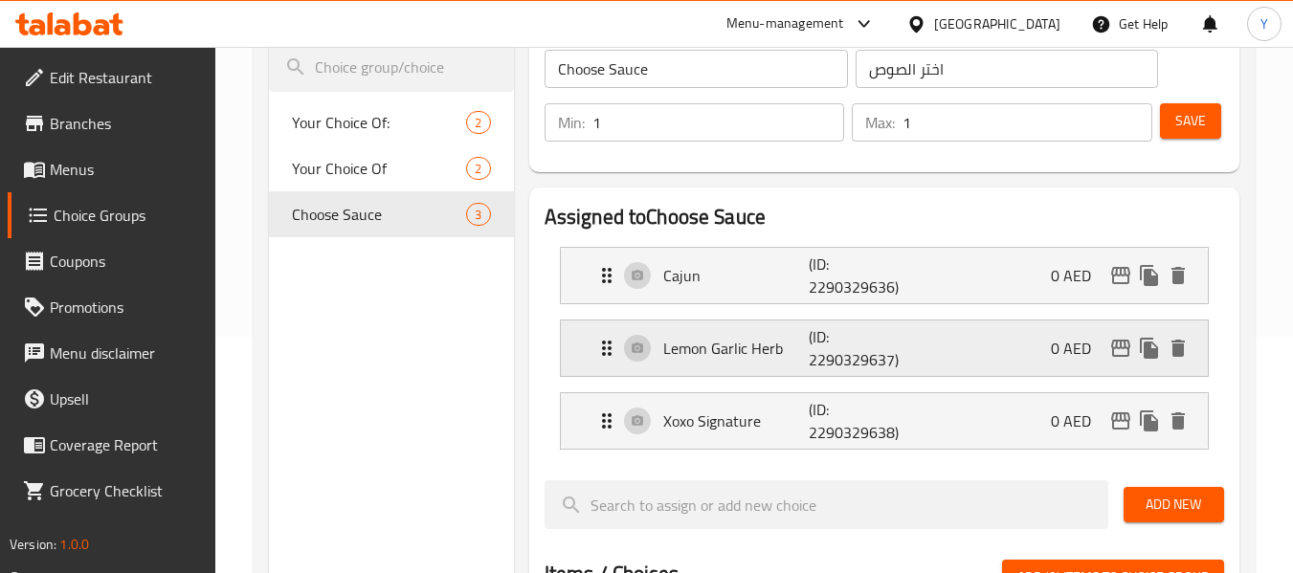
click at [768, 340] on p "Lemon Garlic Herb" at bounding box center [736, 348] width 146 height 23
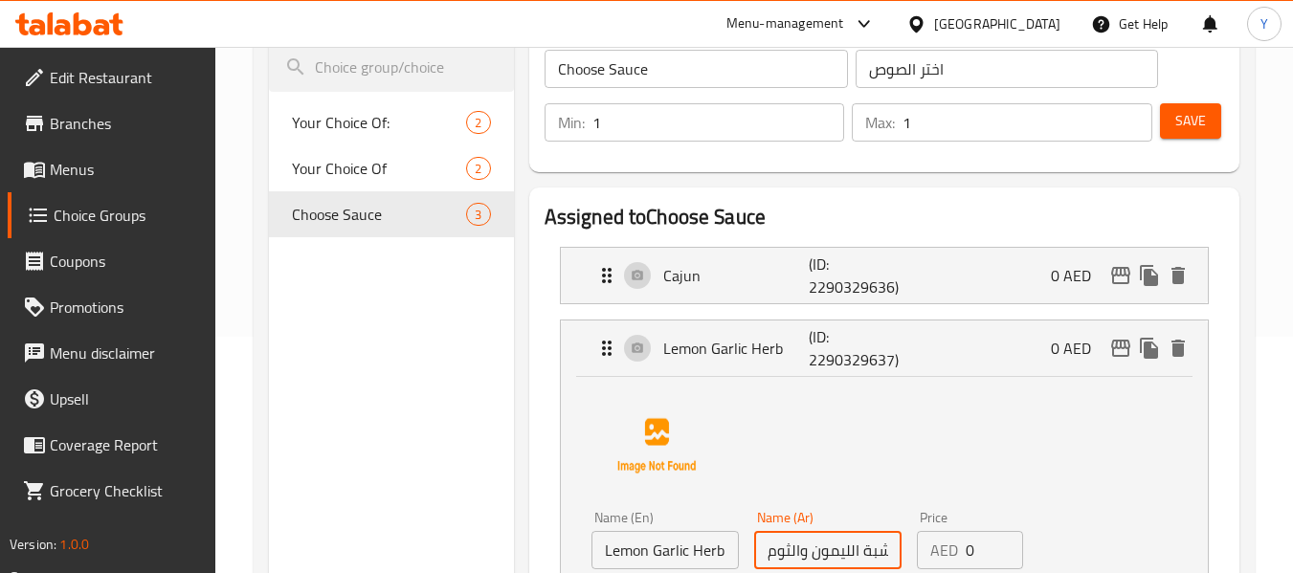
click at [864, 555] on input "عشبة الليمون والثوم" at bounding box center [827, 550] width 147 height 38
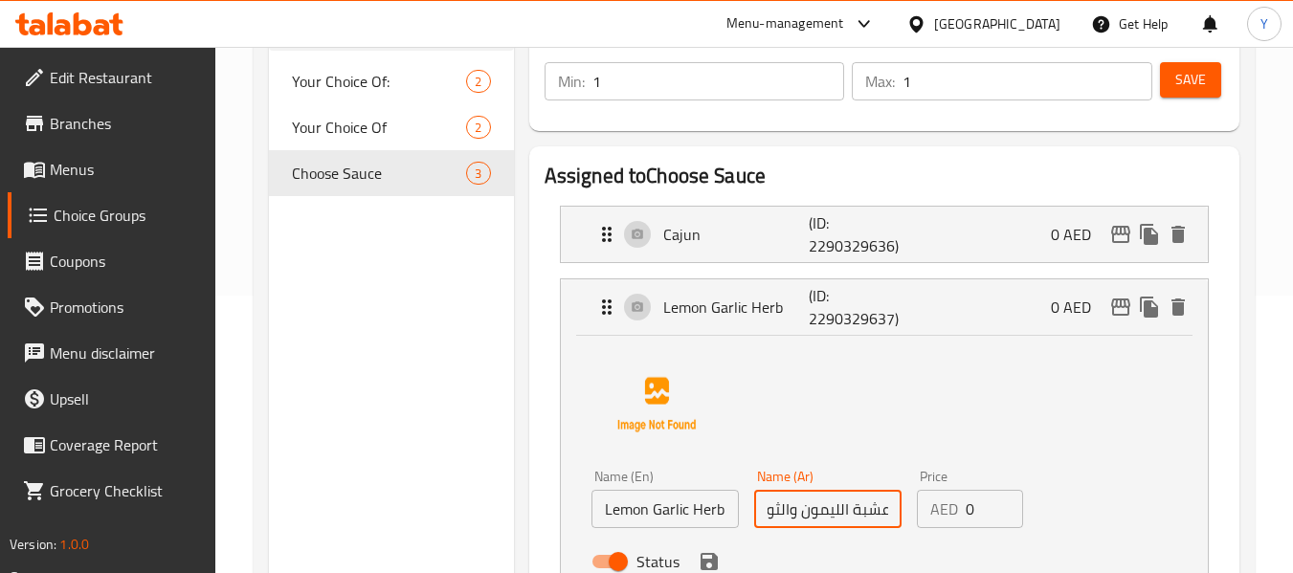
scroll to position [294, 0]
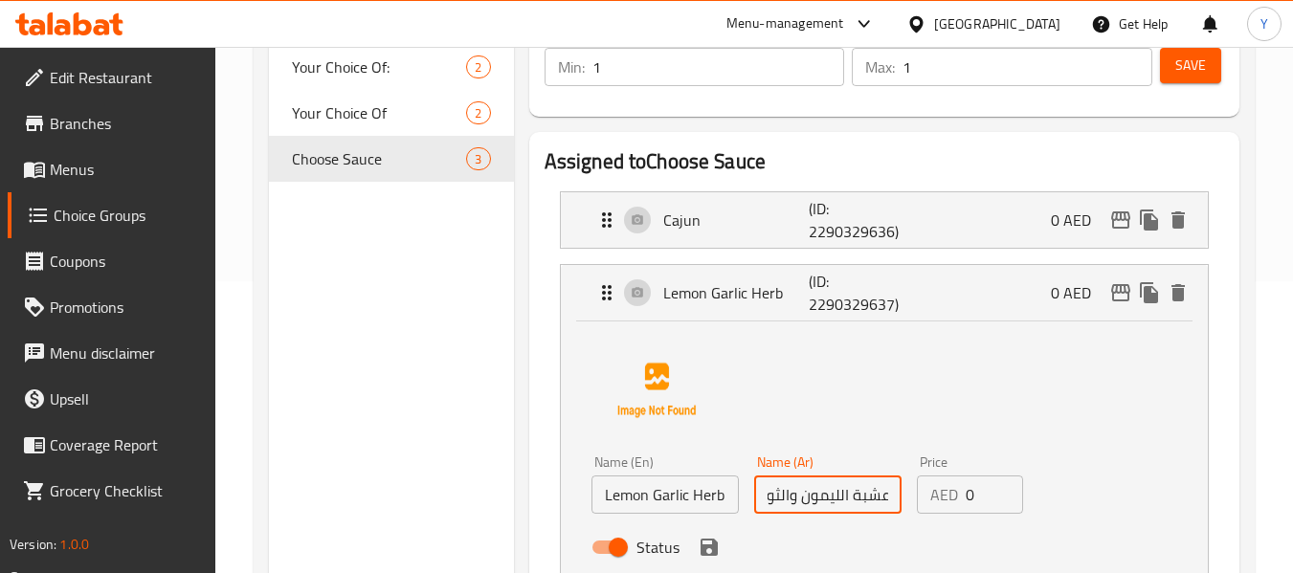
drag, startPoint x: 849, startPoint y: 555, endPoint x: 931, endPoint y: 551, distance: 82.4
click at [931, 551] on div "Name (En) Lemon Garlic Herb Name (En) Name (Ar) عشبة الليمون والثوم Name (Ar) P…" at bounding box center [828, 510] width 488 height 125
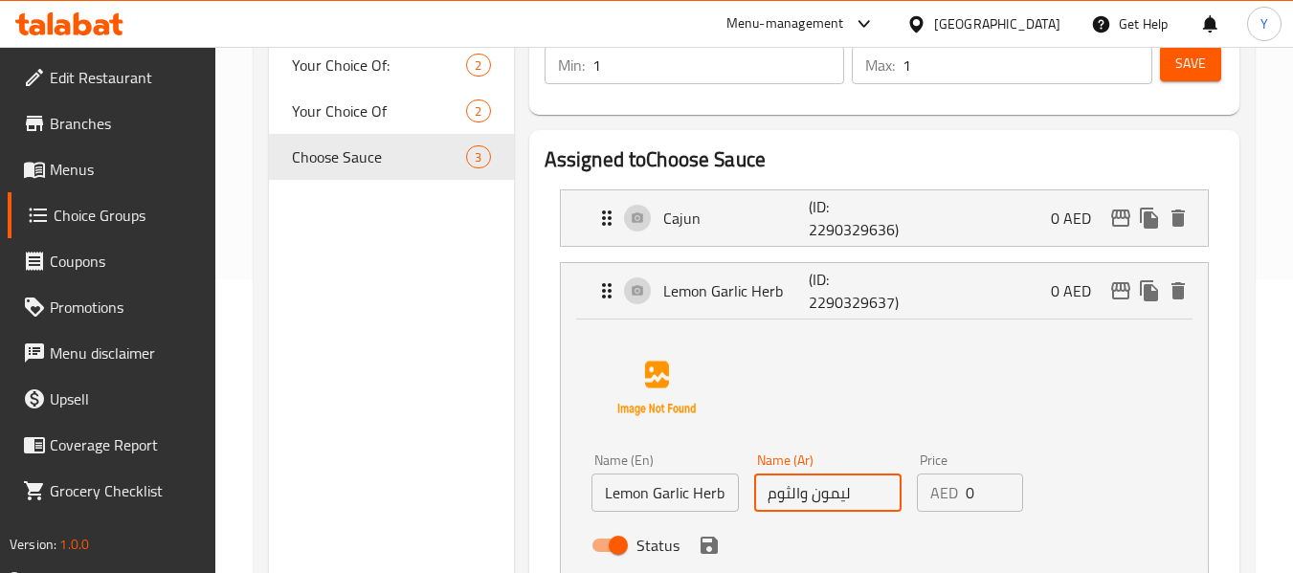
scroll to position [0, 0]
click at [805, 500] on input "ليمون والثوم" at bounding box center [827, 493] width 147 height 38
click at [877, 490] on input "ليمون بالثوم" at bounding box center [827, 493] width 147 height 38
click at [710, 543] on icon "save" at bounding box center [708, 545] width 17 height 17
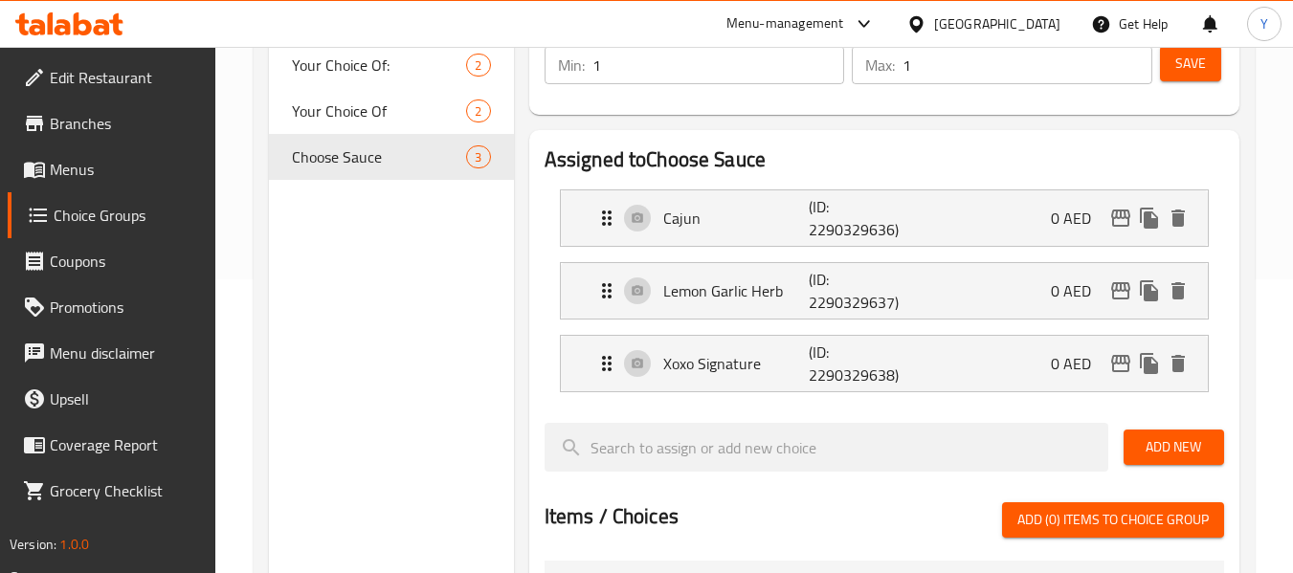
type input "ليمون بالثوم والأعشاب"
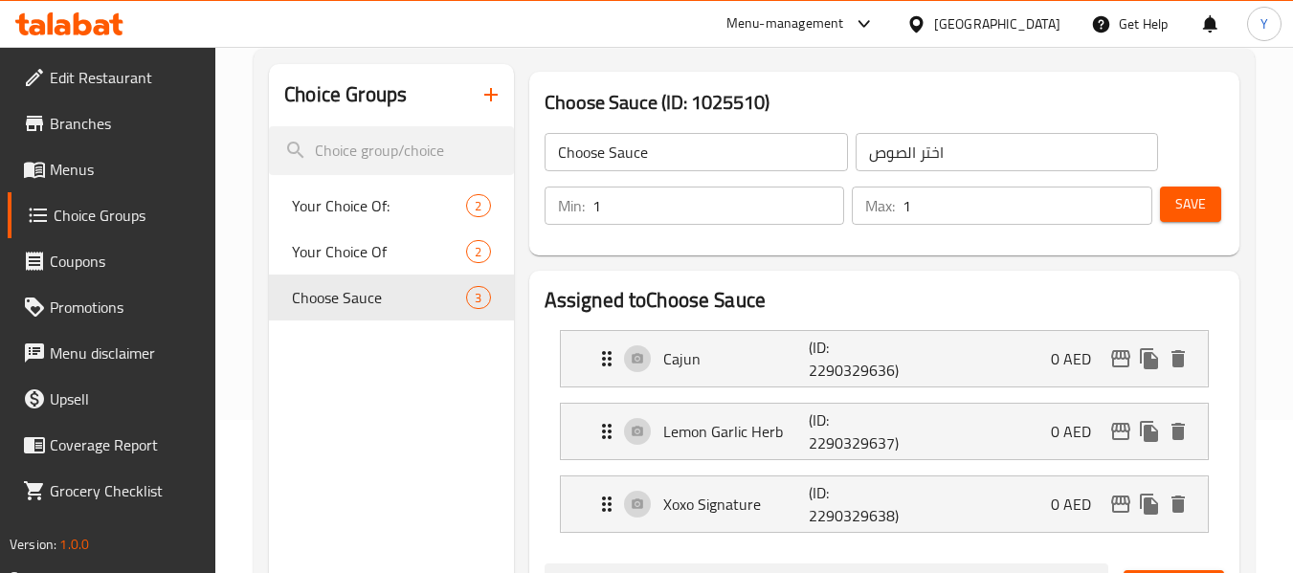
scroll to position [74, 0]
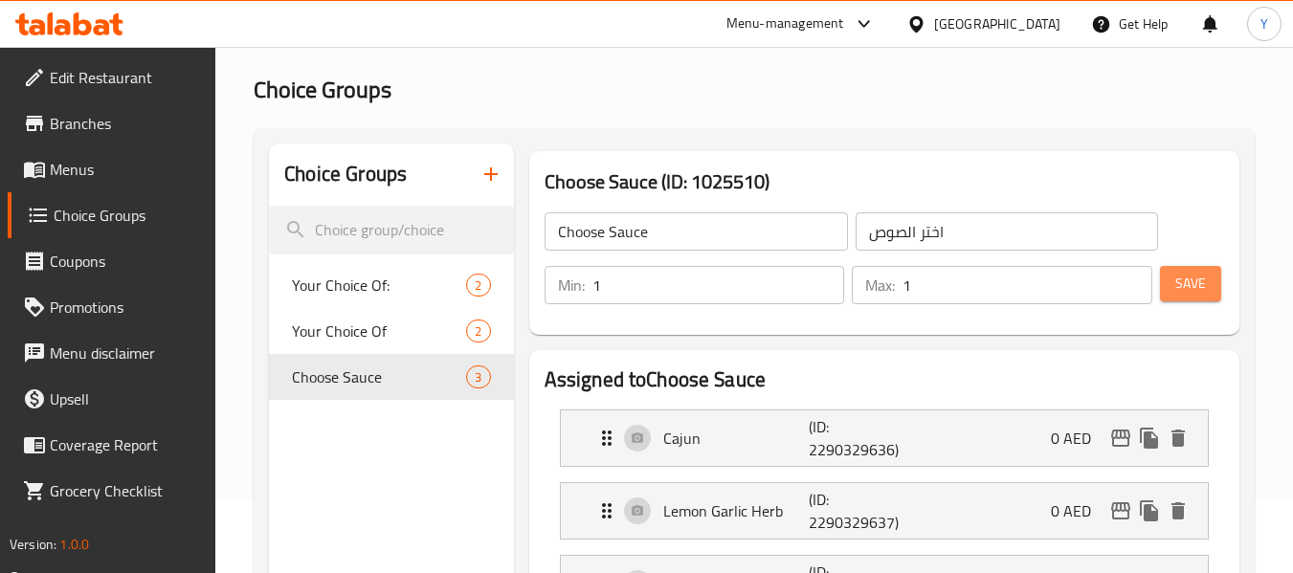
click at [1191, 285] on span "Save" at bounding box center [1190, 284] width 31 height 24
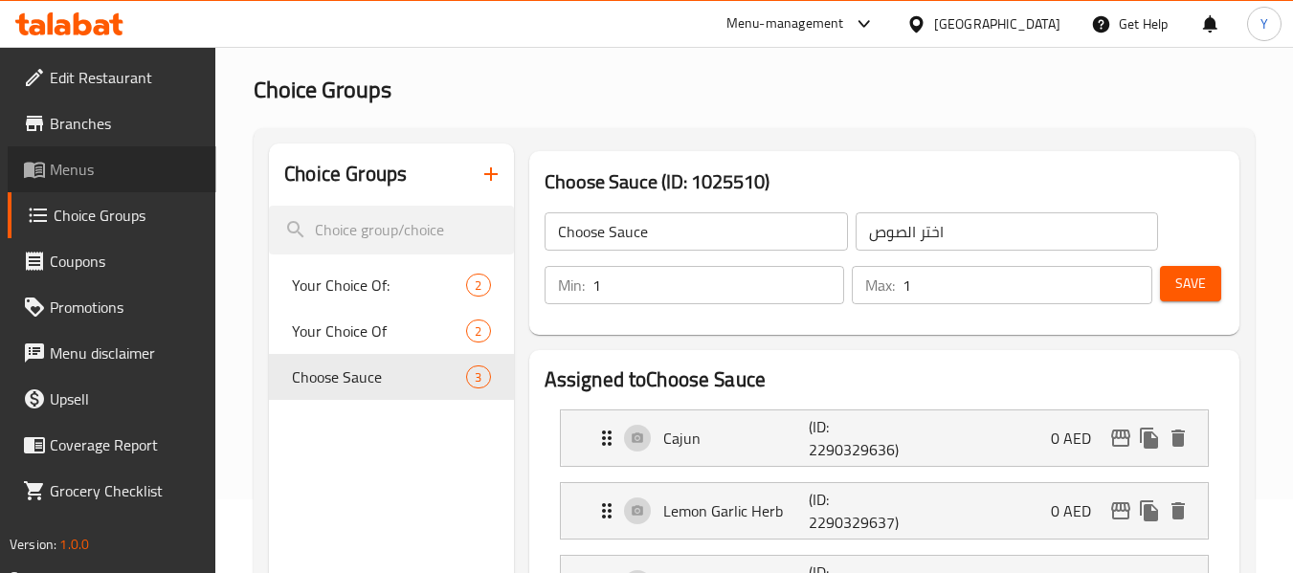
click at [73, 166] on span "Menus" at bounding box center [125, 169] width 151 height 23
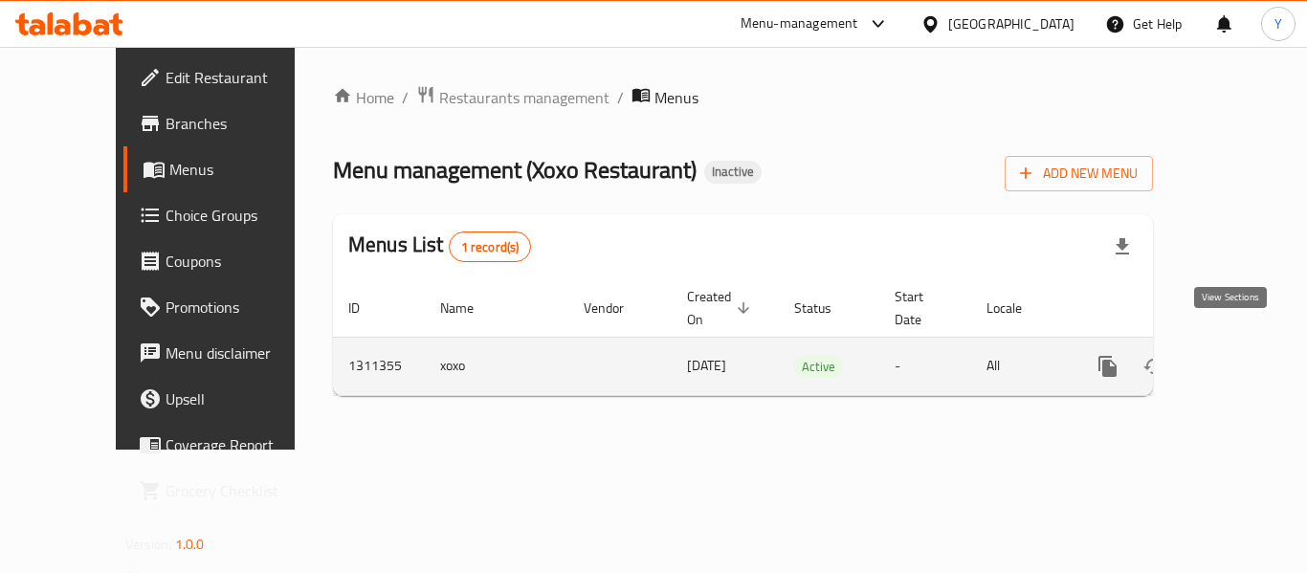
click at [1237, 358] on icon "enhanced table" at bounding box center [1245, 366] width 17 height 17
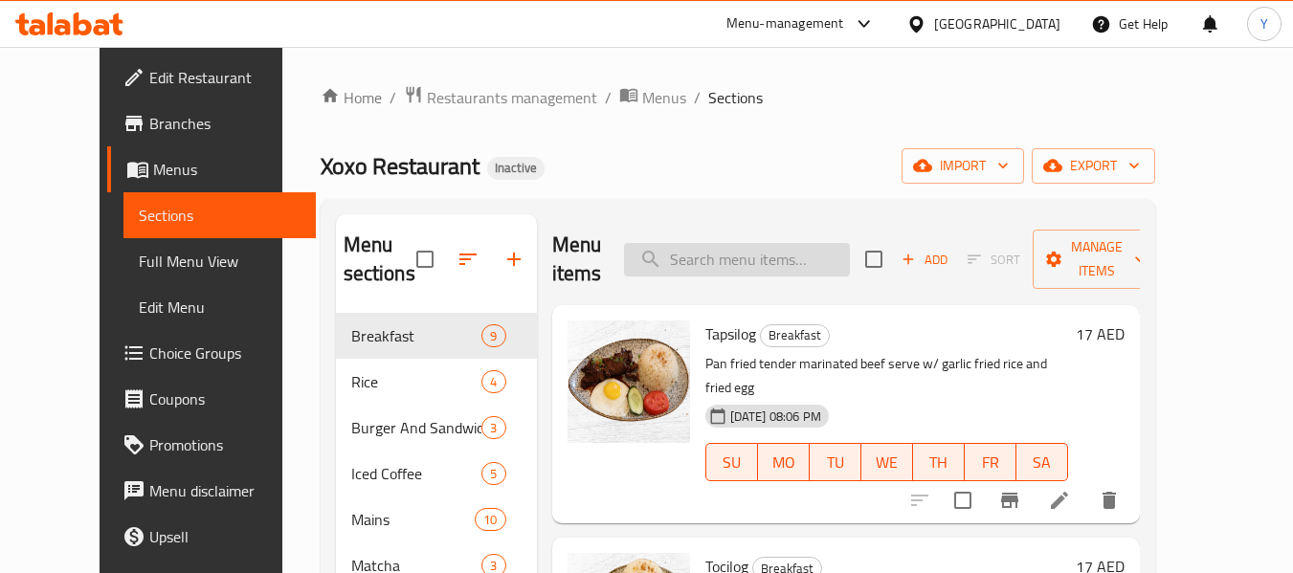
click at [825, 250] on input "search" at bounding box center [737, 259] width 226 height 33
paste input "Garlic Fried Rice"
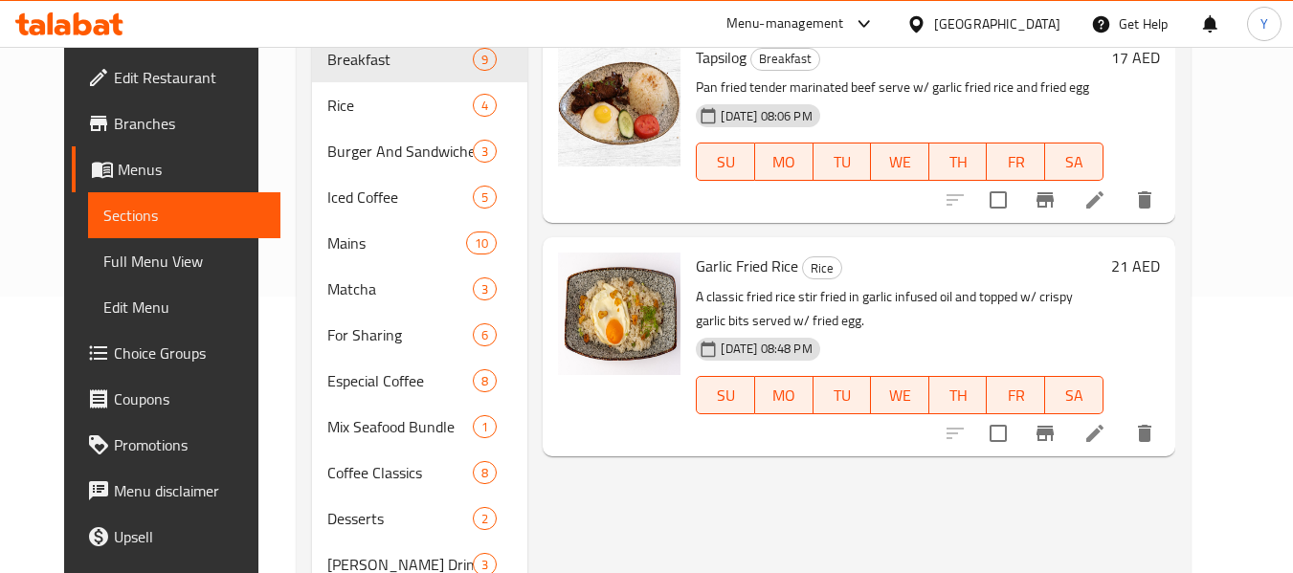
scroll to position [271, 0]
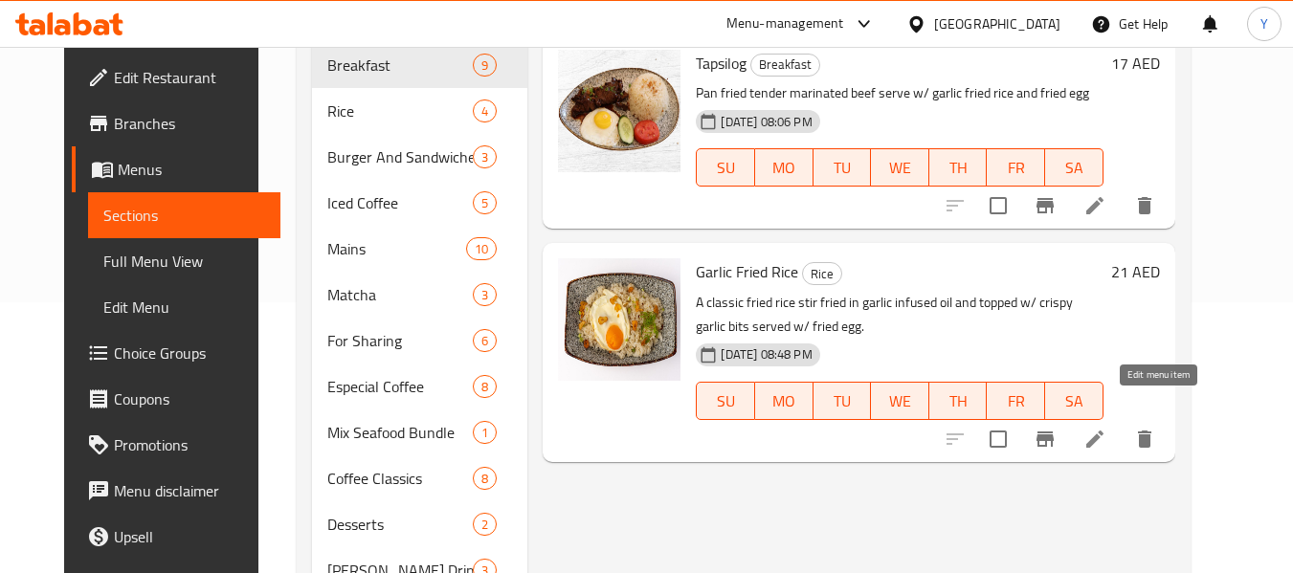
type input "Garlic Fried Rice"
click at [1106, 428] on icon at bounding box center [1094, 439] width 23 height 23
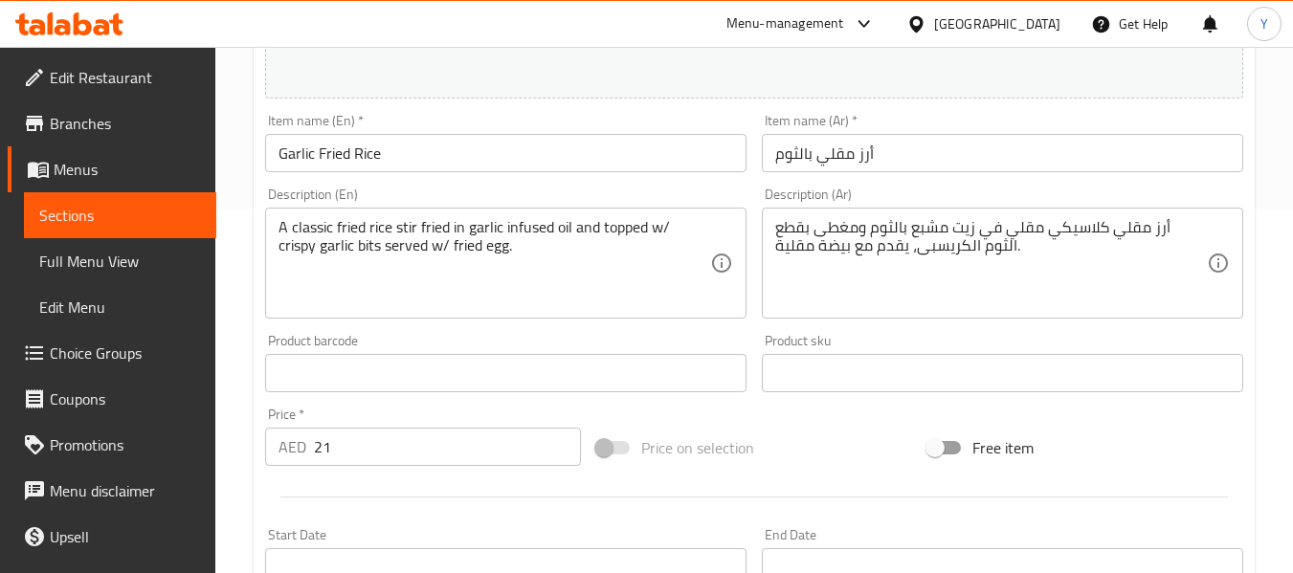
scroll to position [370, 0]
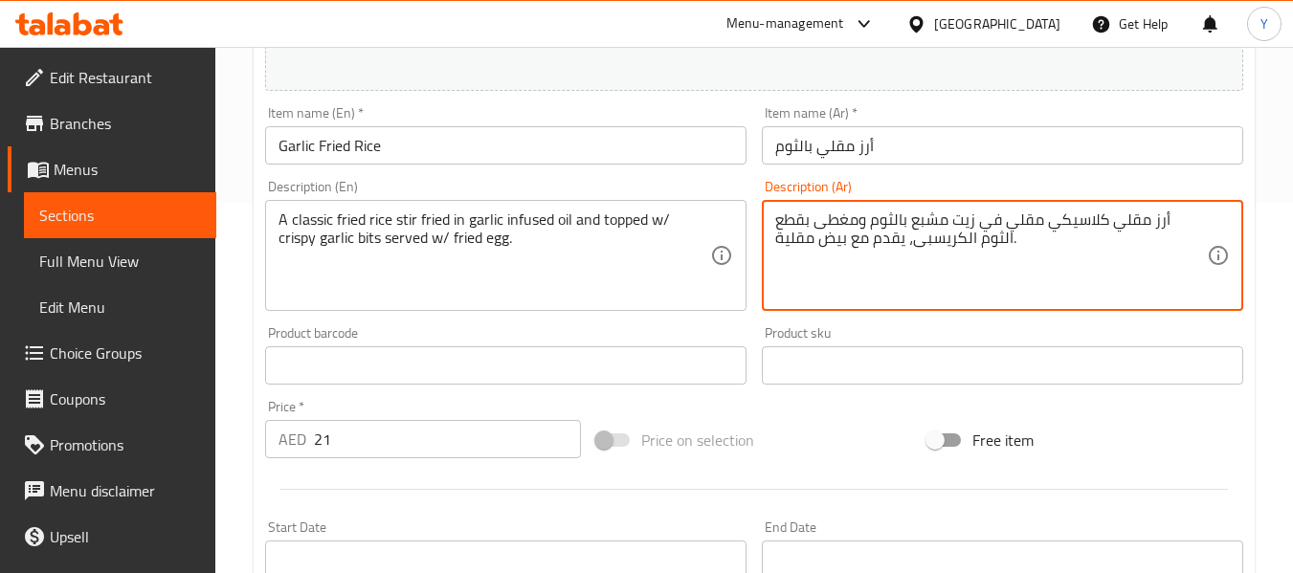
drag, startPoint x: 783, startPoint y: 238, endPoint x: 771, endPoint y: 242, distance: 12.1
click at [771, 242] on div "أرز مقلي كلاسيكي مقلي في زيت مشبع بالثوم ومغطى بقطع الثوم الكريسبى، يقدم مع بيض…" at bounding box center [1002, 255] width 481 height 111
type textarea "أرز مقلي كلاسيكي مقلي في زيت مشبع بالثوم ومغطى بقطع الثوم الكريسبى، يقدم مع بيض…"
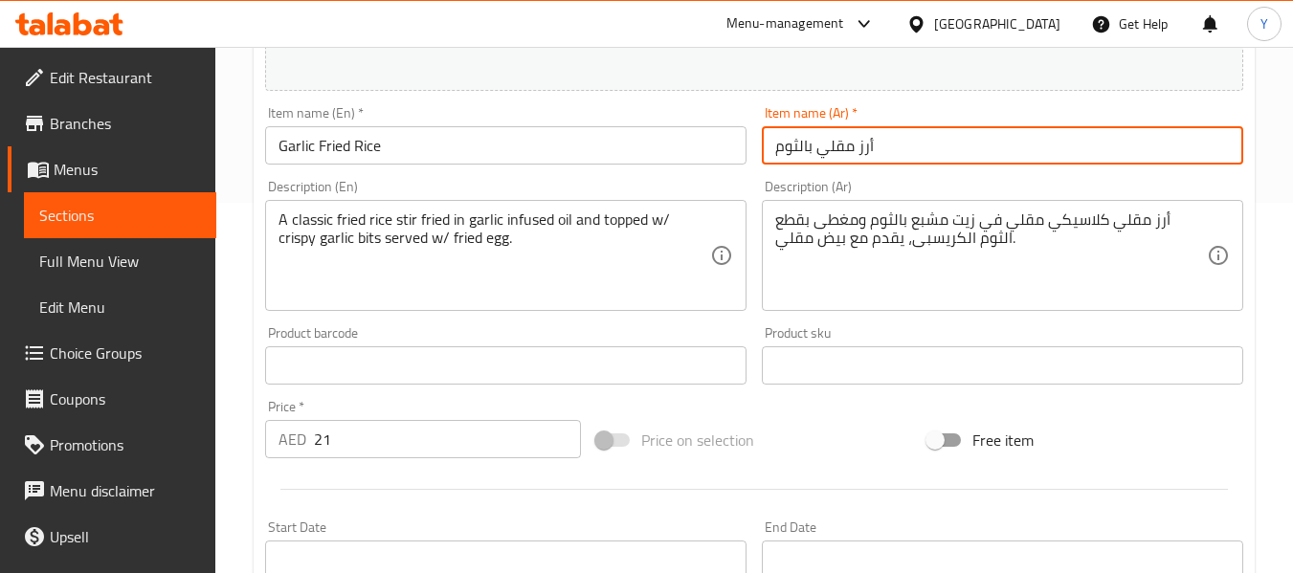
click at [880, 145] on input "أرز مقلي بالثوم" at bounding box center [1002, 145] width 481 height 38
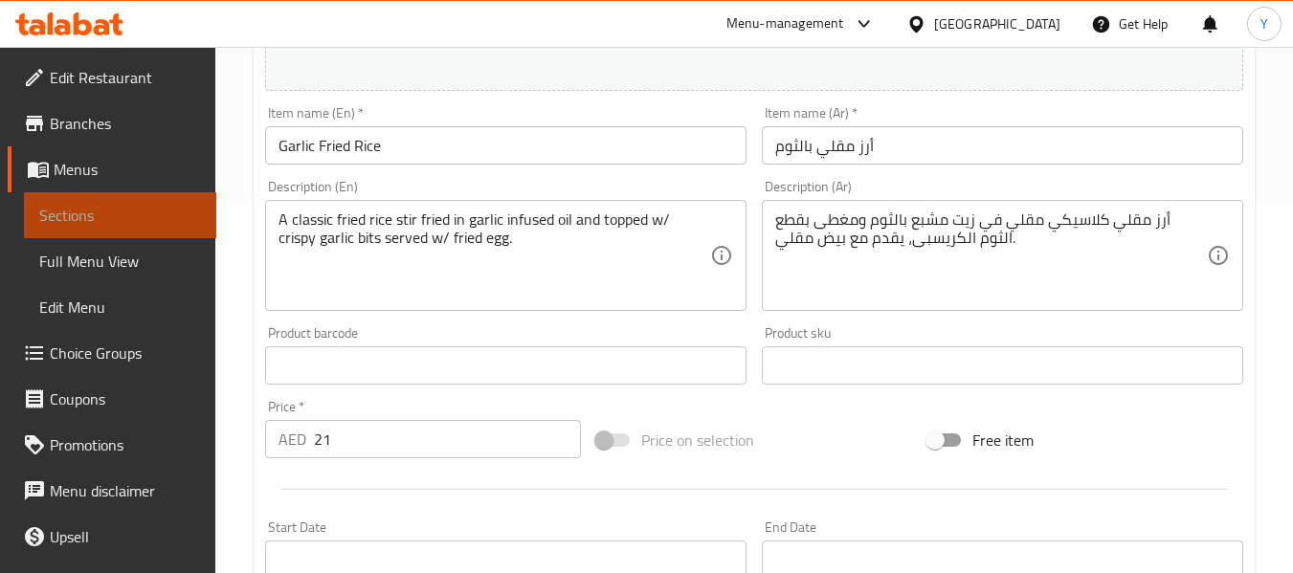
click at [143, 217] on span "Sections" at bounding box center [120, 215] width 162 height 23
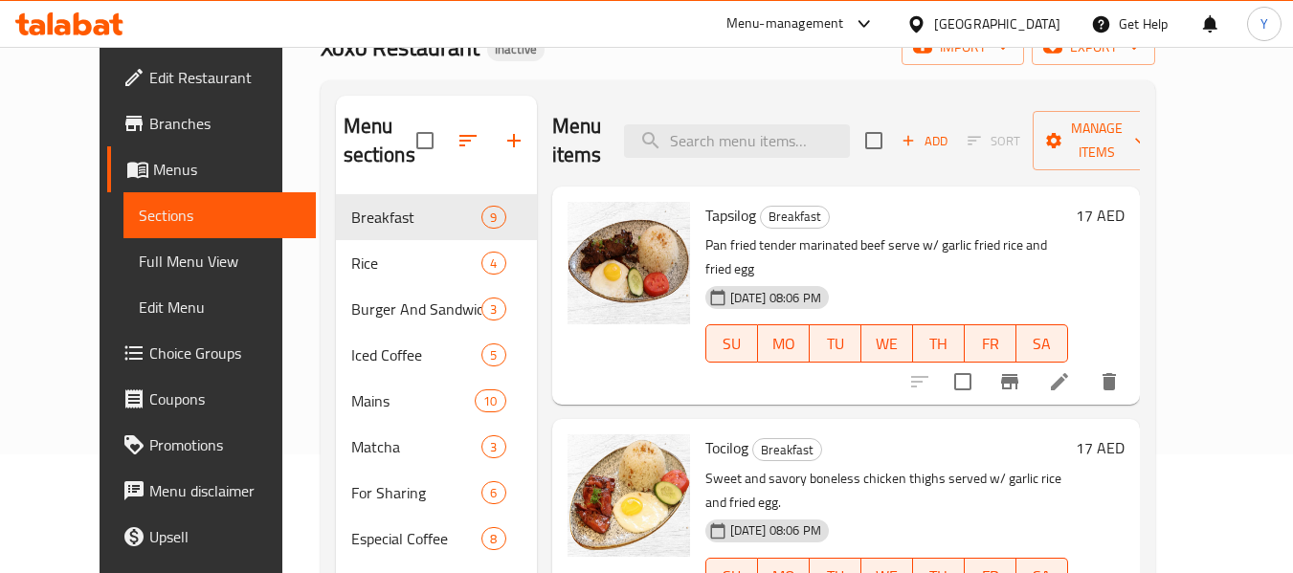
scroll to position [109, 0]
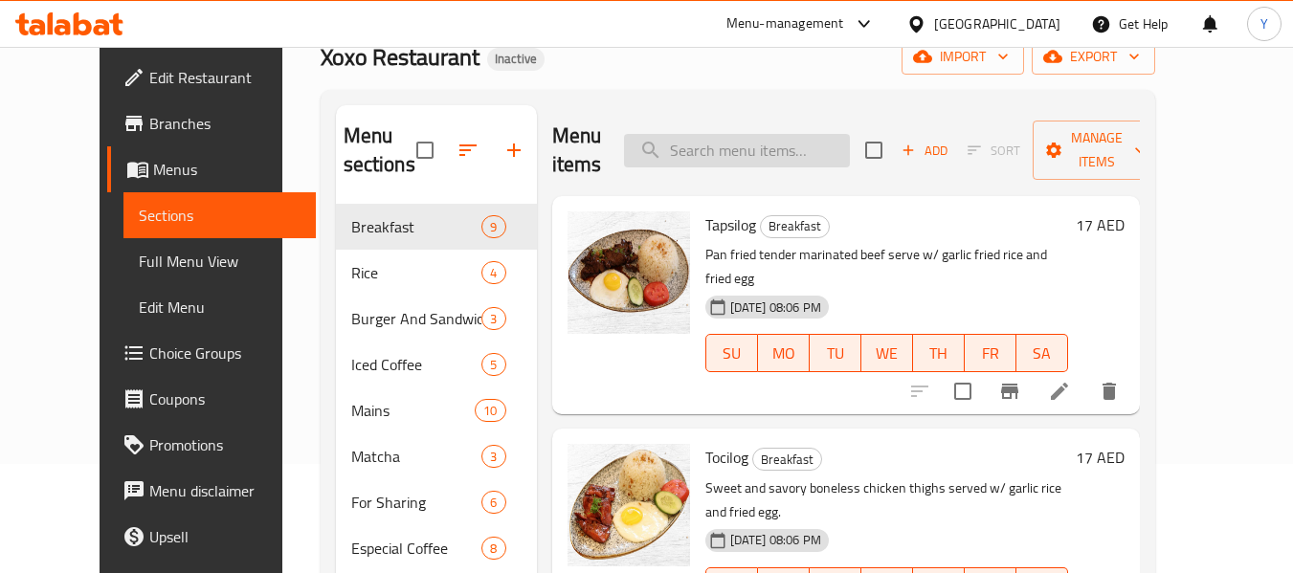
click at [834, 156] on input "search" at bounding box center [737, 150] width 226 height 33
paste input "twist"
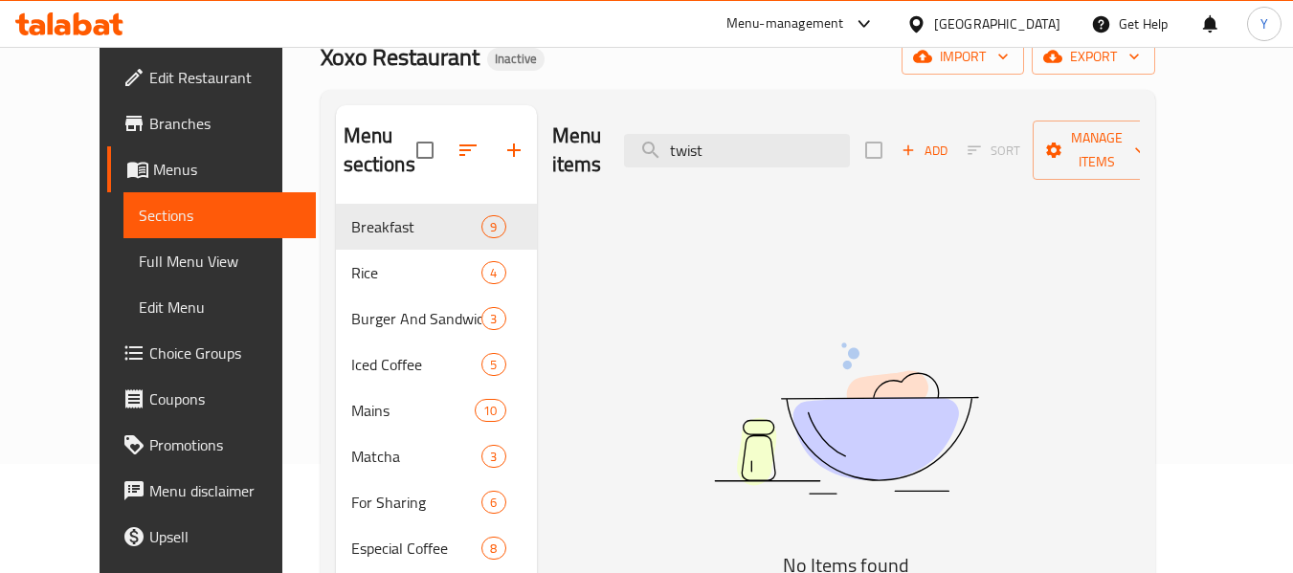
click at [1193, 277] on div "Home / Restaurants management / Menus / Sections Xoxo Restaurant Inactive impor…" at bounding box center [737, 469] width 911 height 1062
click at [808, 147] on input "twist" at bounding box center [737, 150] width 226 height 33
paste input "XOXO BURGER"
click at [808, 147] on input "XOXO BURGER" at bounding box center [737, 150] width 226 height 33
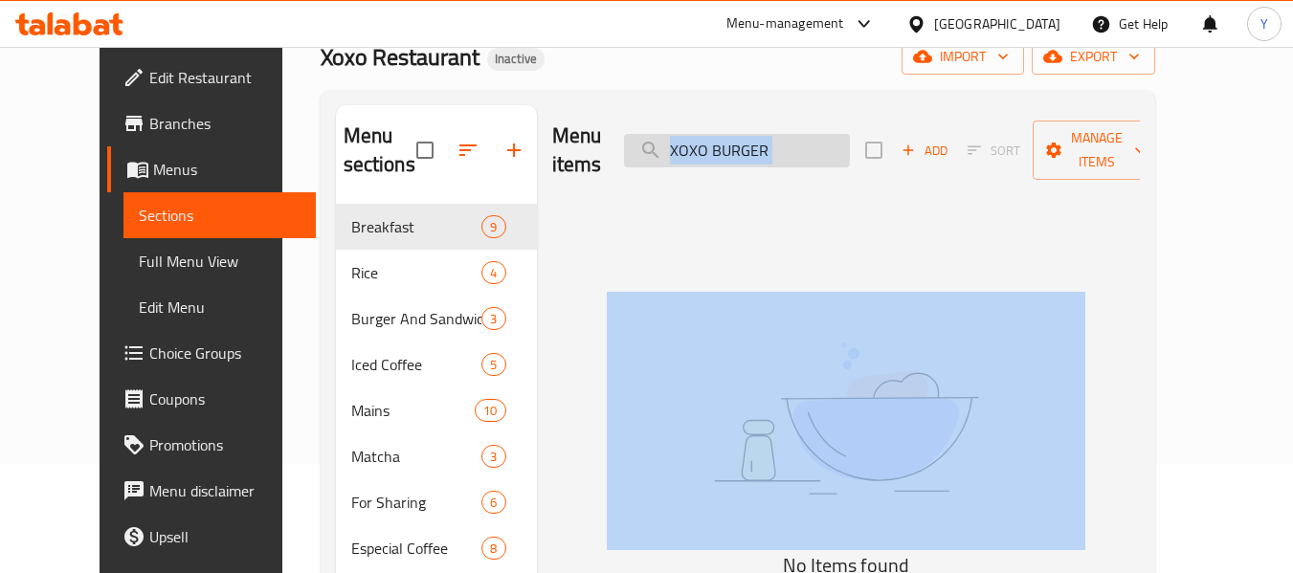
drag, startPoint x: 1238, startPoint y: 233, endPoint x: 808, endPoint y: 139, distance: 439.9
click at [808, 139] on div "Menu items XOXO BURGER Add Sort Manage items No Items found" at bounding box center [838, 525] width 603 height 841
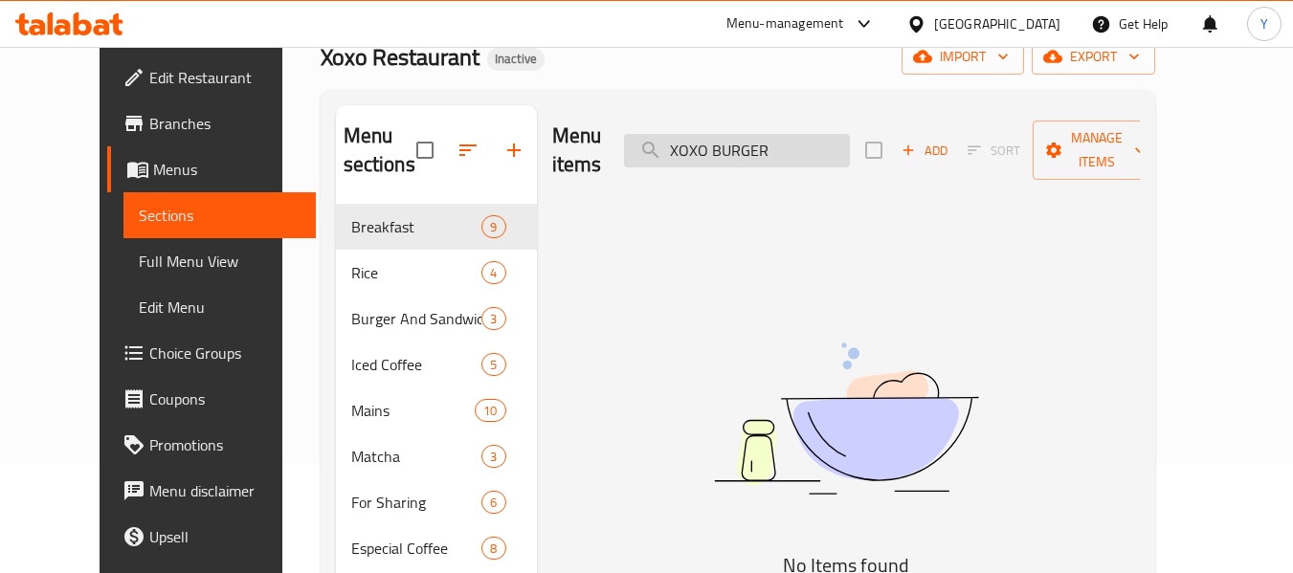
click at [808, 139] on input "XOXO BURGER" at bounding box center [737, 150] width 226 height 33
paste input "Beef Cansi"
click at [808, 139] on input "Beef Cansi" at bounding box center [737, 150] width 226 height 33
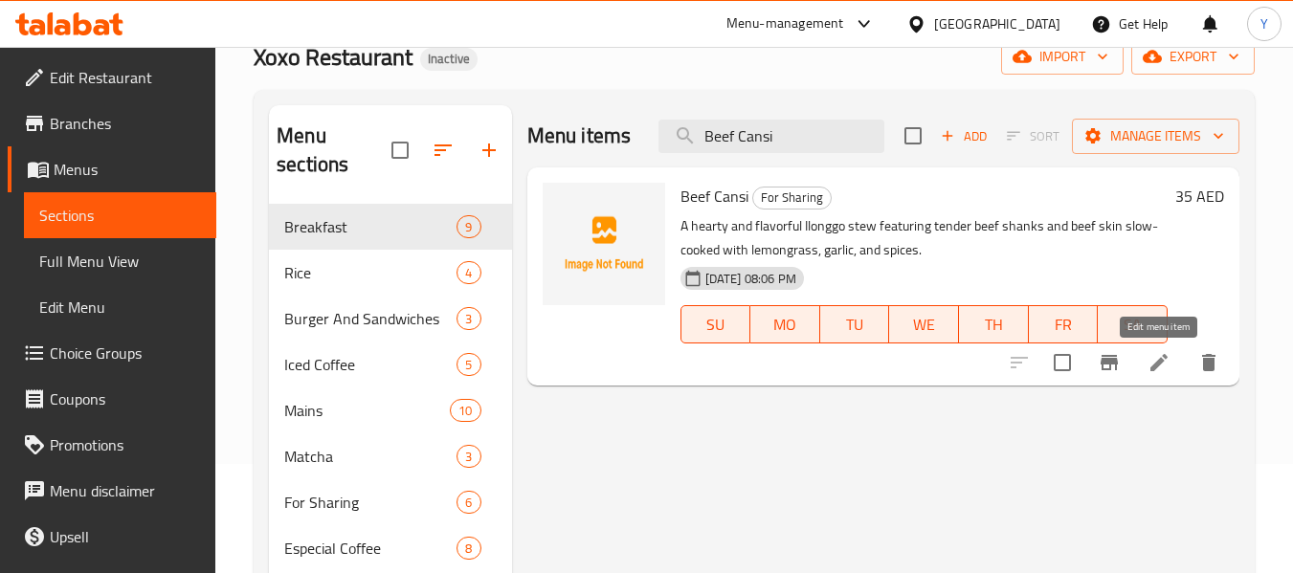
type input "Beef Cansi"
click at [745, 172] on div "Beef Cansi For Sharing A hearty and flavorful Ilonggo stew featuring tender bee…" at bounding box center [883, 276] width 712 height 218
click at [967, 24] on div "[GEOGRAPHIC_DATA]" at bounding box center [997, 23] width 126 height 21
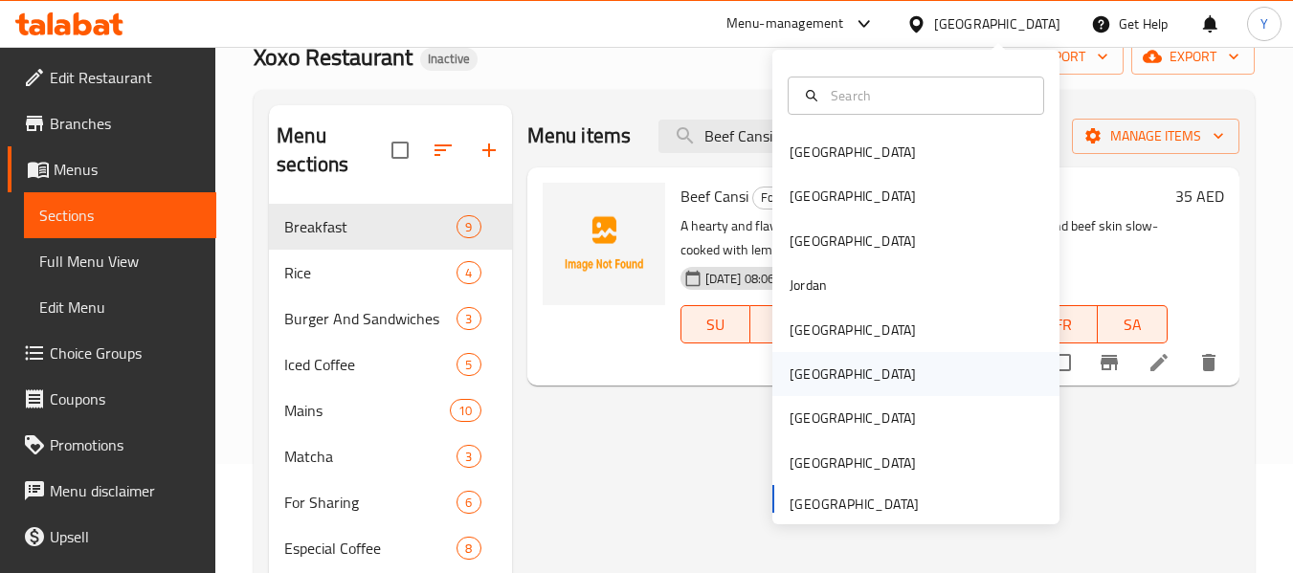
click at [845, 390] on div "Oman" at bounding box center [915, 374] width 287 height 44
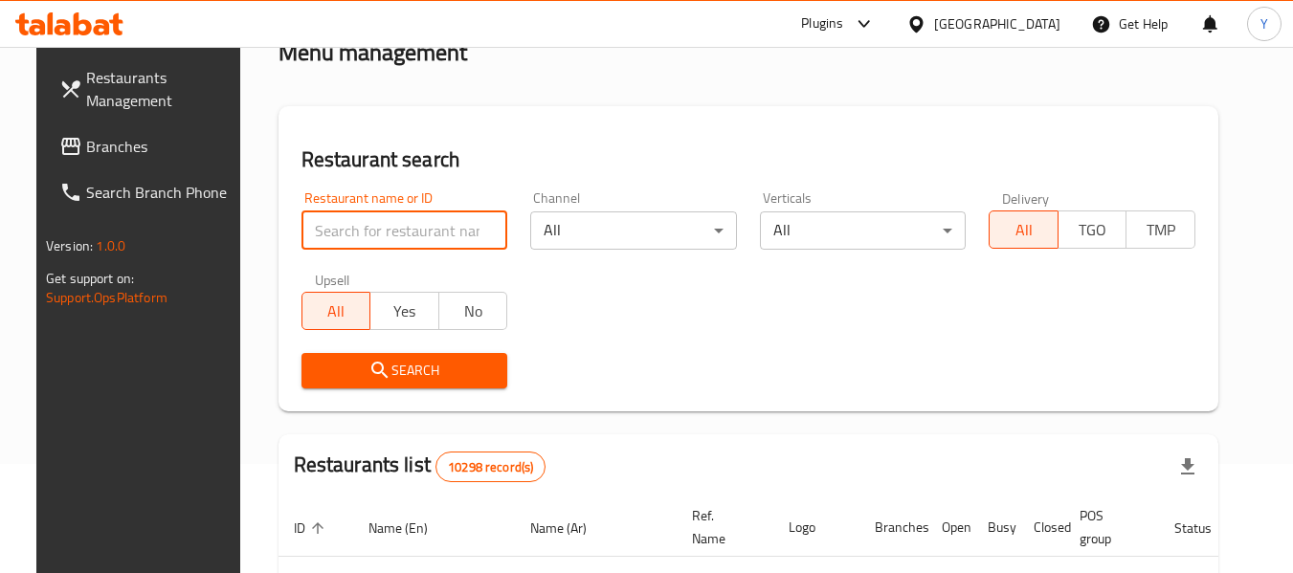
click at [439, 245] on input "search" at bounding box center [404, 230] width 207 height 38
paste input "Ruqie"
type input "Ruqie"
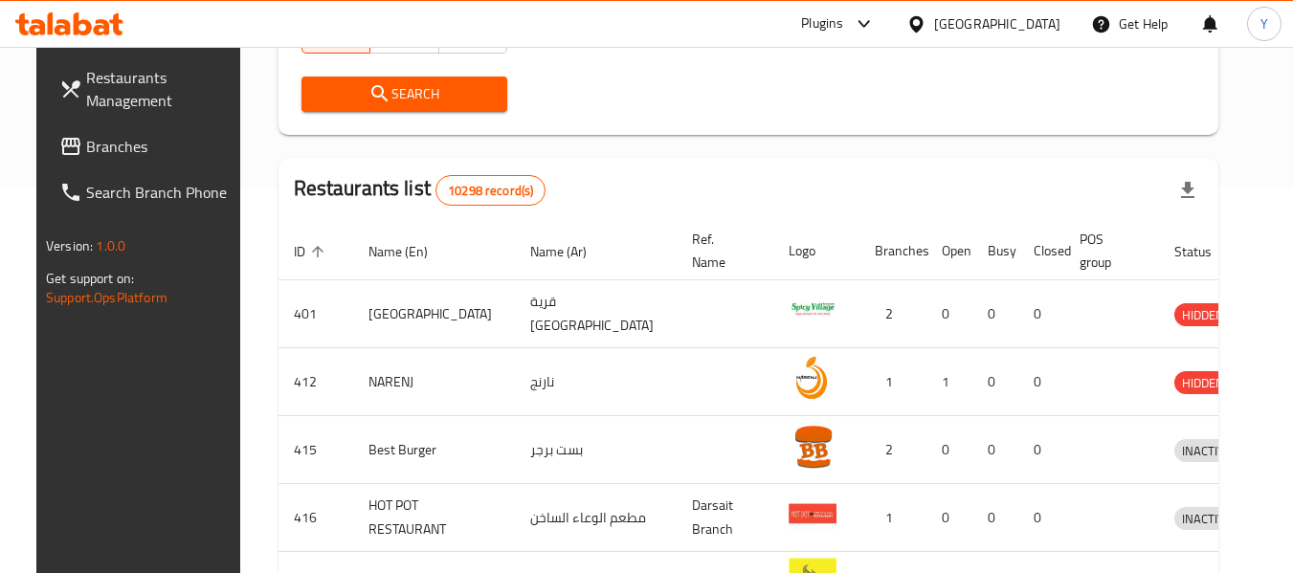
scroll to position [354, 0]
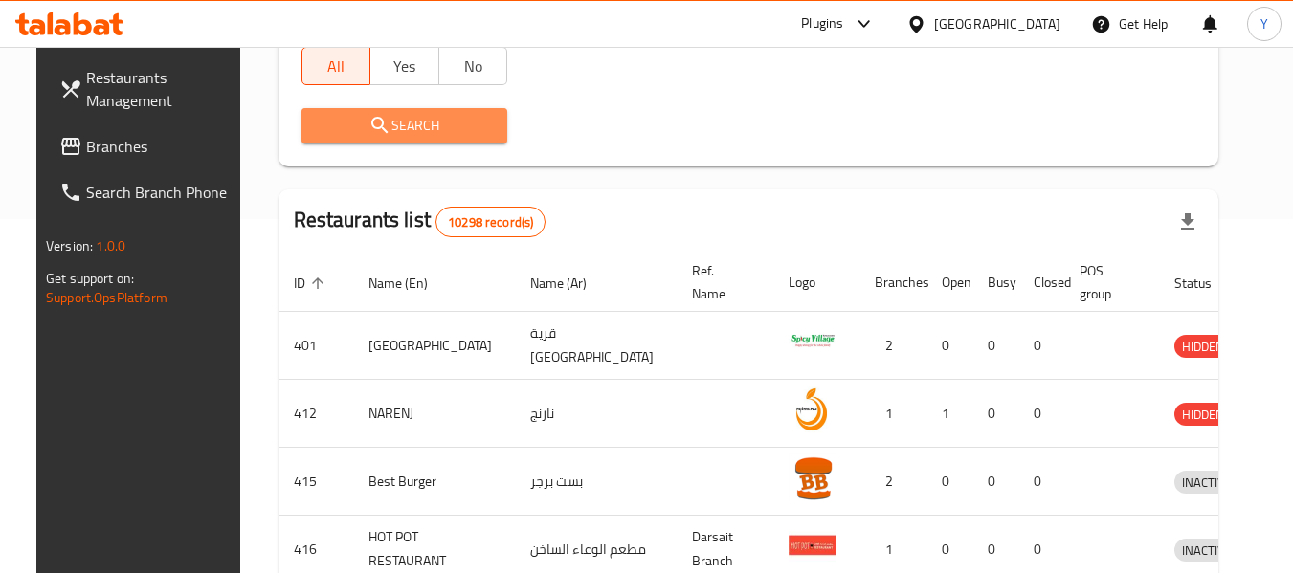
click at [378, 139] on button "Search" at bounding box center [404, 125] width 207 height 35
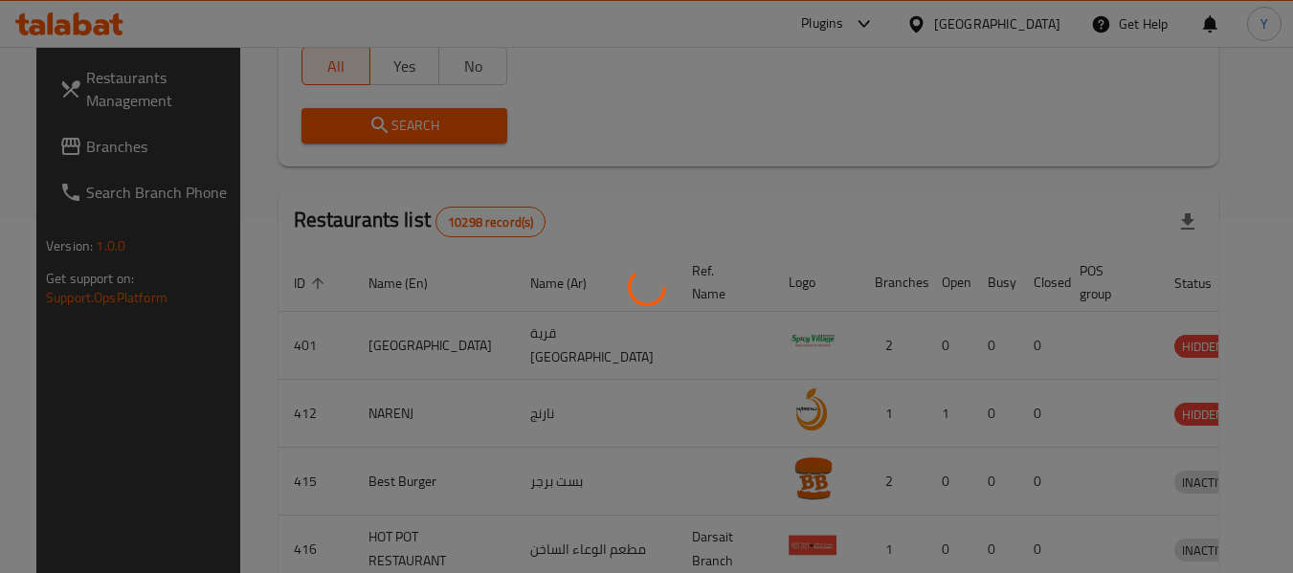
scroll to position [264, 0]
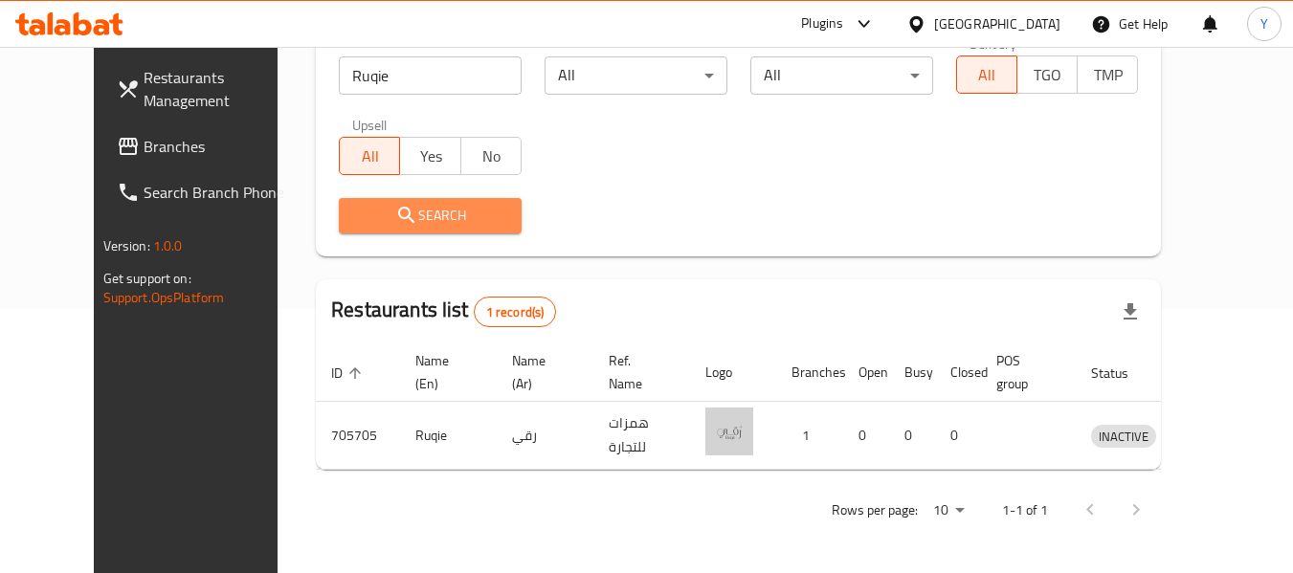
click at [428, 221] on span "Search" at bounding box center [430, 216] width 152 height 24
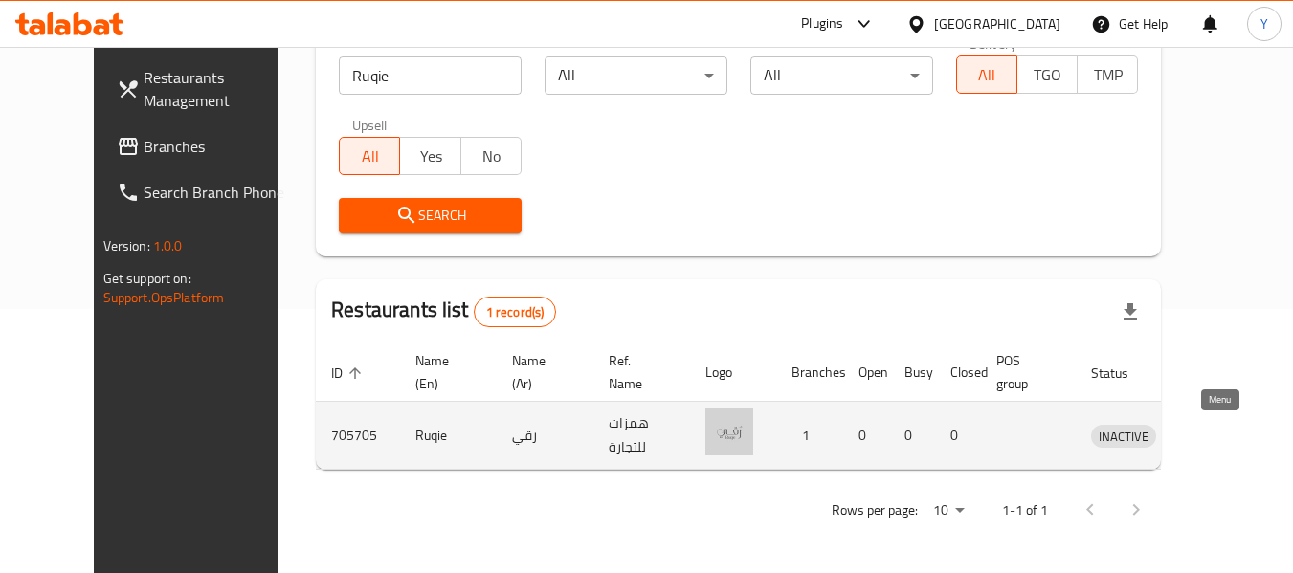
click at [1216, 430] on icon "enhanced table" at bounding box center [1205, 437] width 21 height 16
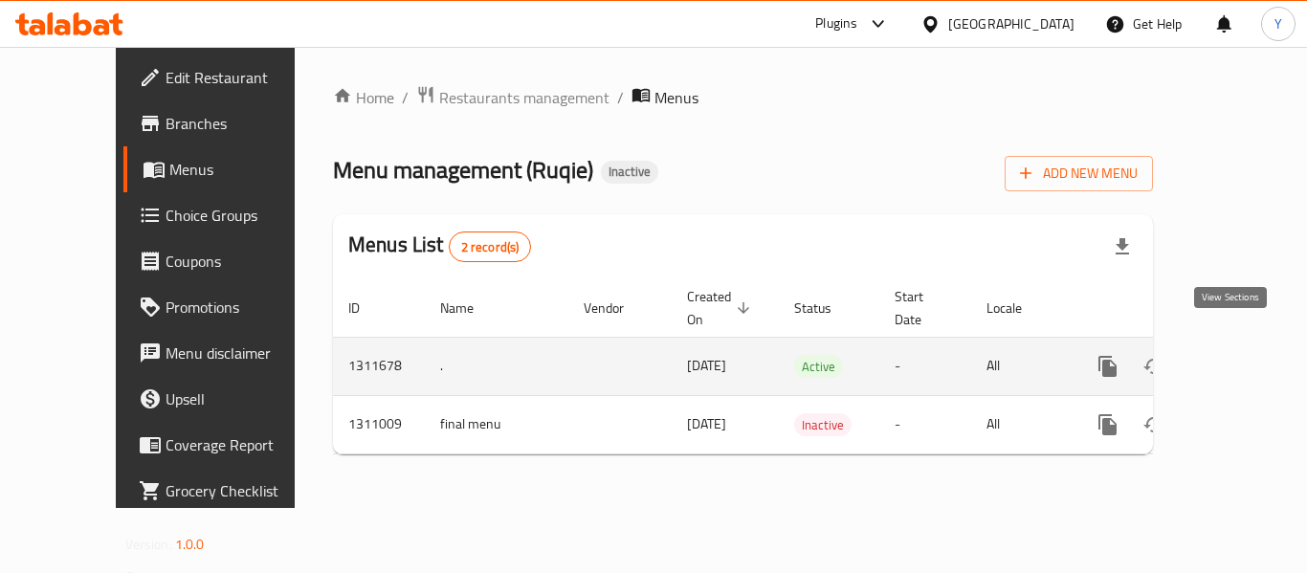
click at [1234, 355] on icon "enhanced table" at bounding box center [1245, 366] width 23 height 23
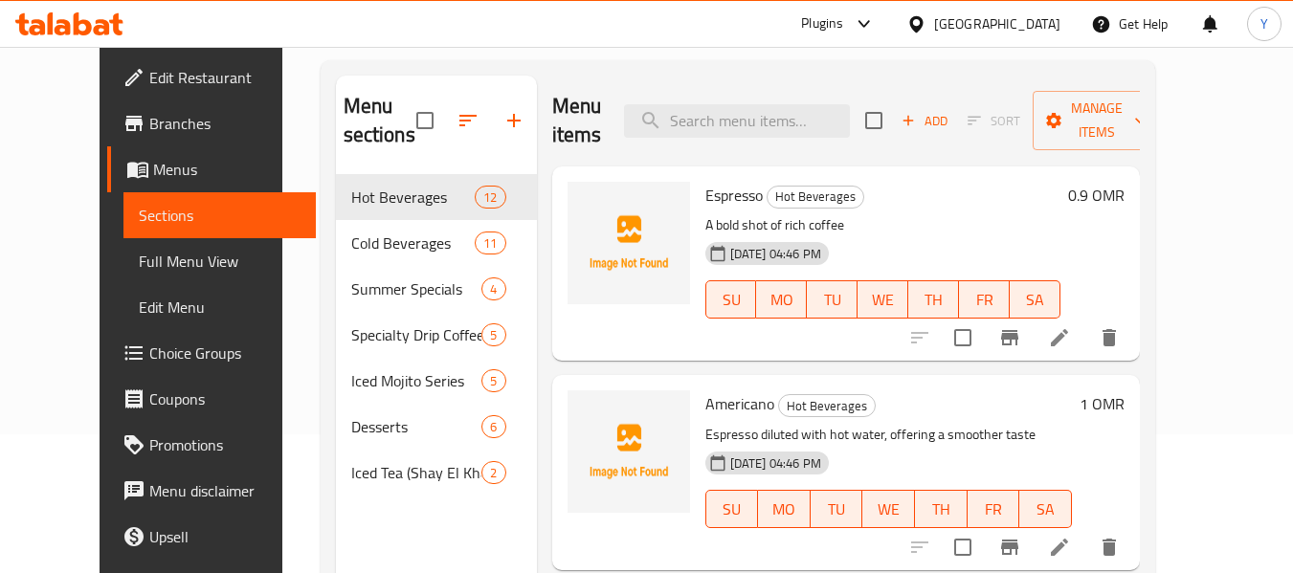
scroll to position [112, 0]
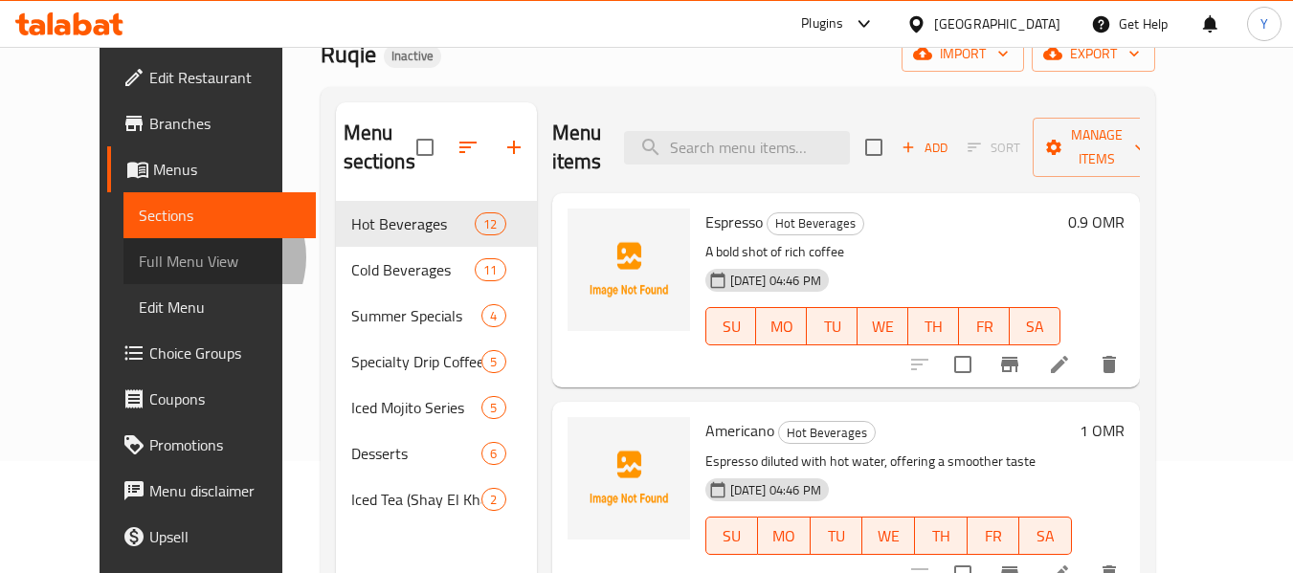
click at [139, 257] on span "Full Menu View" at bounding box center [220, 261] width 162 height 23
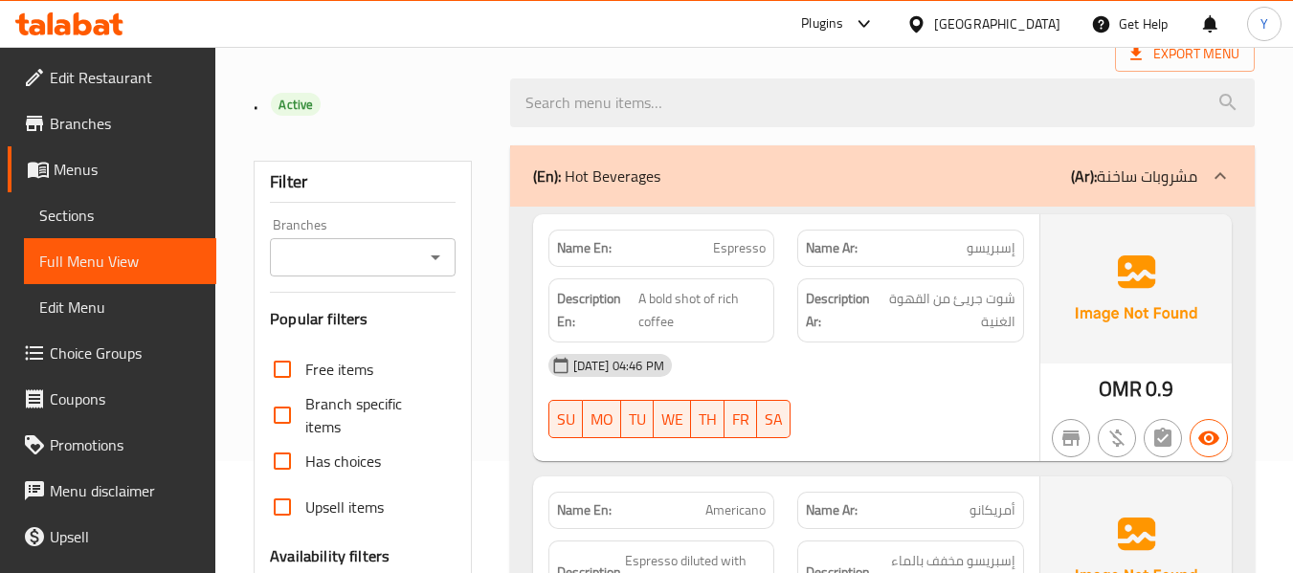
scroll to position [613, 0]
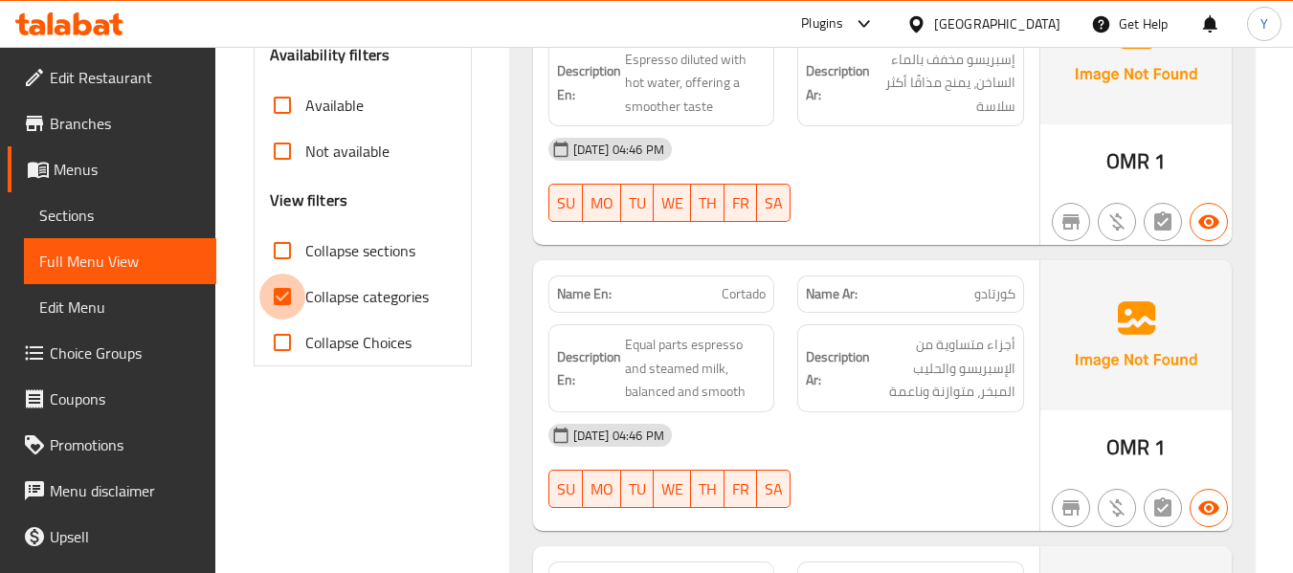
click at [293, 303] on input "Collapse categories" at bounding box center [282, 297] width 46 height 46
checkbox input "false"
click at [590, 289] on strong "Name En:" at bounding box center [584, 294] width 55 height 20
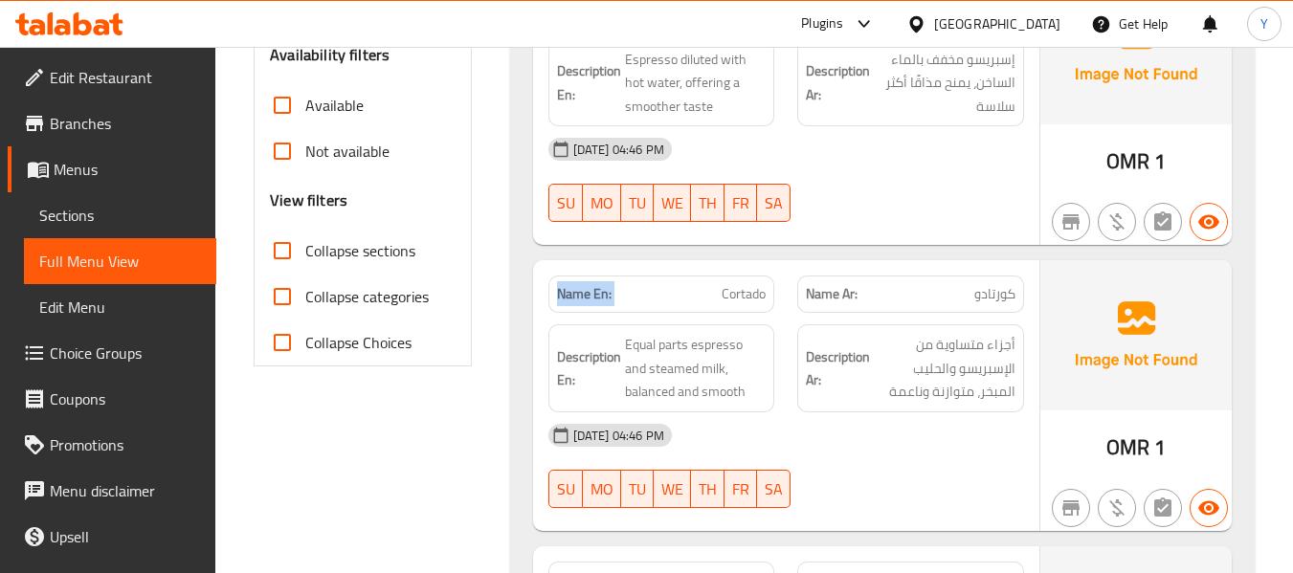
copy strong "Name En:"
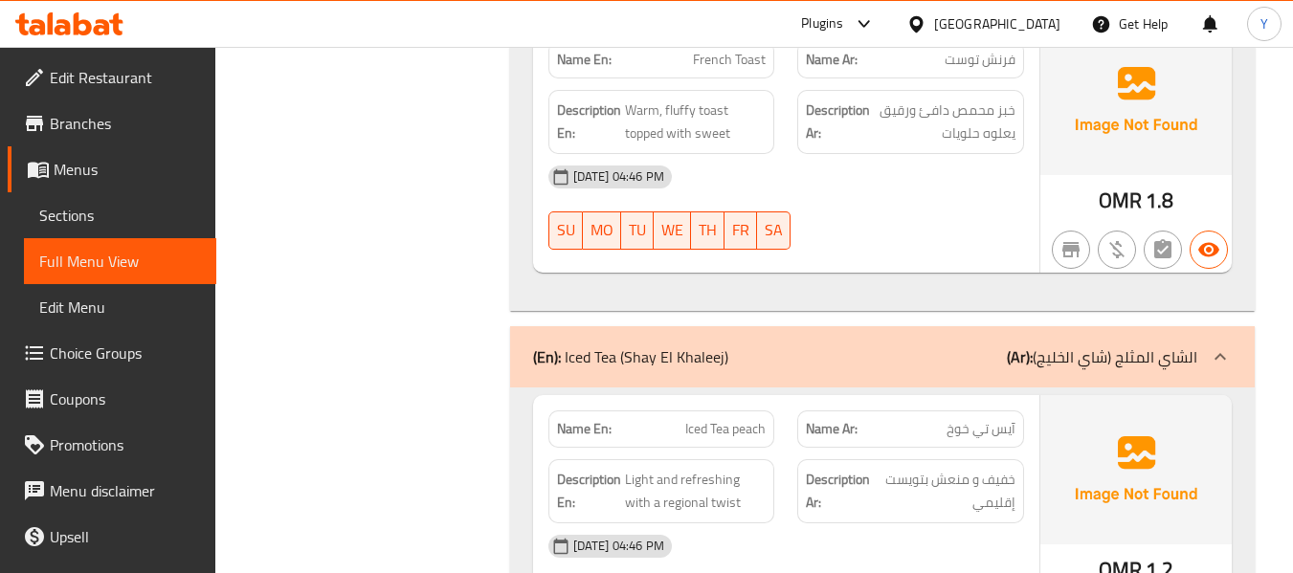
scroll to position [11945, 0]
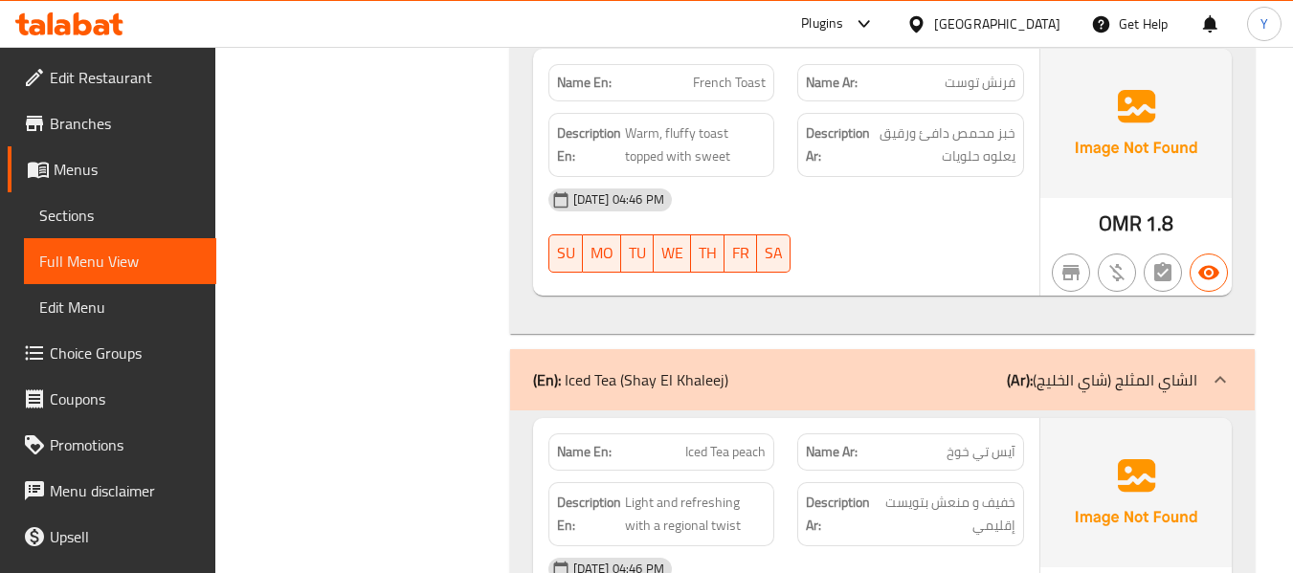
click at [666, 349] on div "(En): Iced Tea (Shay El Khaleej) (Ar): الشاي المثلج (شاي الخليج)" at bounding box center [882, 379] width 744 height 61
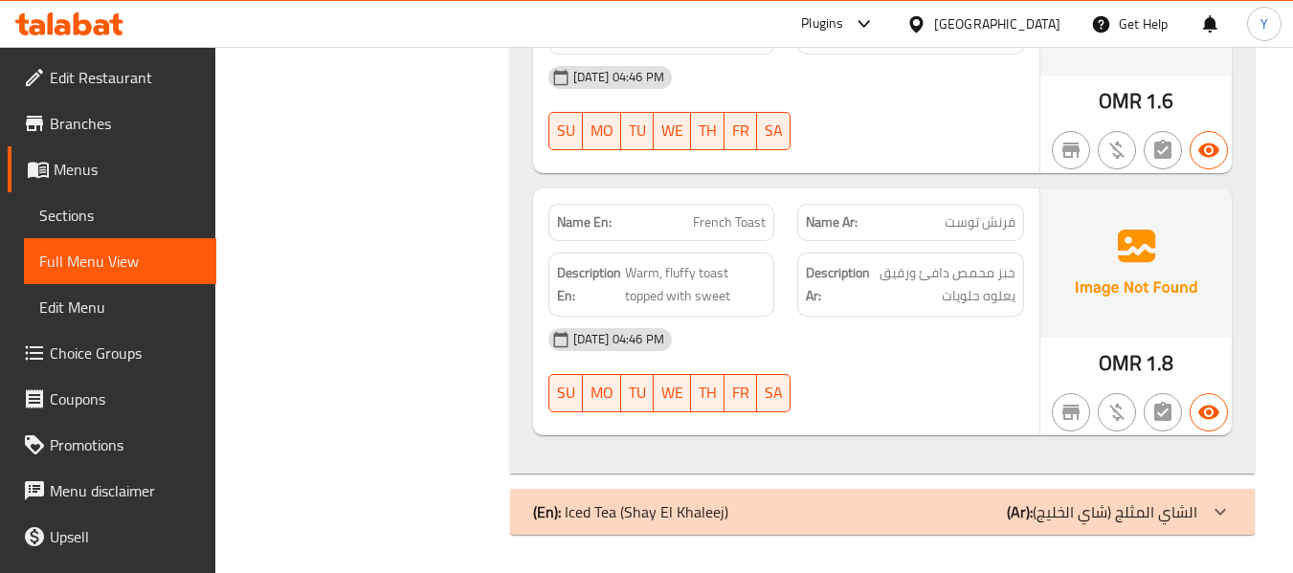
scroll to position [11759, 0]
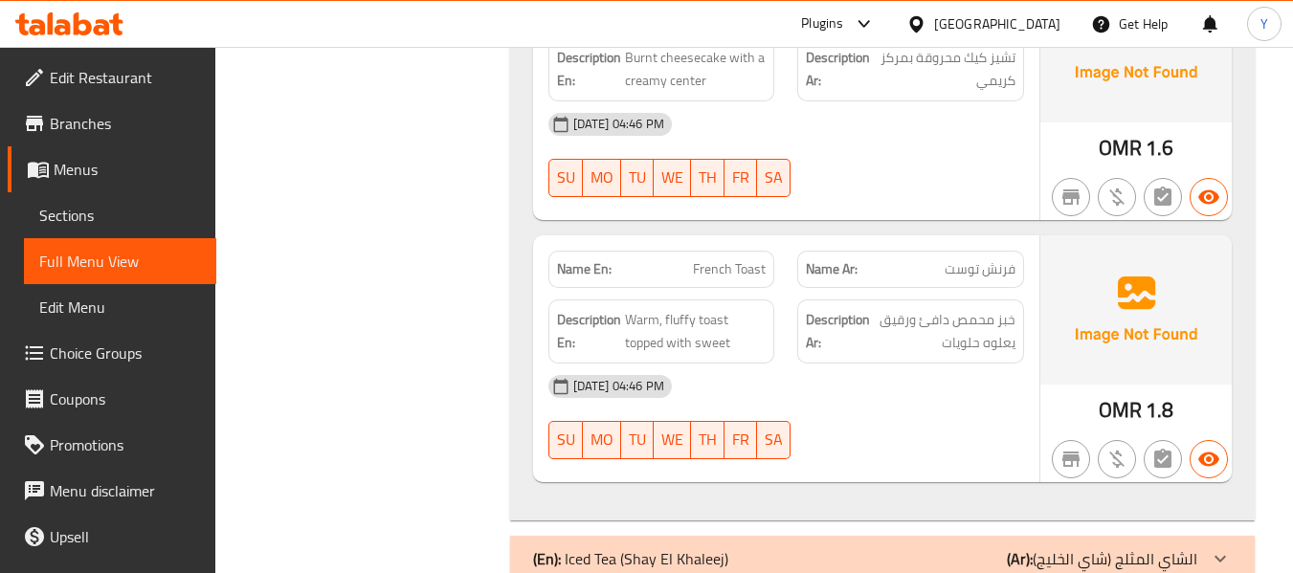
click at [1080, 378] on div "OMR 1.8" at bounding box center [1135, 358] width 191 height 247
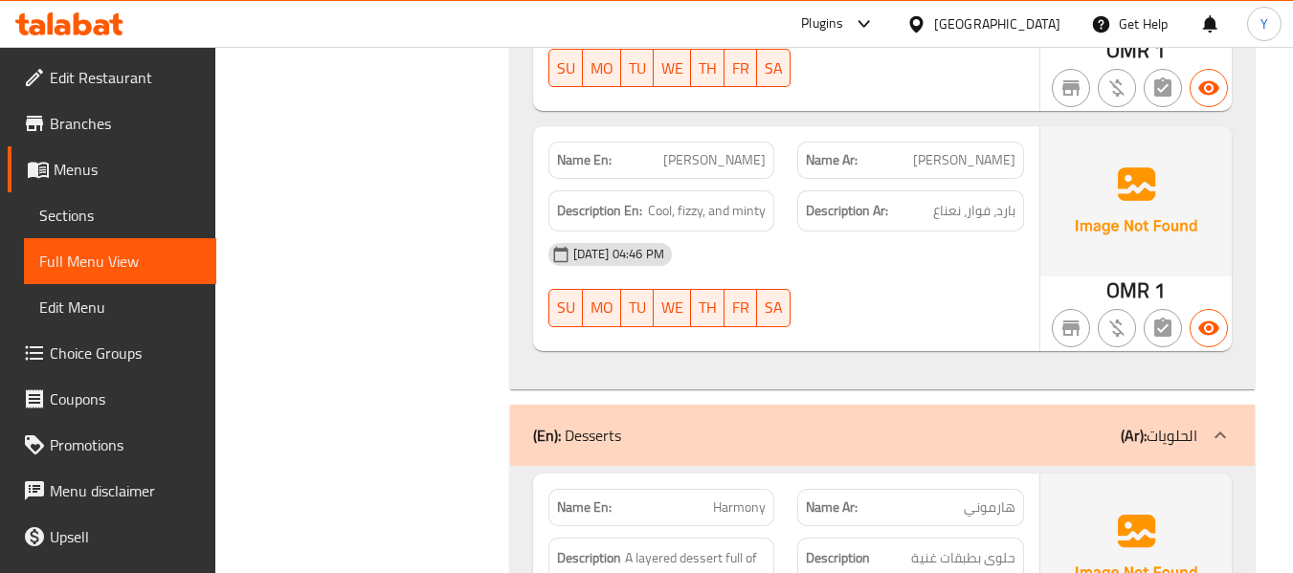
scroll to position [10228, 0]
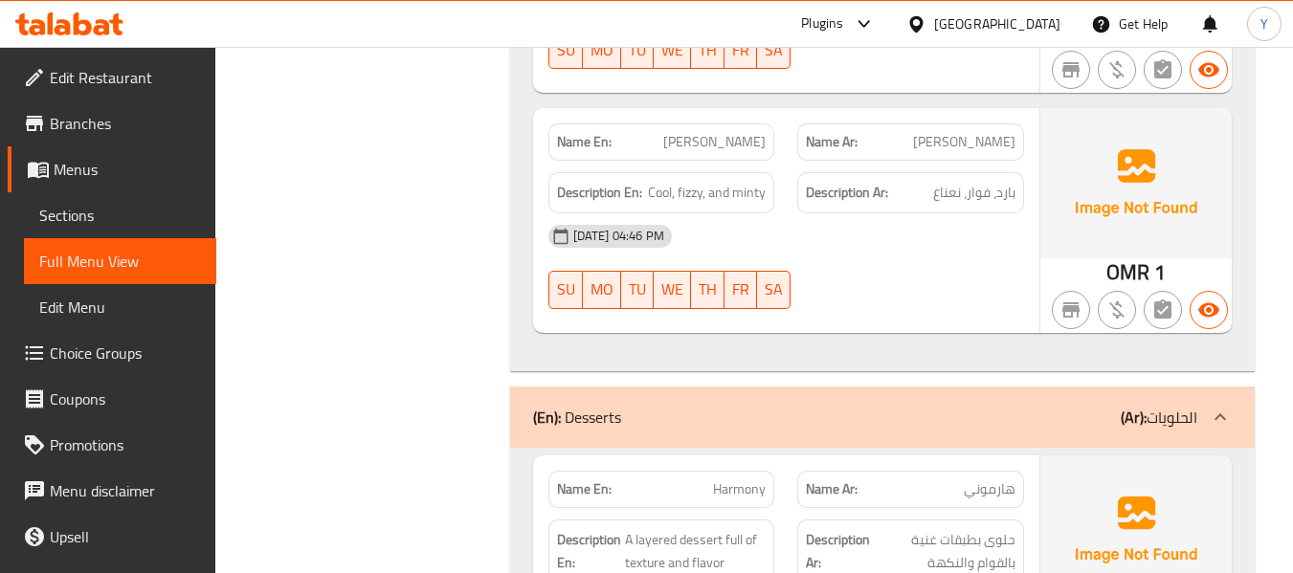
click at [922, 387] on div "(En): Desserts (Ar): الحلويات" at bounding box center [882, 417] width 744 height 61
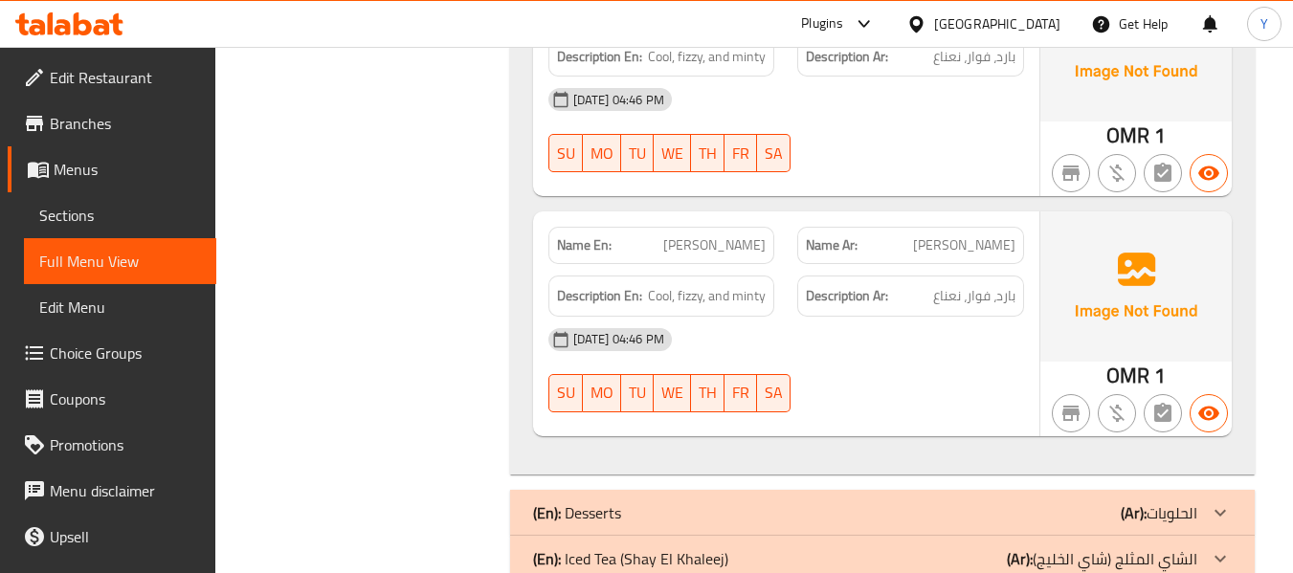
click at [933, 317] on div "[DATE] 04:46 PM" at bounding box center [786, 340] width 498 height 46
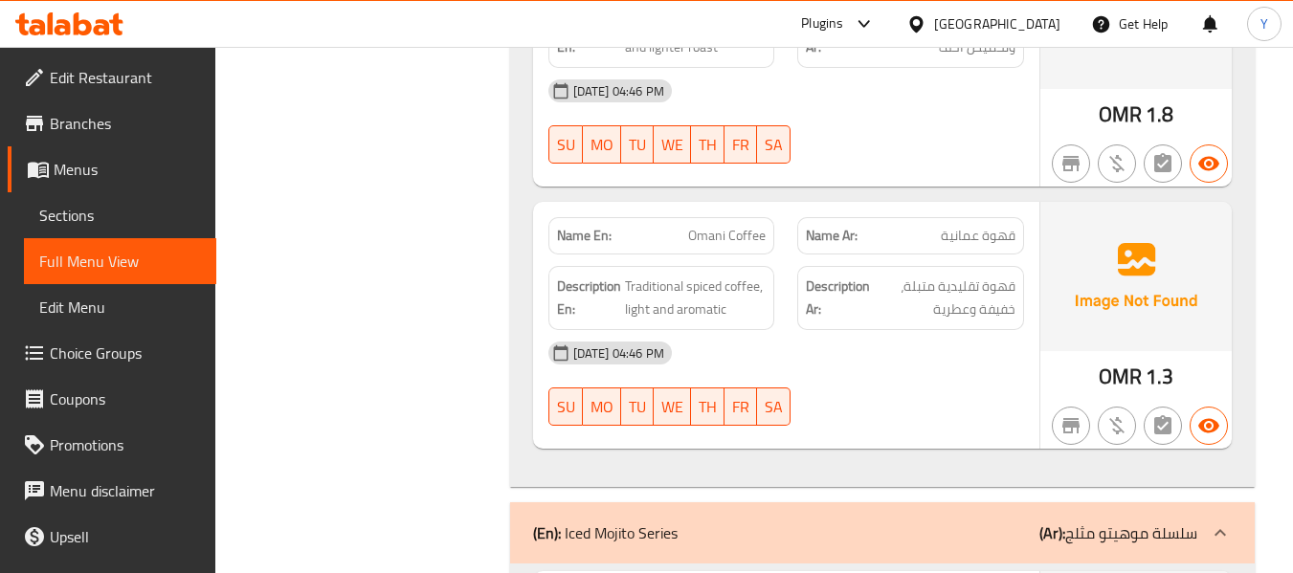
scroll to position [9053, 0]
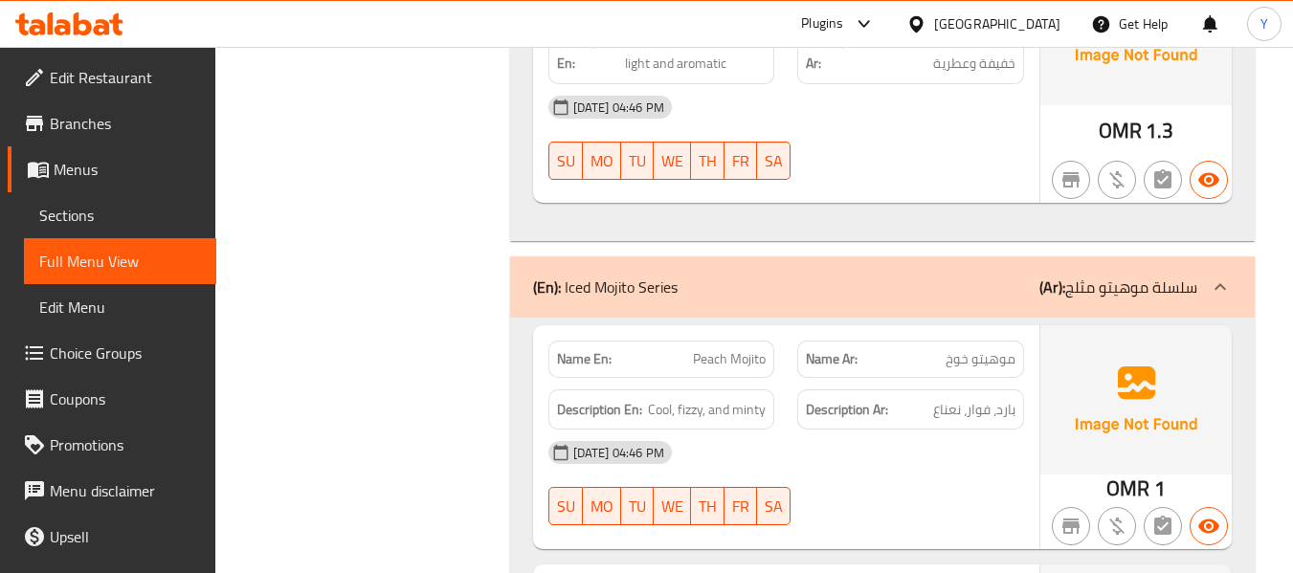
click at [867, 256] on div "(En): Iced Mojito Series (Ar): سلسلة موهيتو مثلج" at bounding box center [882, 286] width 744 height 61
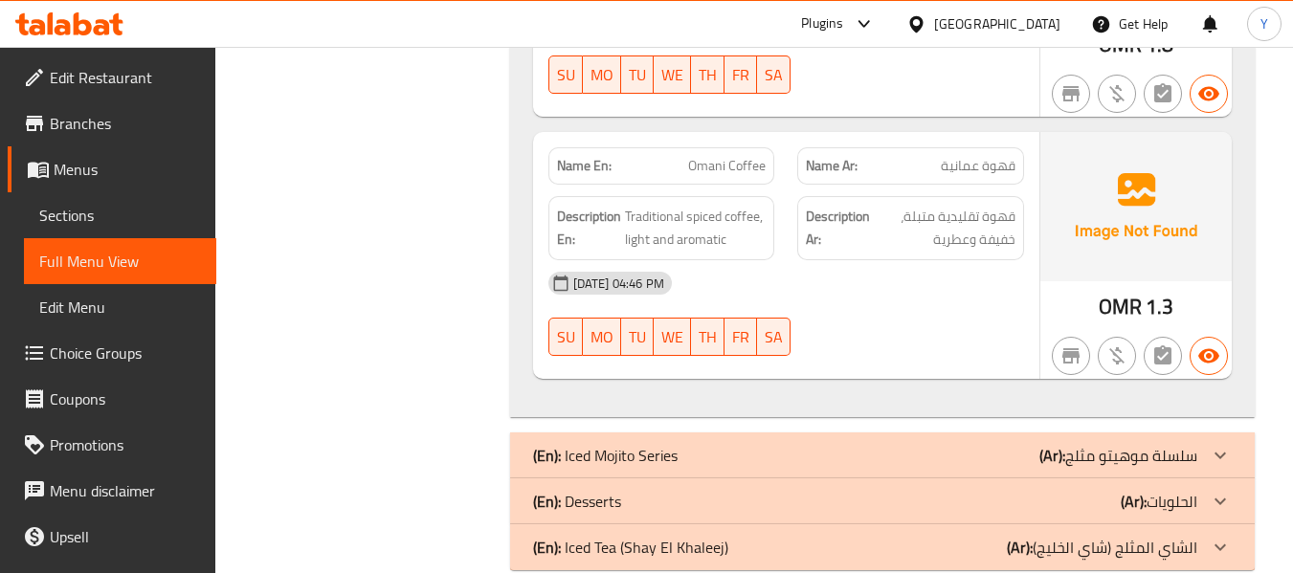
scroll to position [8865, 0]
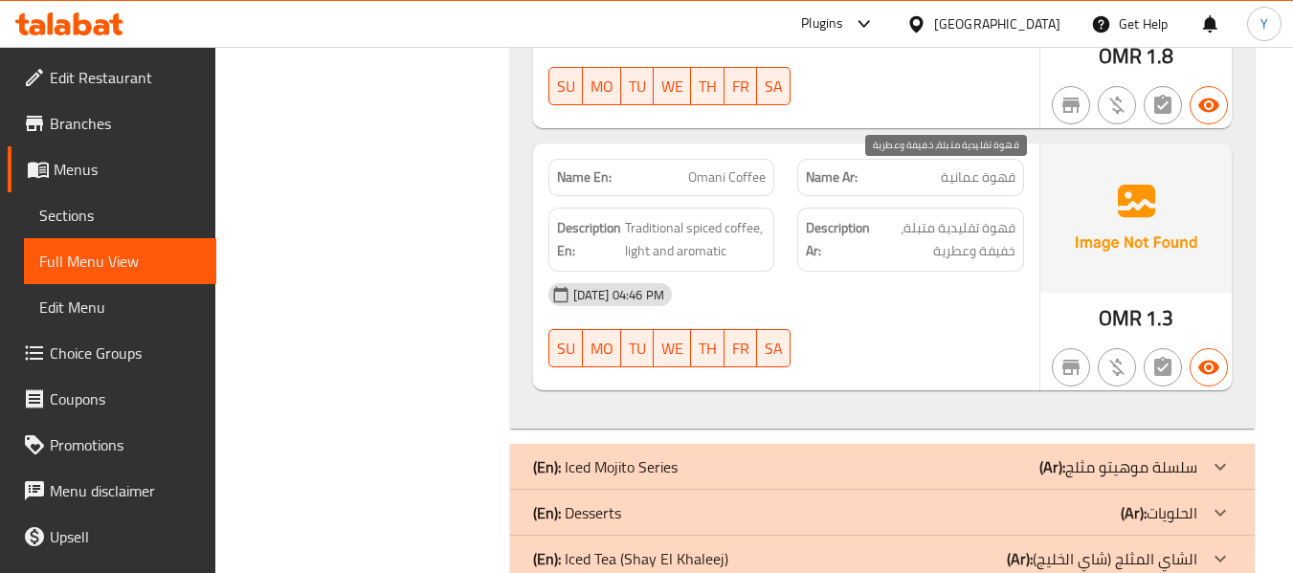
click at [911, 216] on span "قهوة تقليدية متبلة، خفيفة وعطرية" at bounding box center [945, 239] width 142 height 47
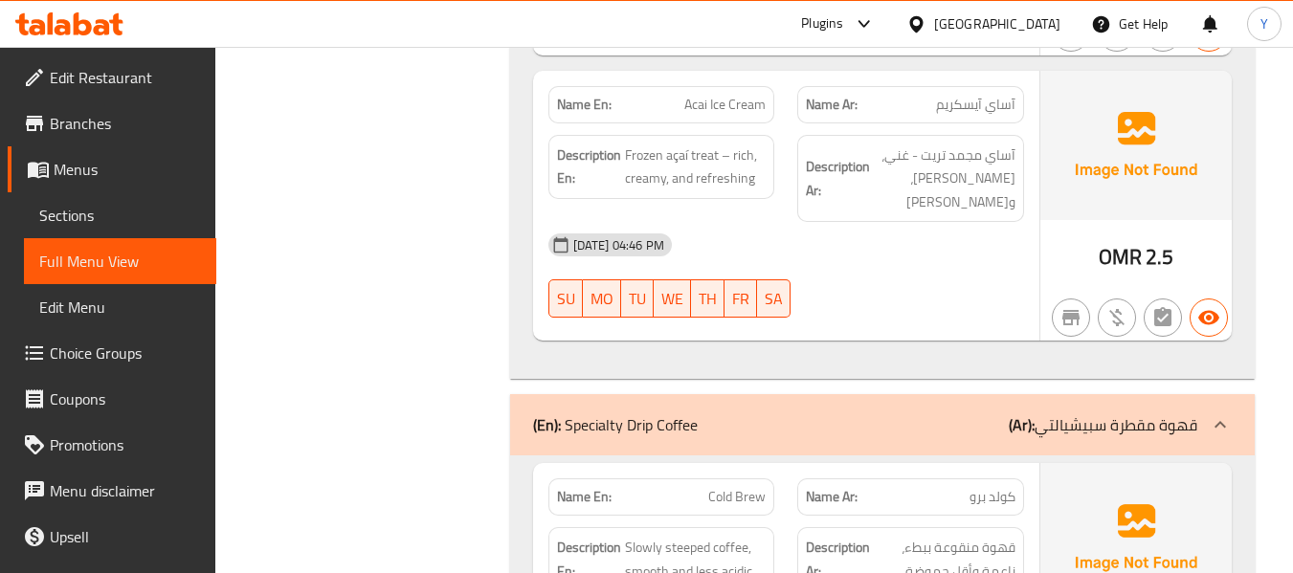
scroll to position [7564, 0]
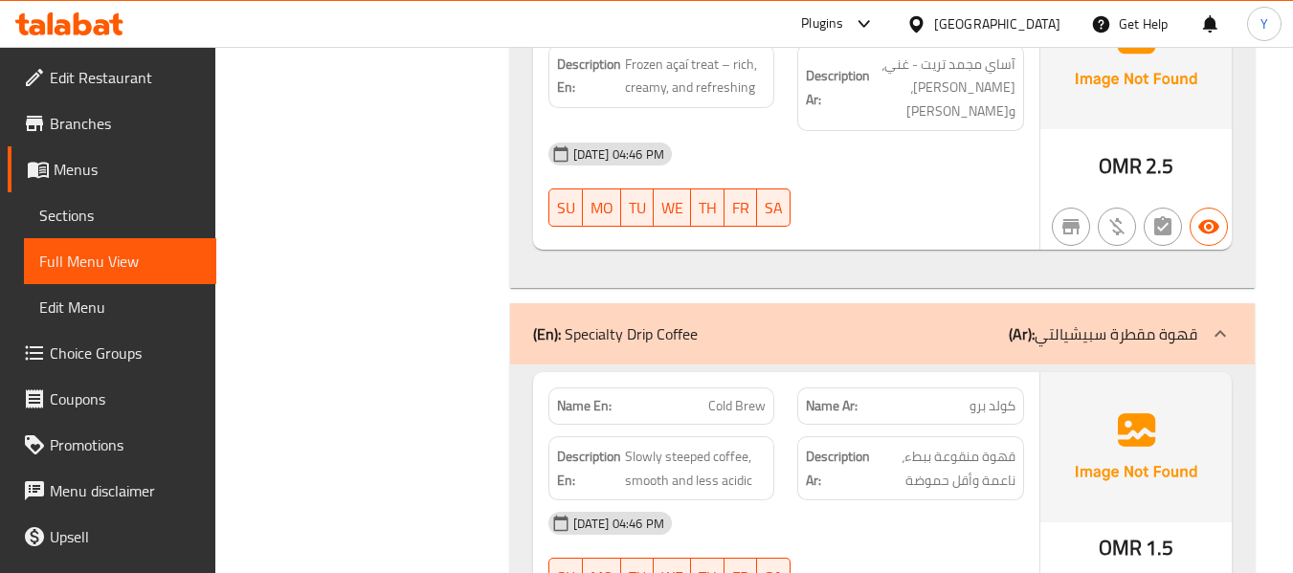
click at [926, 303] on div "(En): Specialty Drip Coffee (Ar): قهوة مقطرة سبيشيالتي" at bounding box center [882, 333] width 744 height 61
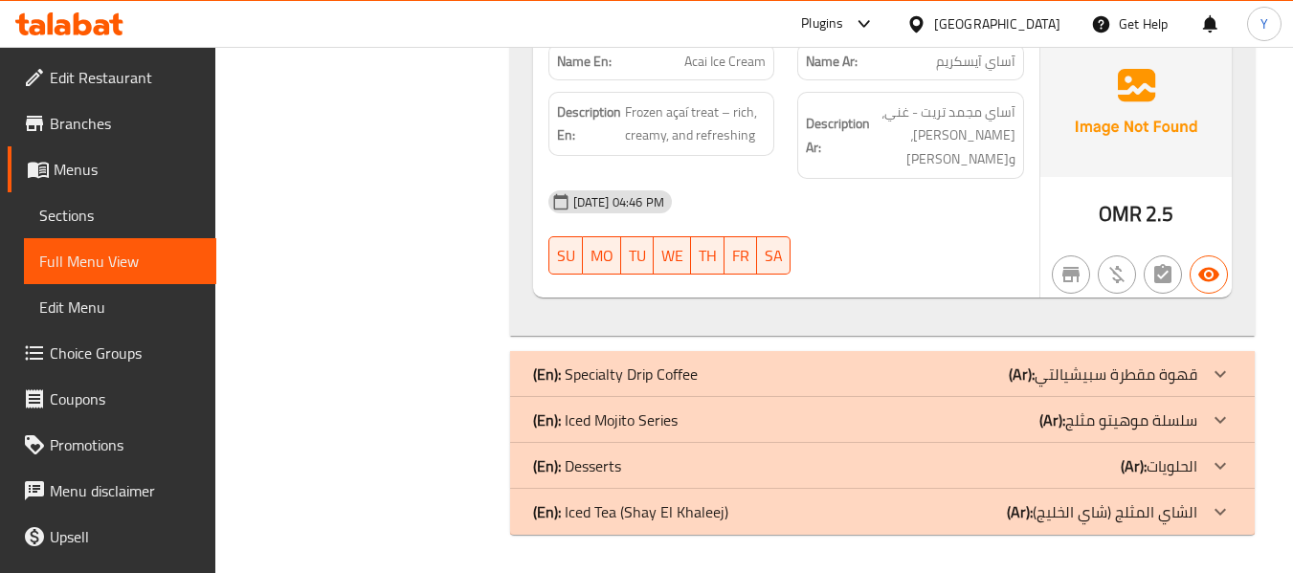
scroll to position [7469, 0]
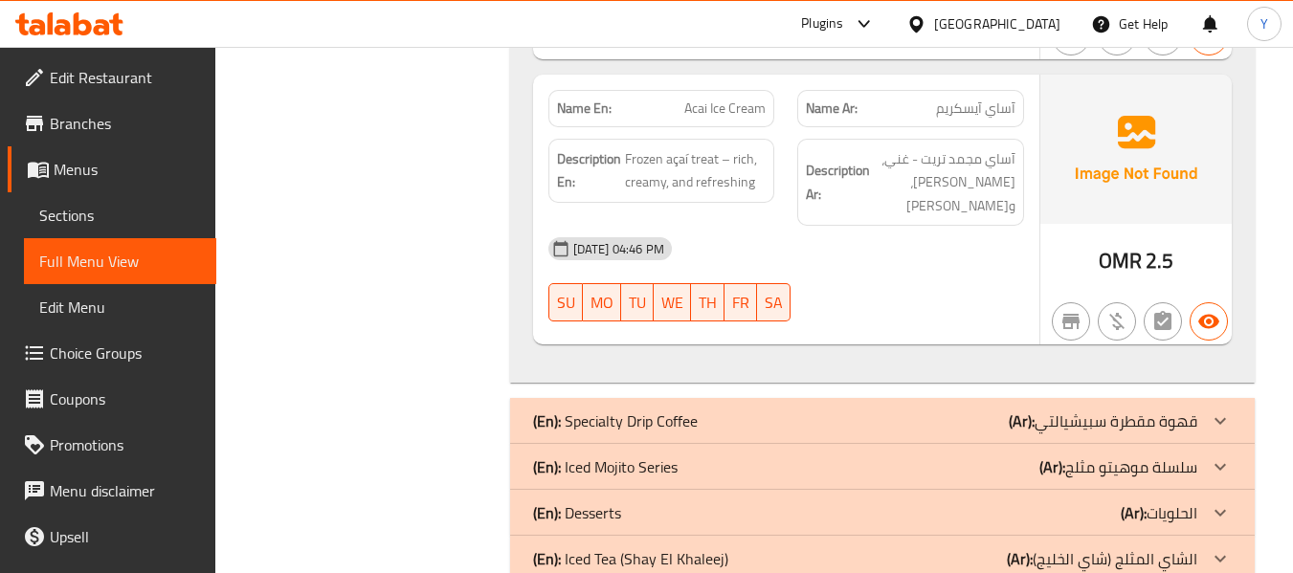
click at [566, 147] on strong "Description En:" at bounding box center [589, 170] width 64 height 47
copy strong "Description En:"
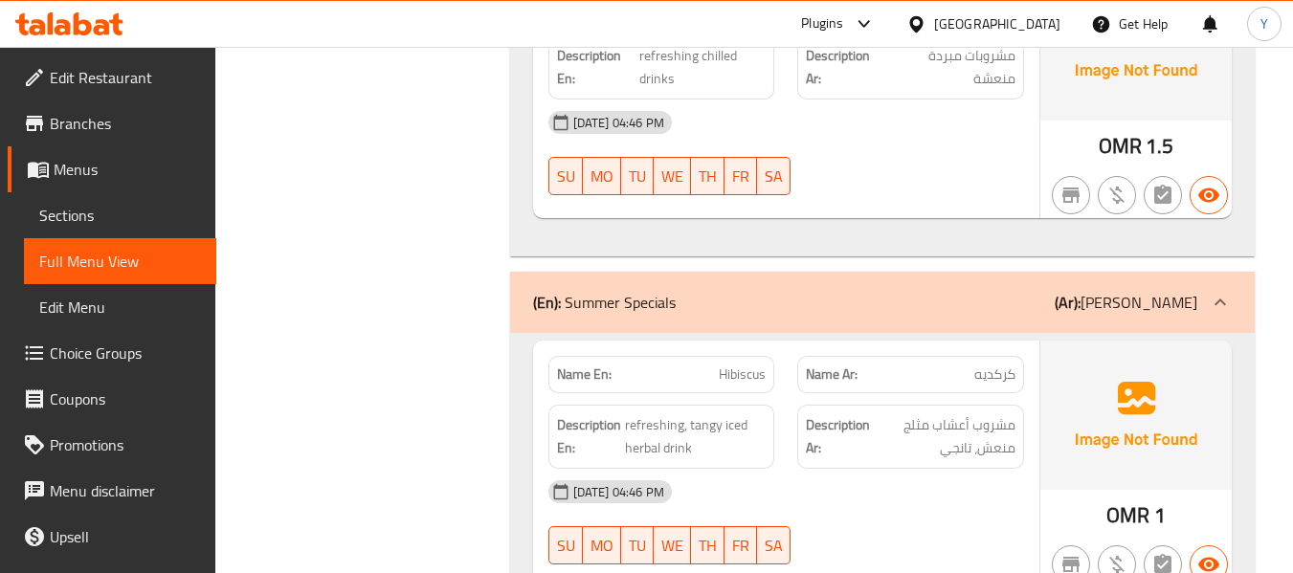
scroll to position [6270, 0]
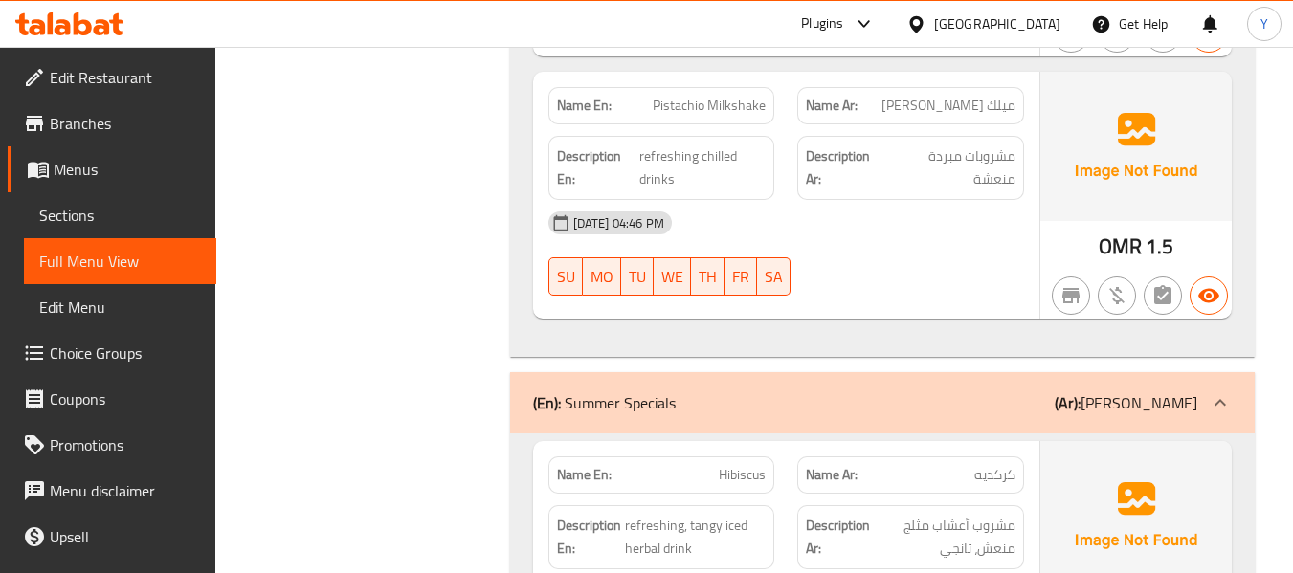
click at [1174, 406] on p "(Ar): سامر سبيشيال" at bounding box center [1125, 402] width 143 height 23
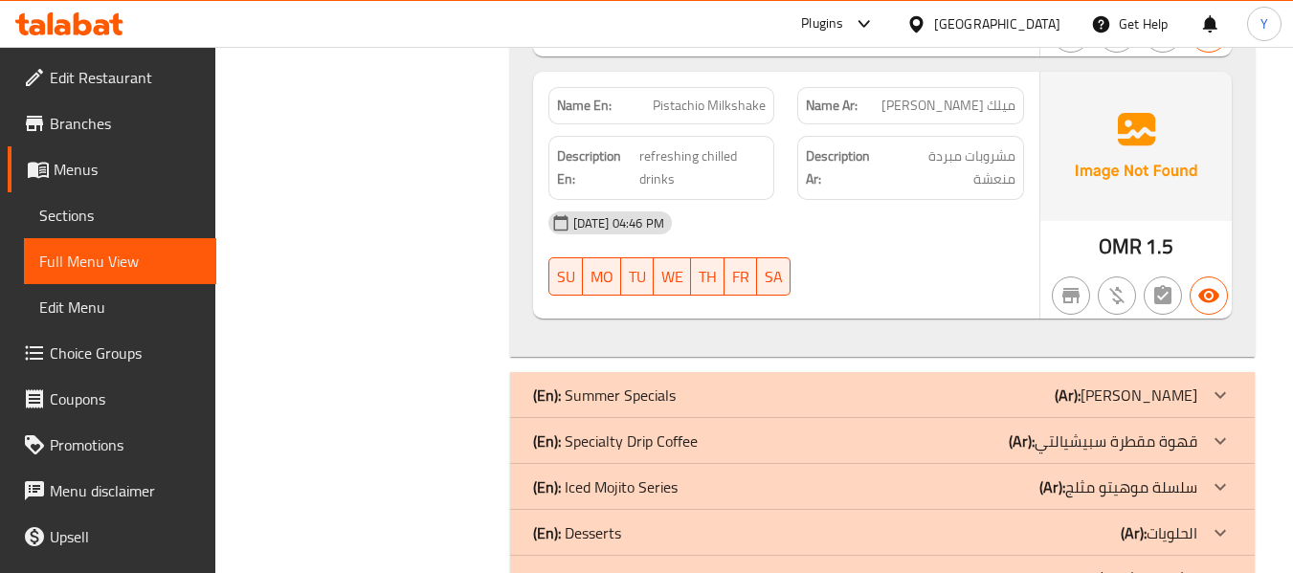
click at [593, 116] on strong "Name En:" at bounding box center [584, 106] width 55 height 20
copy strong "Name En:"
click at [593, 116] on strong "Name En:" at bounding box center [584, 106] width 55 height 20
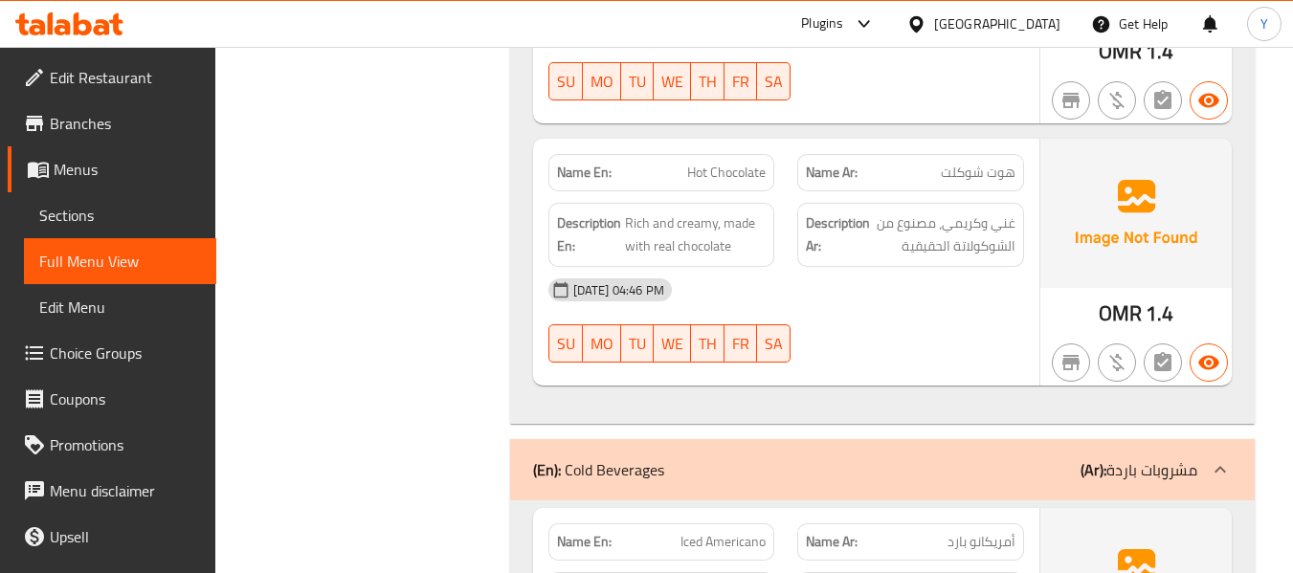
scroll to position [3372, 0]
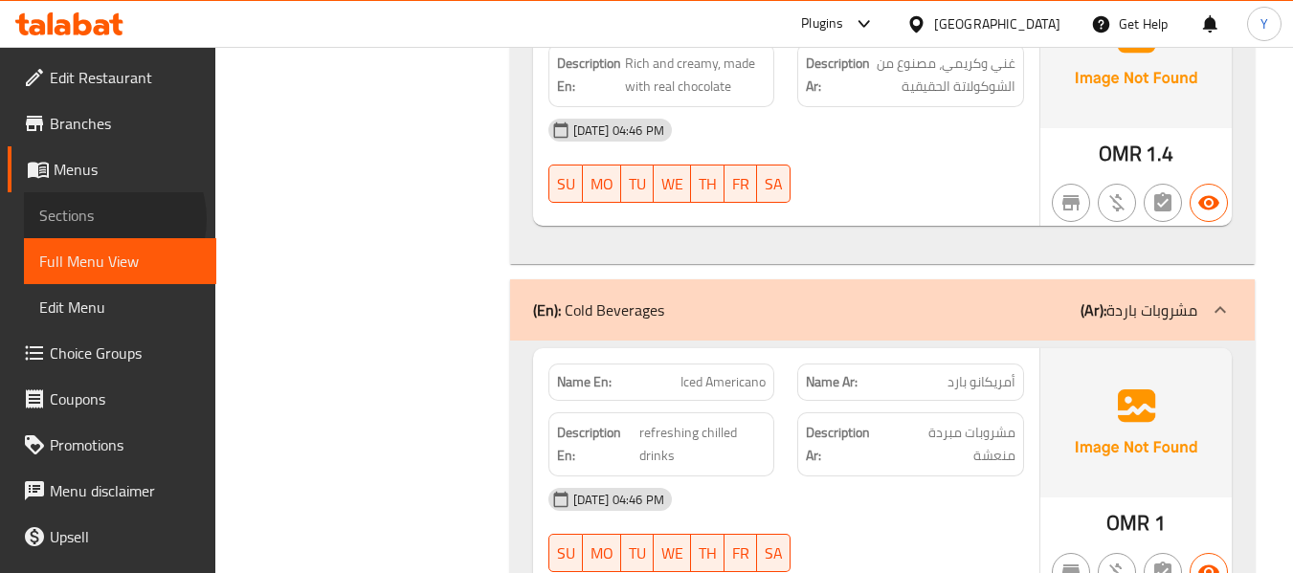
click at [107, 219] on span "Sections" at bounding box center [120, 215] width 162 height 23
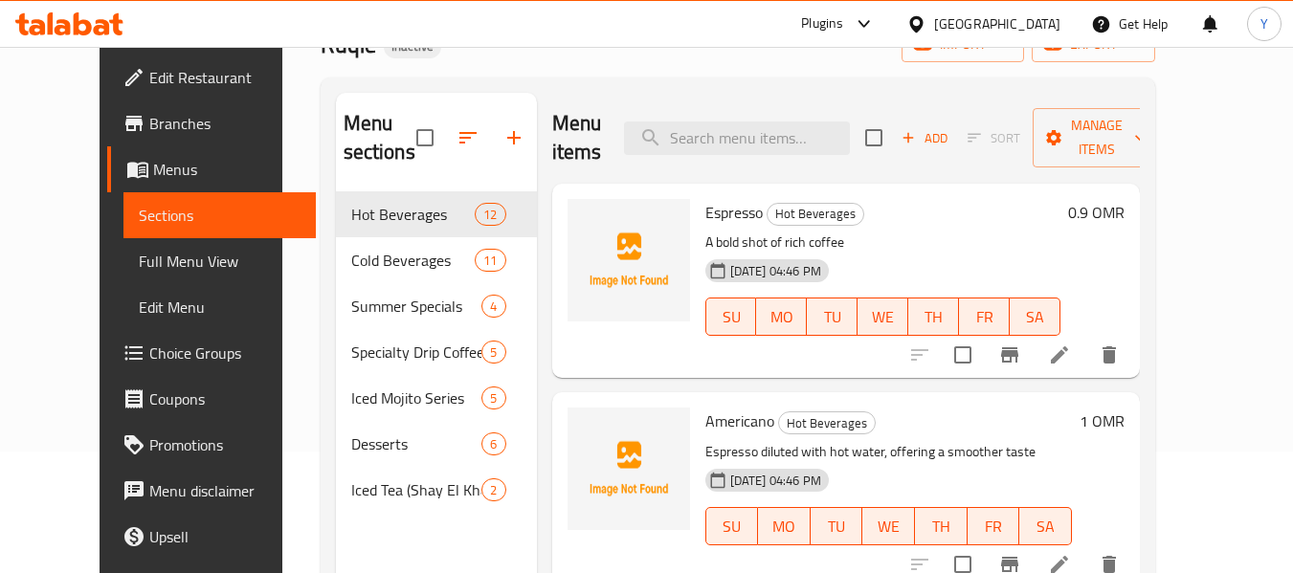
scroll to position [112, 0]
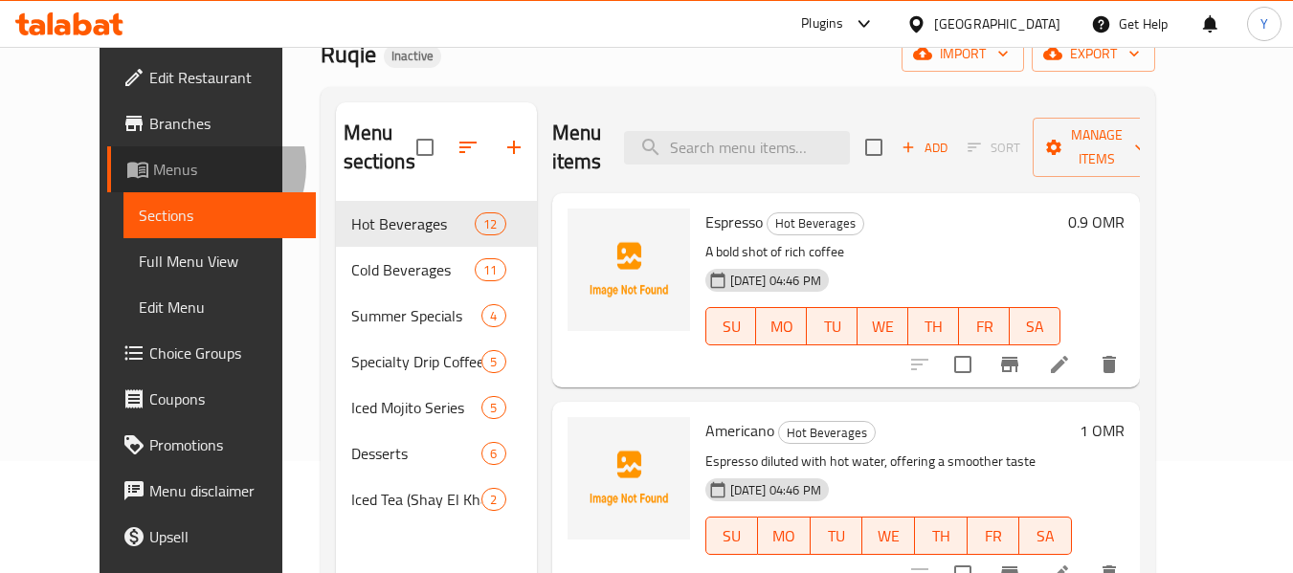
click at [153, 166] on span "Menus" at bounding box center [226, 169] width 147 height 23
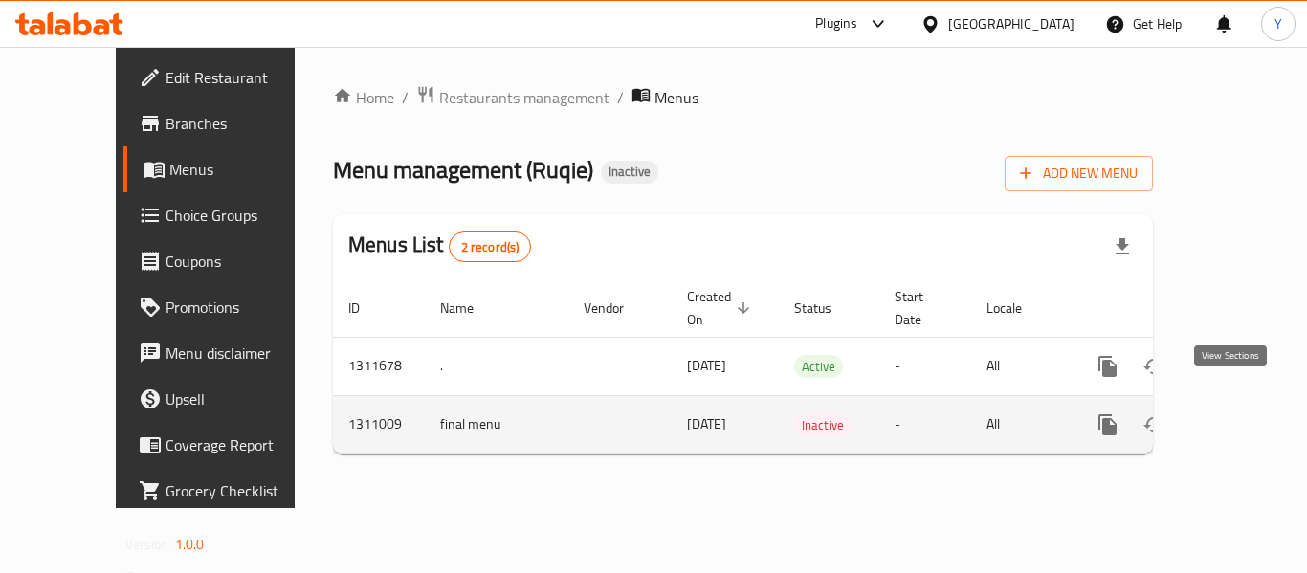
click at [1237, 413] on icon "enhanced table" at bounding box center [1245, 424] width 23 height 23
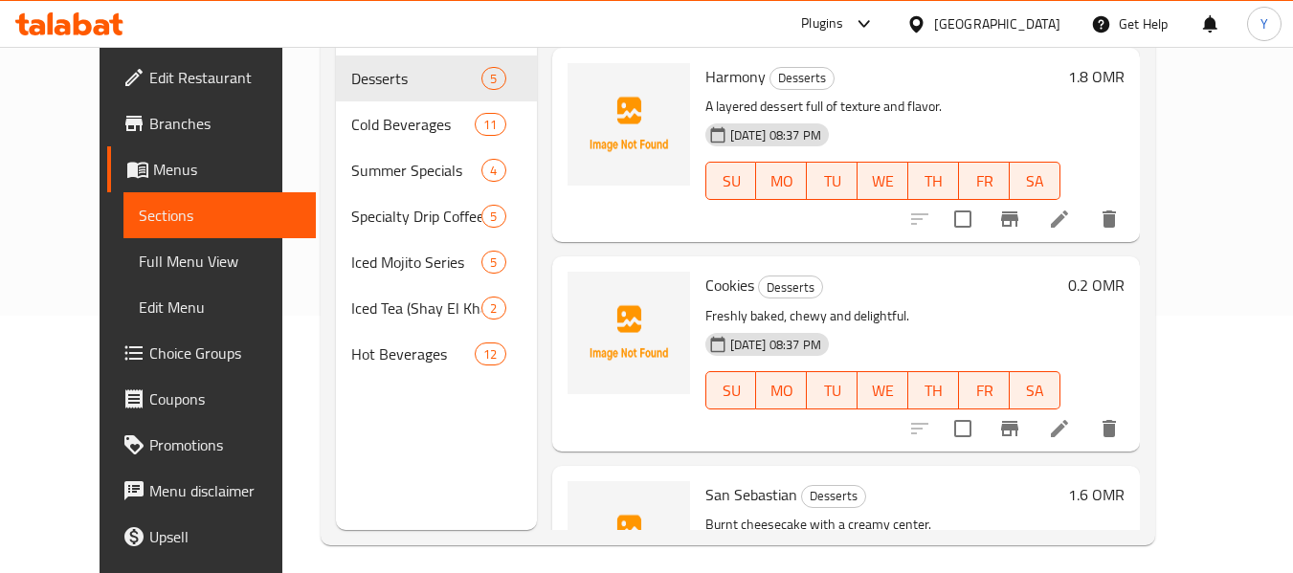
scroll to position [268, 0]
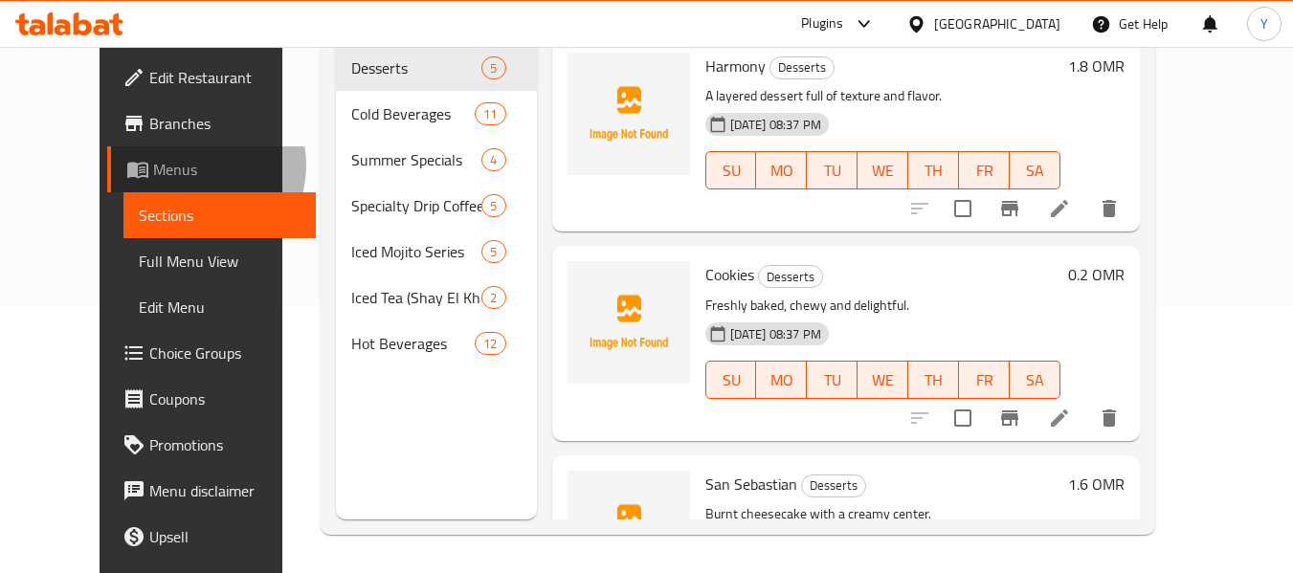
click at [153, 166] on span "Menus" at bounding box center [226, 169] width 147 height 23
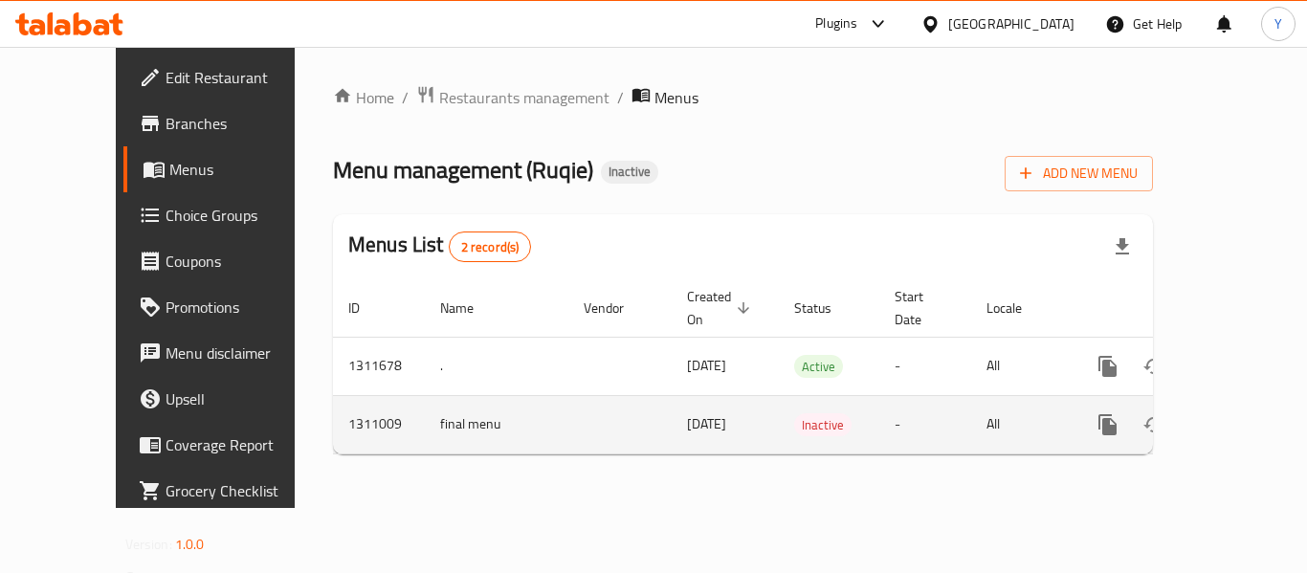
click at [333, 407] on td "1311009" at bounding box center [379, 424] width 92 height 58
copy td "1311009"
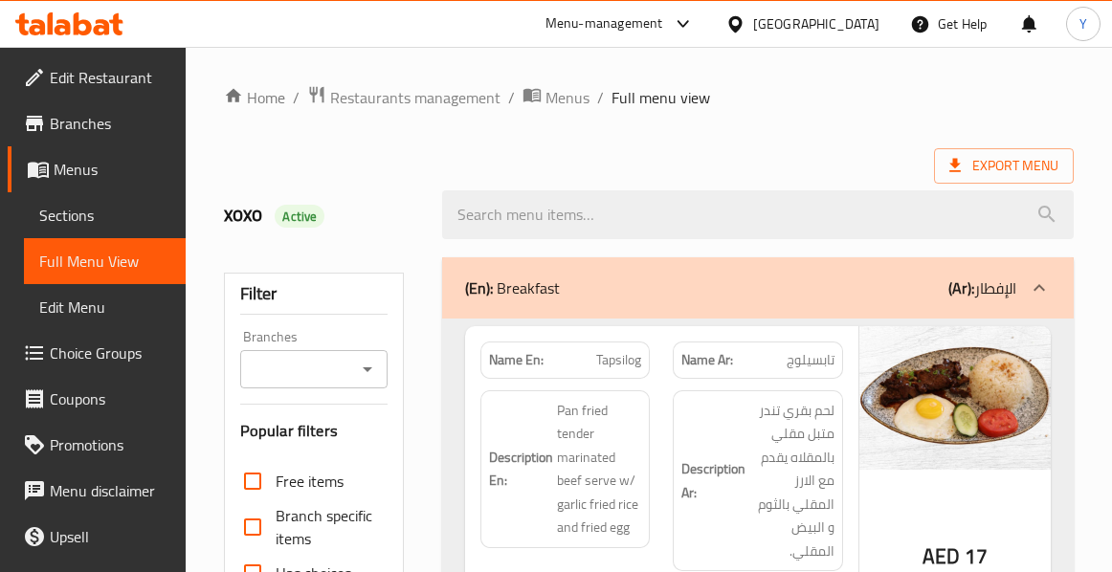
scroll to position [500, 0]
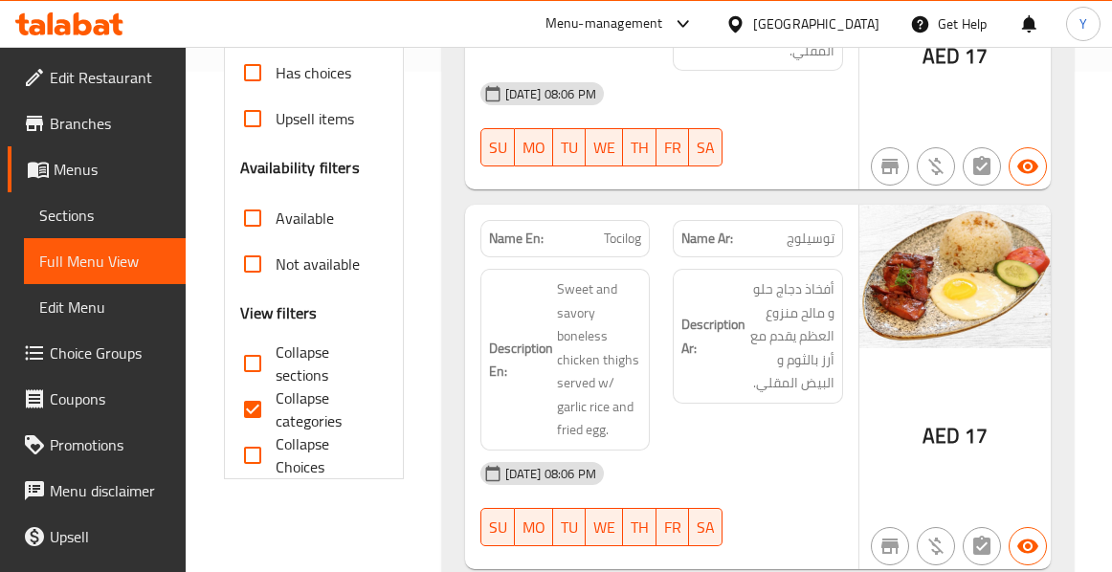
click at [480, 269] on div "Description En: Sweet and savory boneless chicken thighs served w/ garlic rice …" at bounding box center [565, 360] width 170 height 182
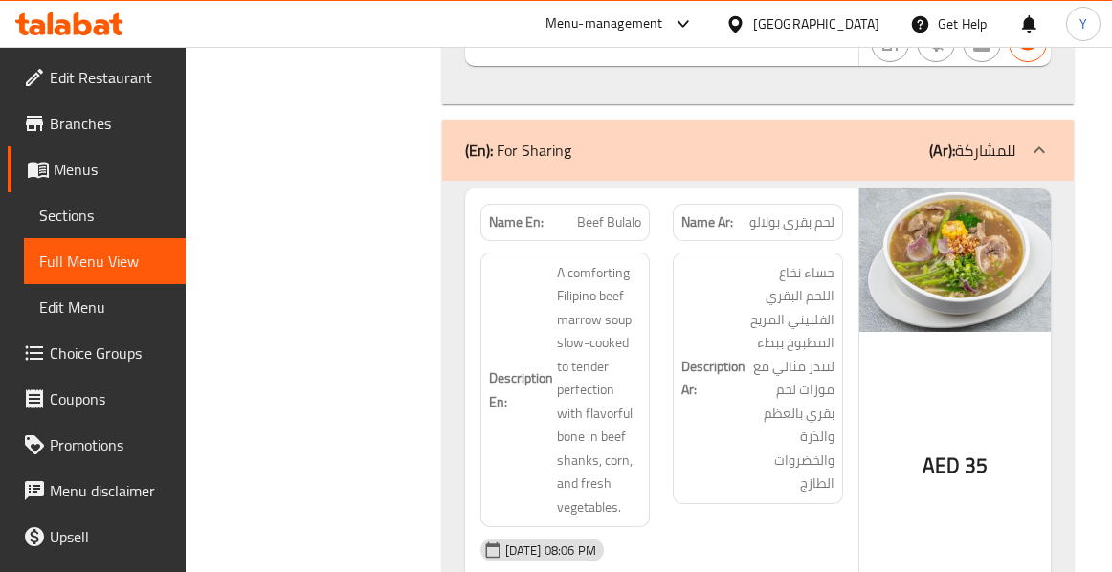
scroll to position [14193, 0]
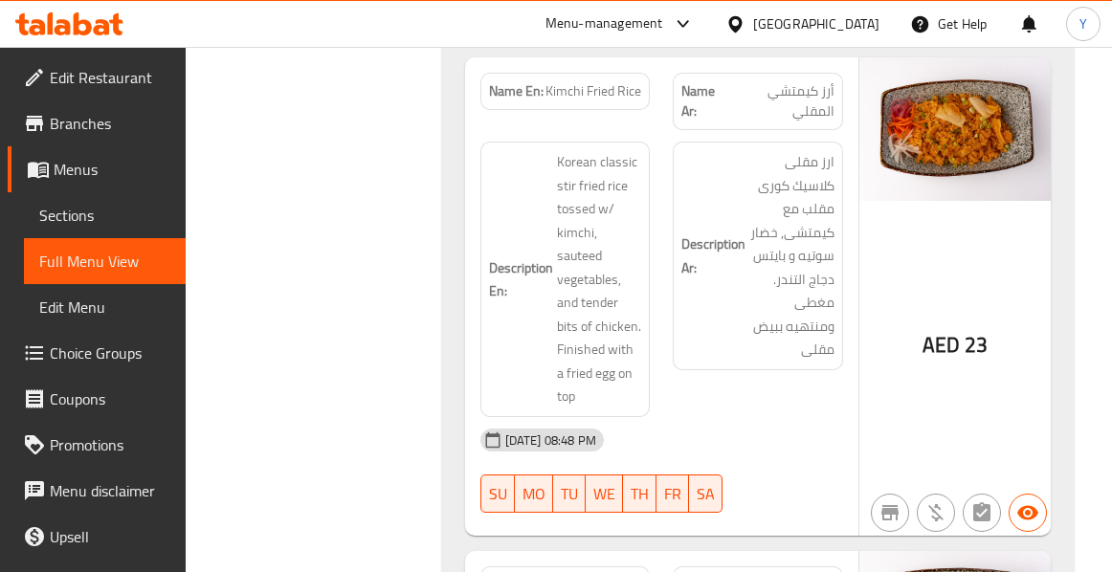
scroll to position [4341, 0]
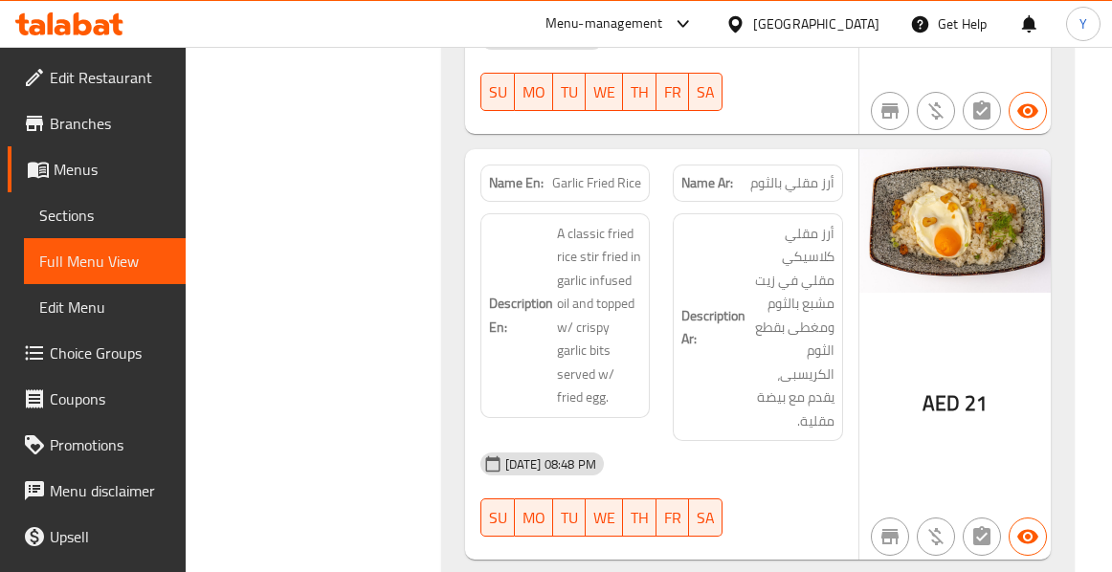
click at [596, 173] on span "Garlic Fried Rice" at bounding box center [596, 183] width 89 height 20
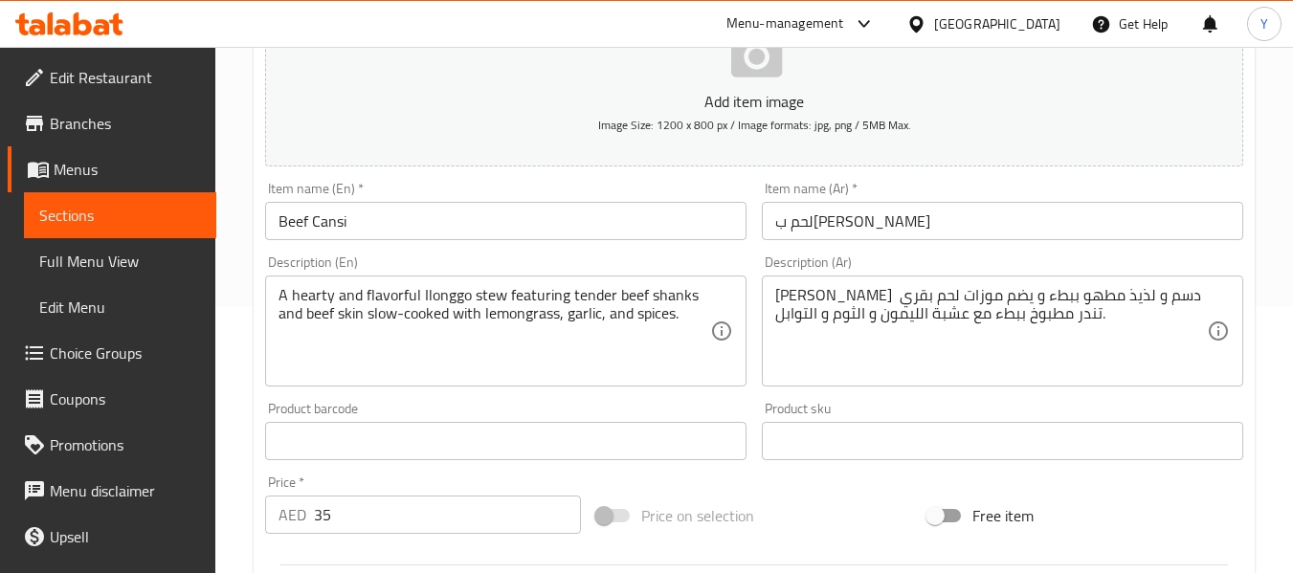
scroll to position [269, 0]
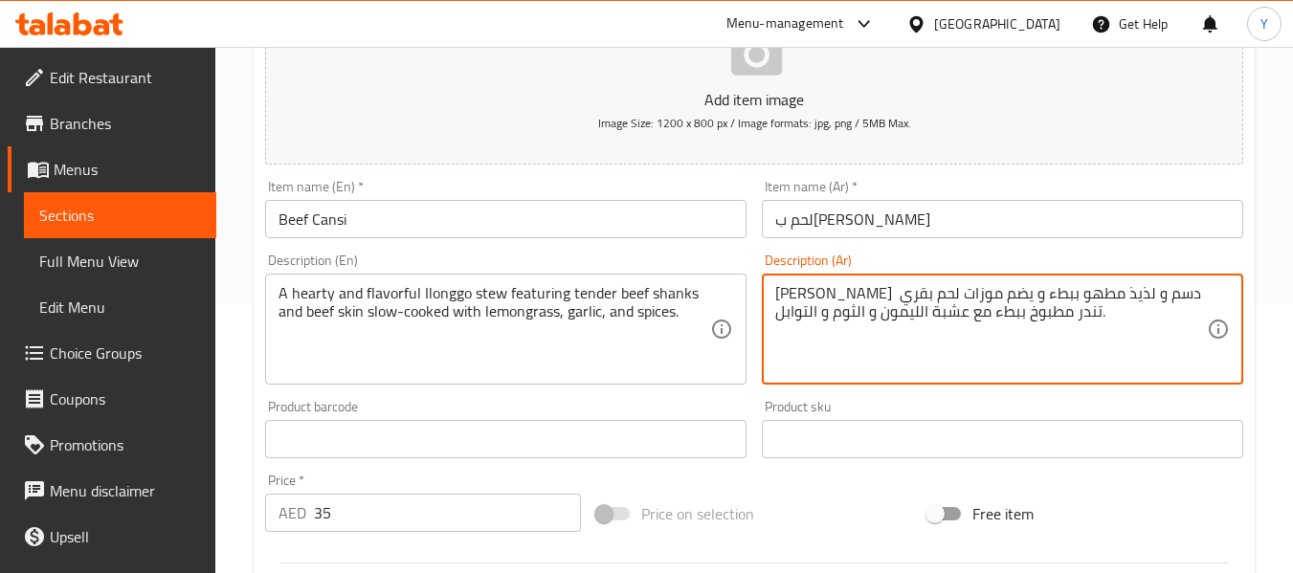
click at [1184, 294] on textarea "[PERSON_NAME] دسم و لذيذ مطهو ببطء و يضم موزات لحم بقري تندر مطبوخ ببطء مع عشبة…" at bounding box center [990, 329] width 431 height 91
click at [1088, 295] on textarea "شوربة إيلونجو دسم و لذيذ مطهو ببطء و يضم موزات لحم بقري تندر مطبوخ ببطء مع عشبة…" at bounding box center [990, 329] width 431 height 91
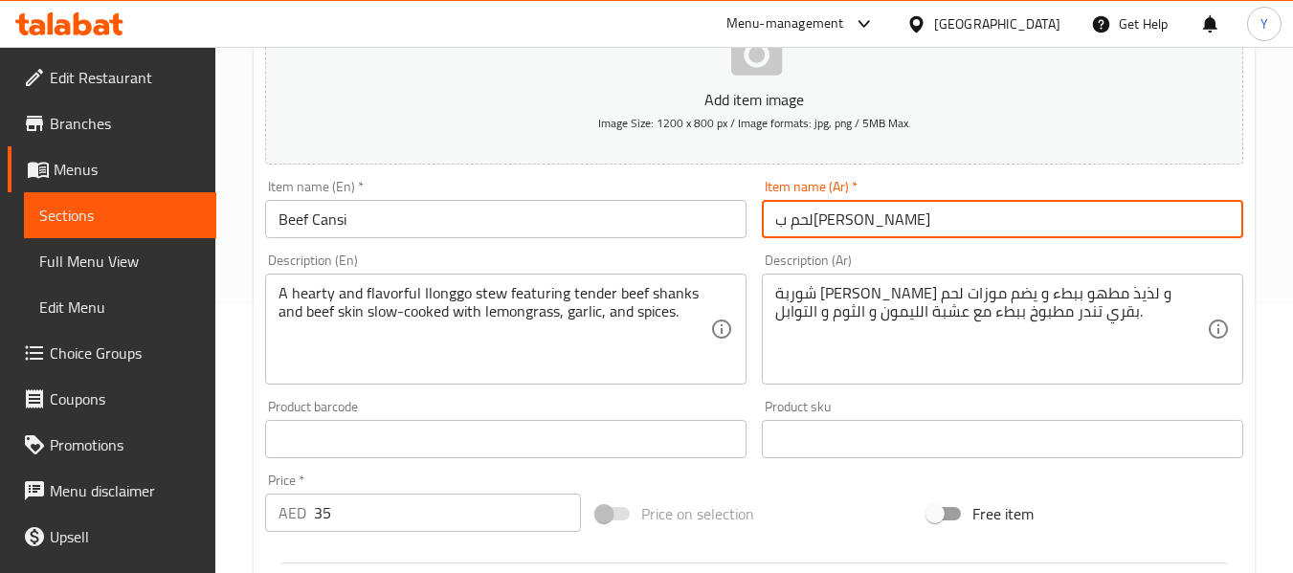
click at [1027, 234] on input "لحم ب[PERSON_NAME]" at bounding box center [1002, 219] width 481 height 38
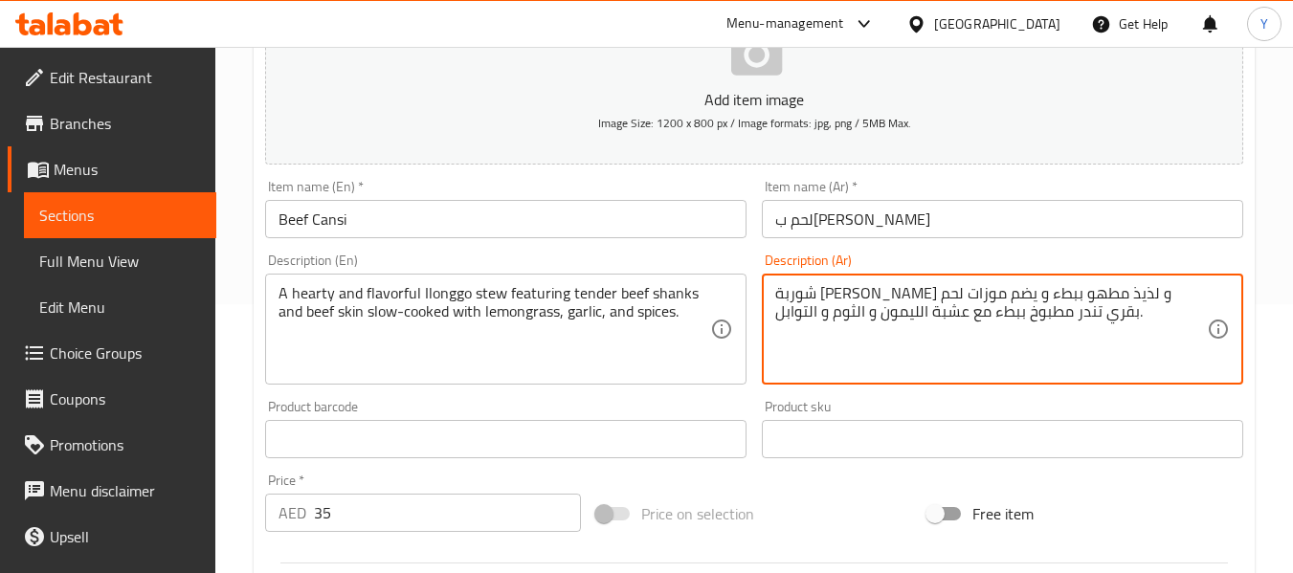
click at [1180, 296] on textarea "شوربة [PERSON_NAME] و لذيذ مطهو ببطء و يضم موزات لحم بقري تندر مطبوخ ببطء مع عش…" at bounding box center [990, 329] width 431 height 91
type textarea "[PERSON_NAME] و لذيذ مطهو ببطء و يضم موزات لحم بقري تندر مطبوخ ببطء مع عشبة الل…"
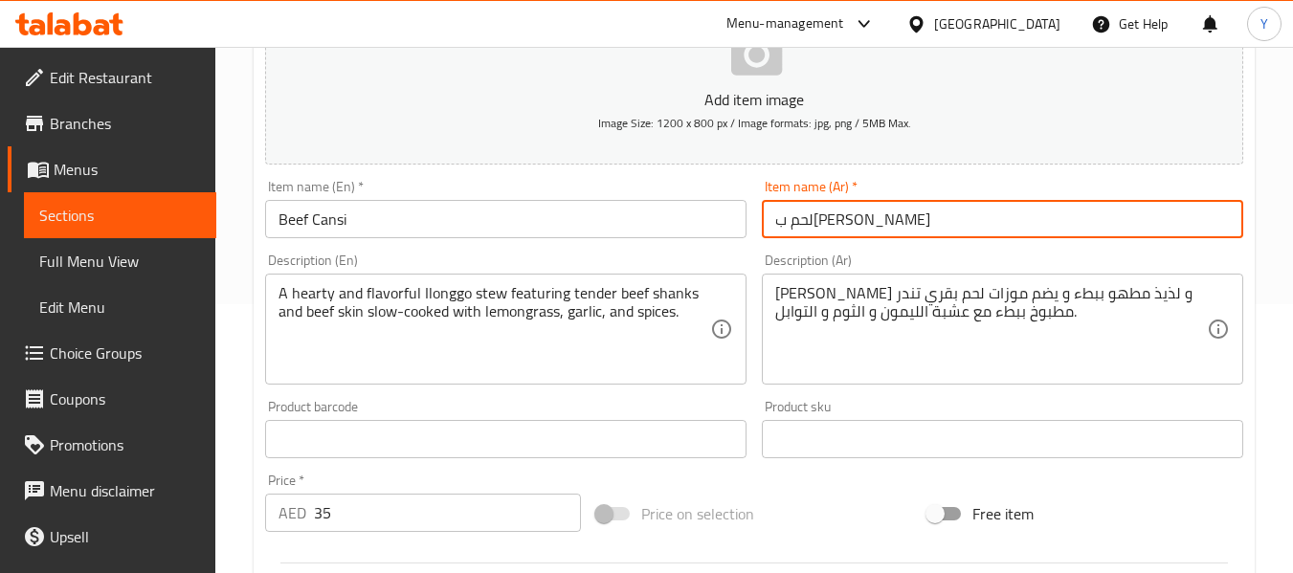
click at [1221, 222] on input "لحم ب[PERSON_NAME]" at bounding box center [1002, 219] width 481 height 38
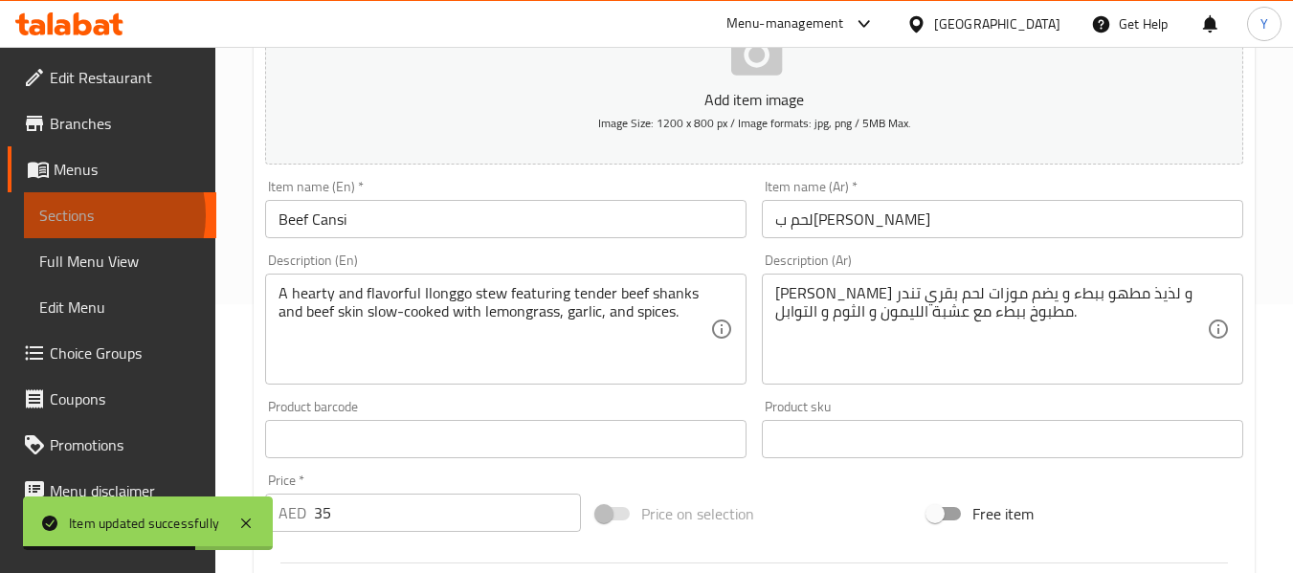
click at [90, 215] on span "Sections" at bounding box center [120, 215] width 162 height 23
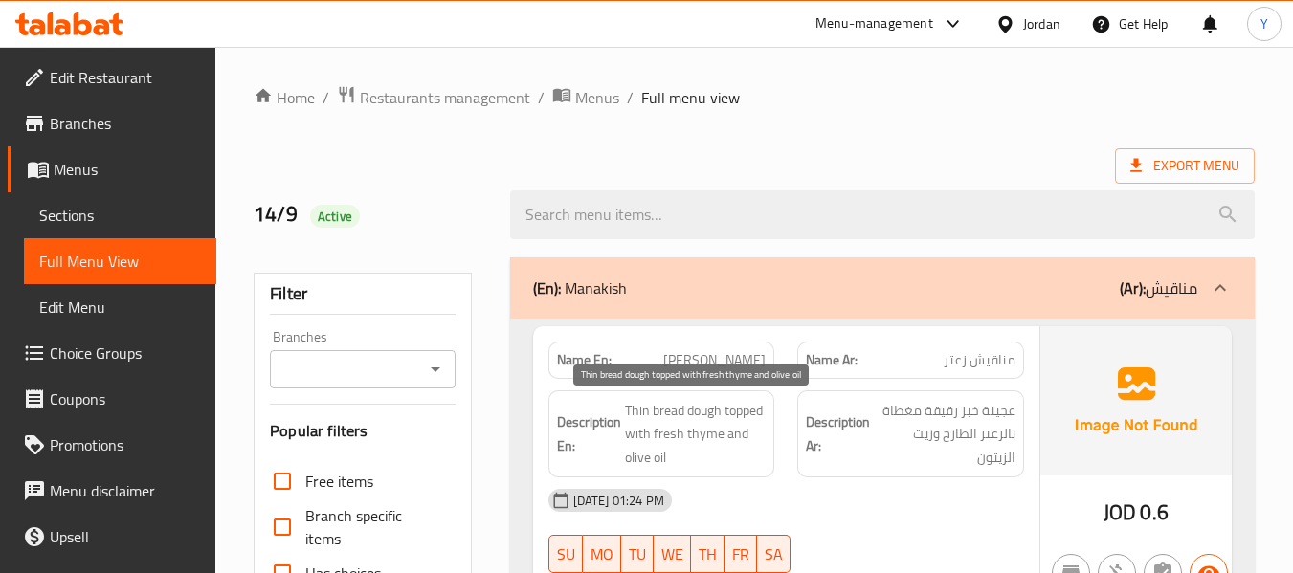
click at [748, 423] on span "Thin bread dough topped with fresh thyme and olive oil" at bounding box center [696, 434] width 142 height 71
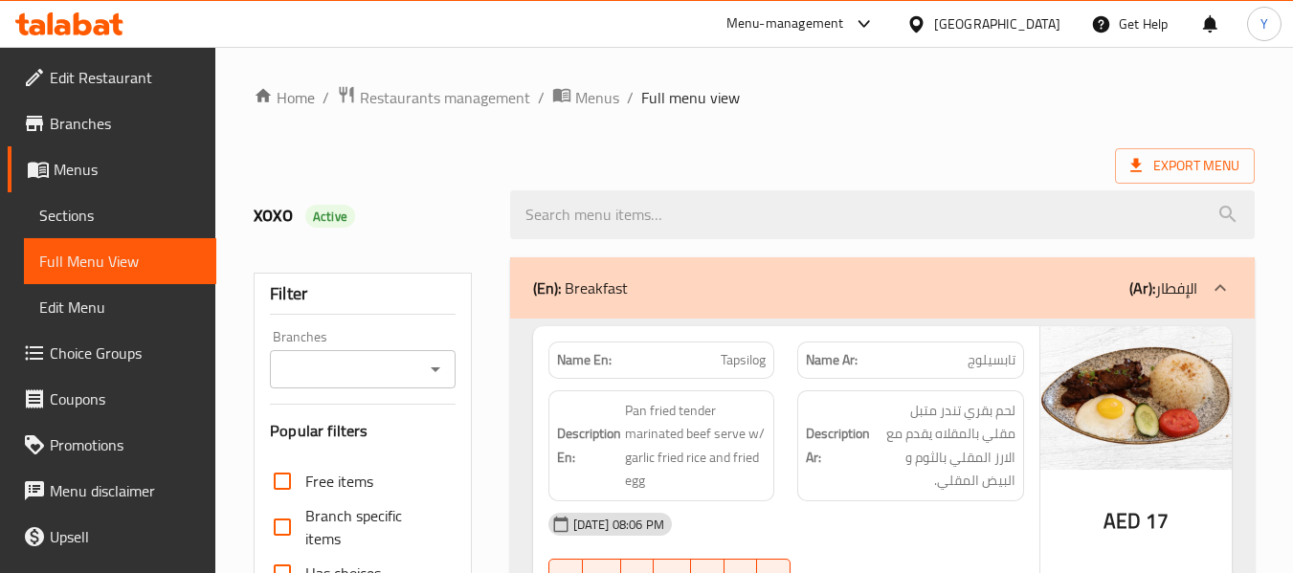
scroll to position [501, 0]
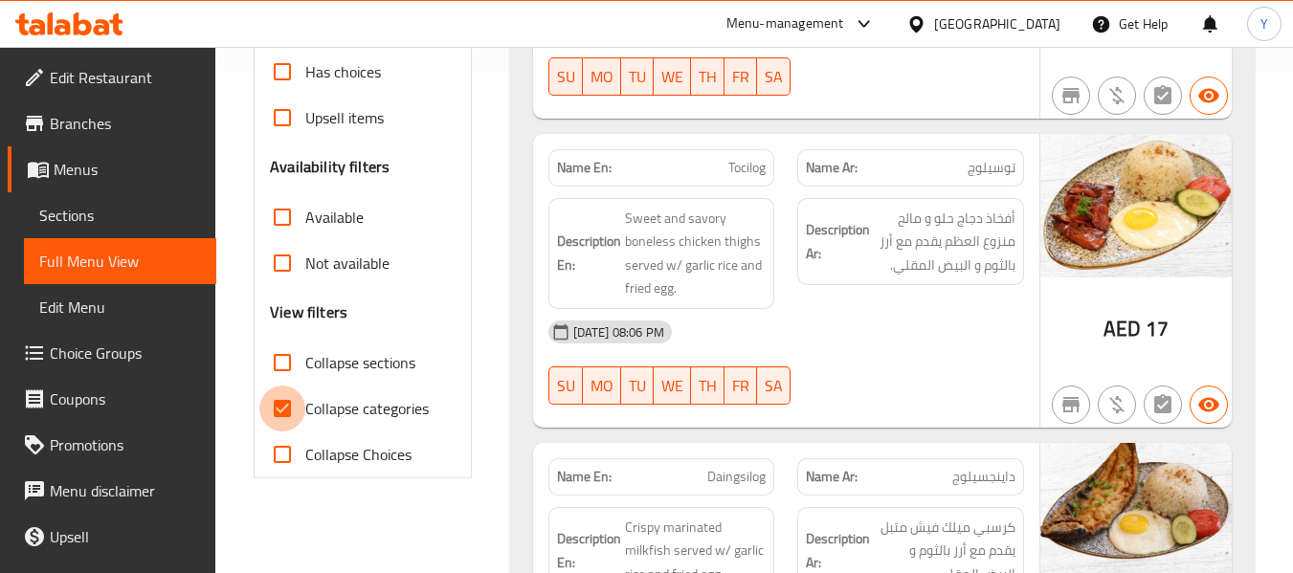
click at [278, 409] on input "Collapse categories" at bounding box center [282, 409] width 46 height 46
checkbox input "false"
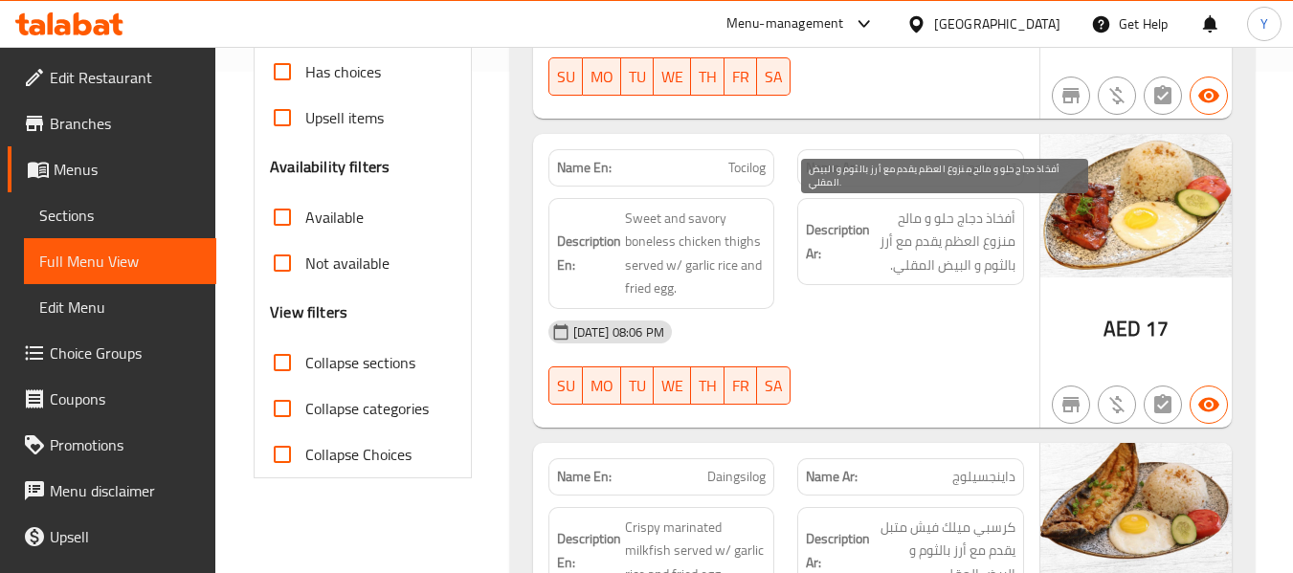
click at [940, 276] on span "أفخاذ دجاج حلو و مالح منزوع العظم يقدم مع أرز بالثوم و البيض المقلي." at bounding box center [945, 242] width 142 height 71
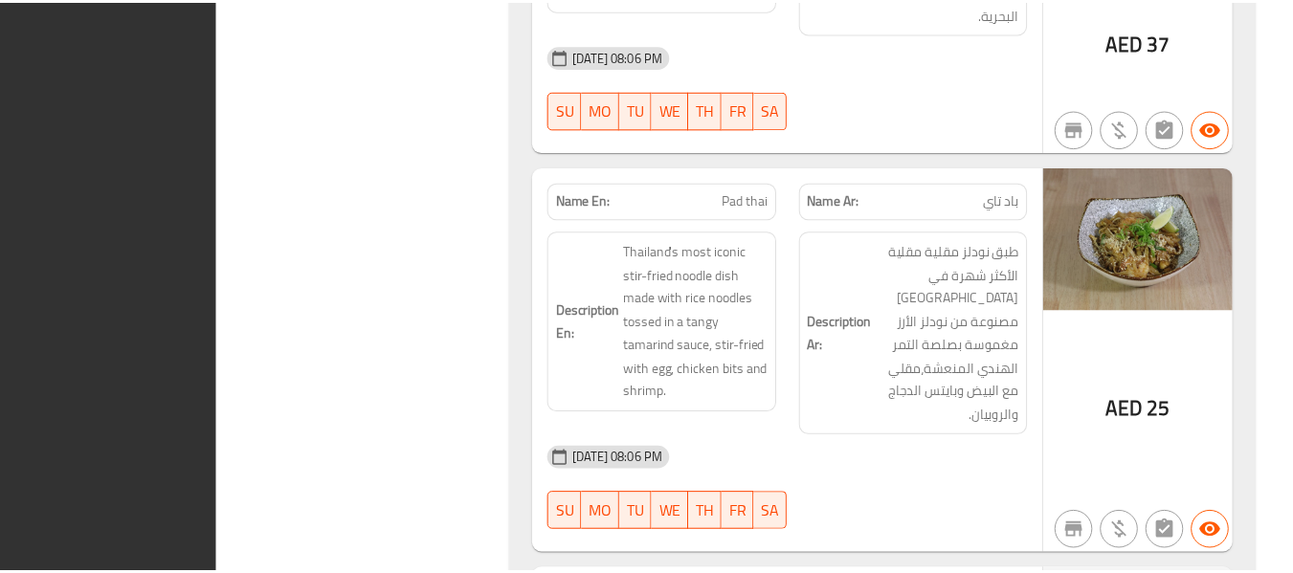
scroll to position [26057, 0]
